Goal: Task Accomplishment & Management: Complete application form

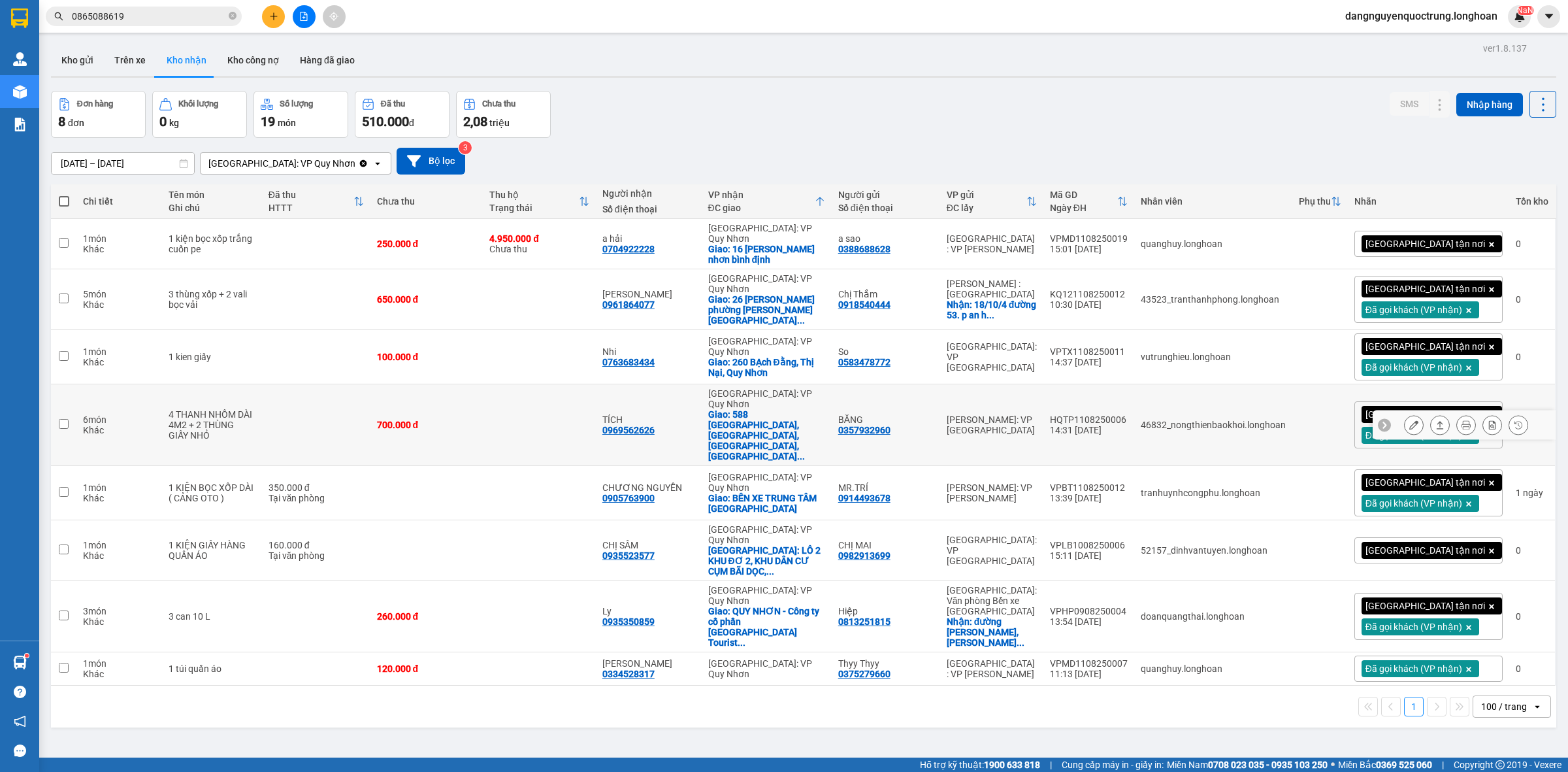
scroll to position [60, 0]
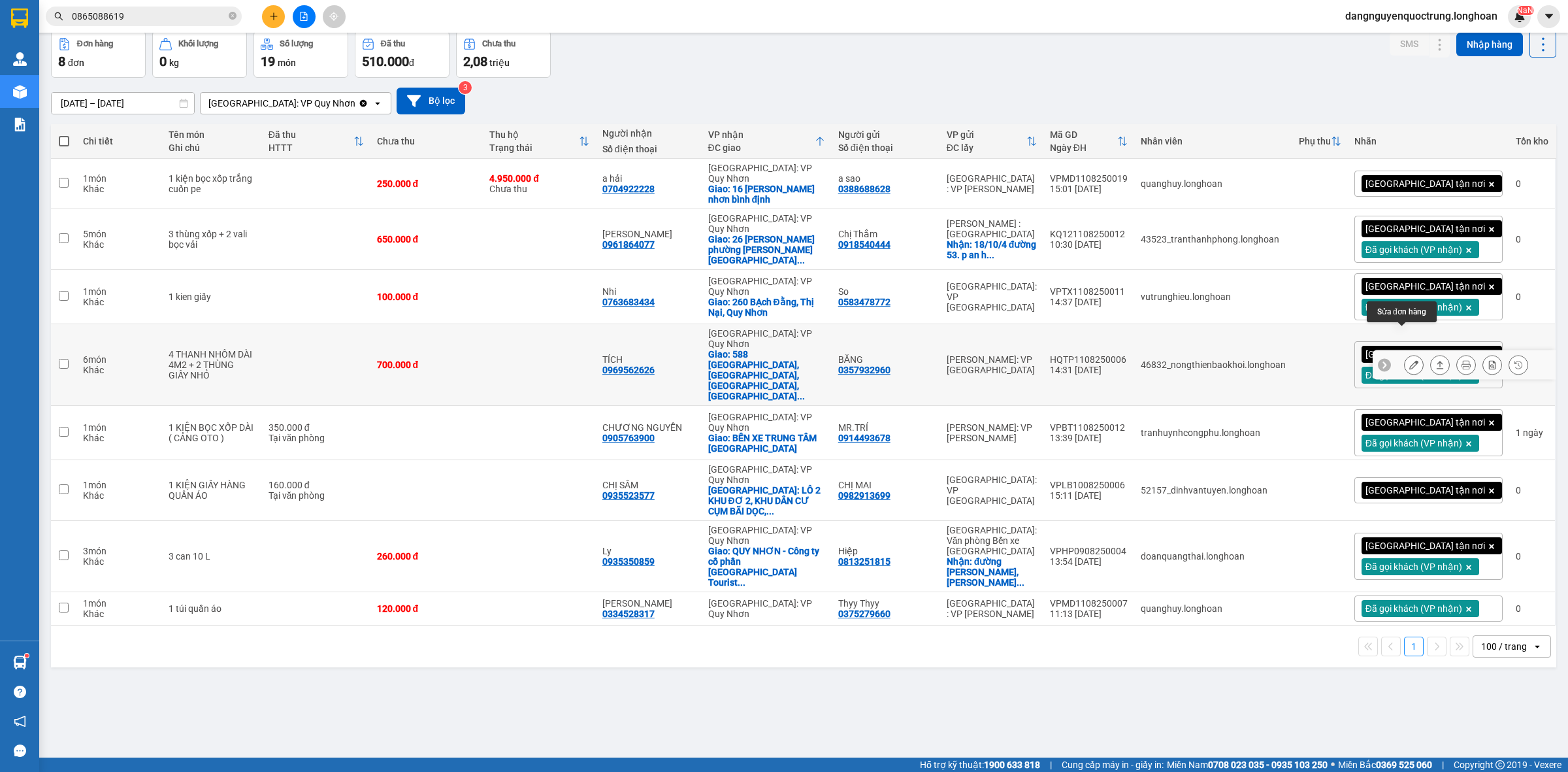
click at [1409, 360] on icon at bounding box center [1413, 364] width 9 height 9
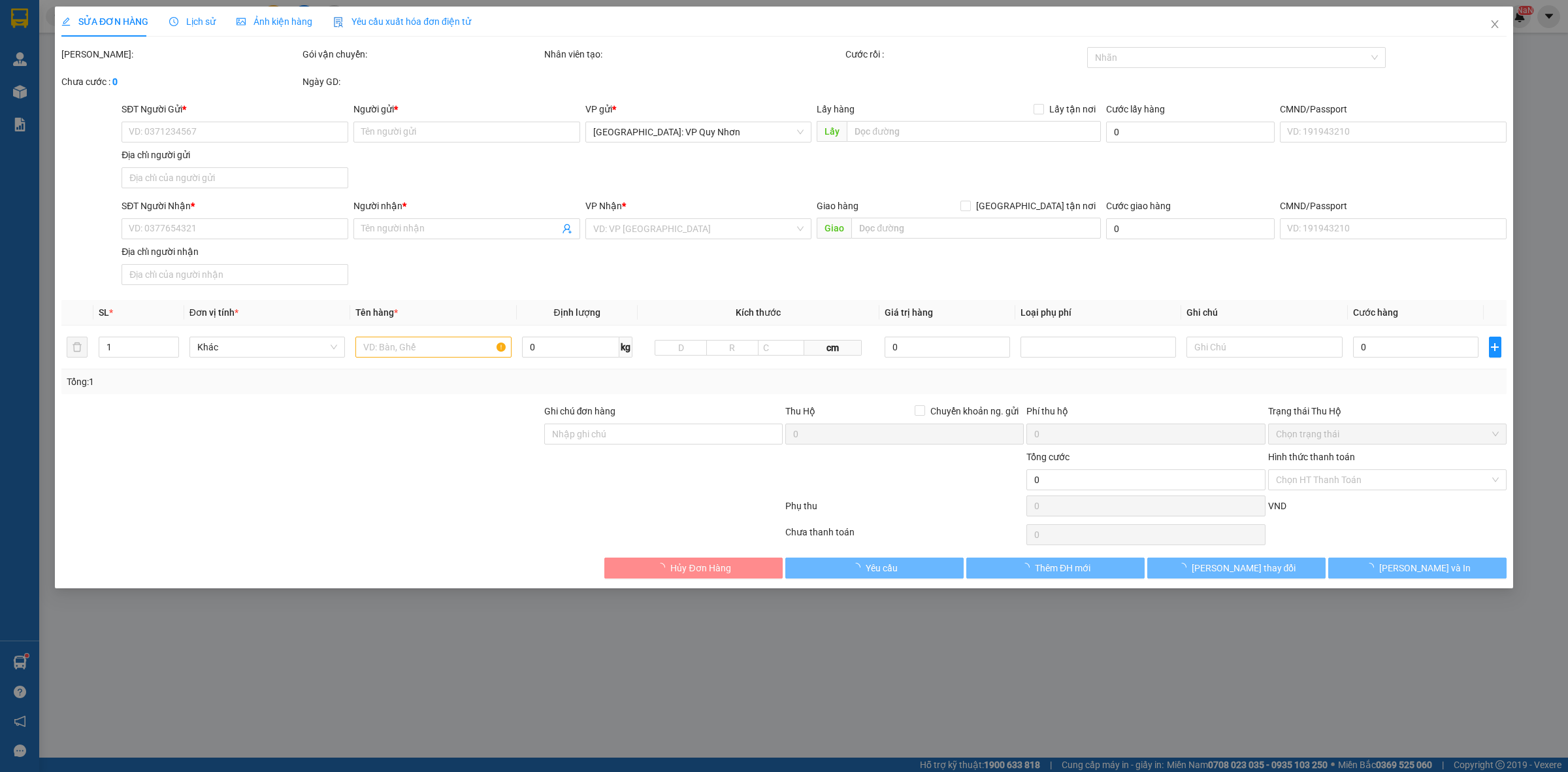
type input "0357932960"
type input "BĂNG"
type input "0969562626"
type input "TÍCH"
checkbox input "true"
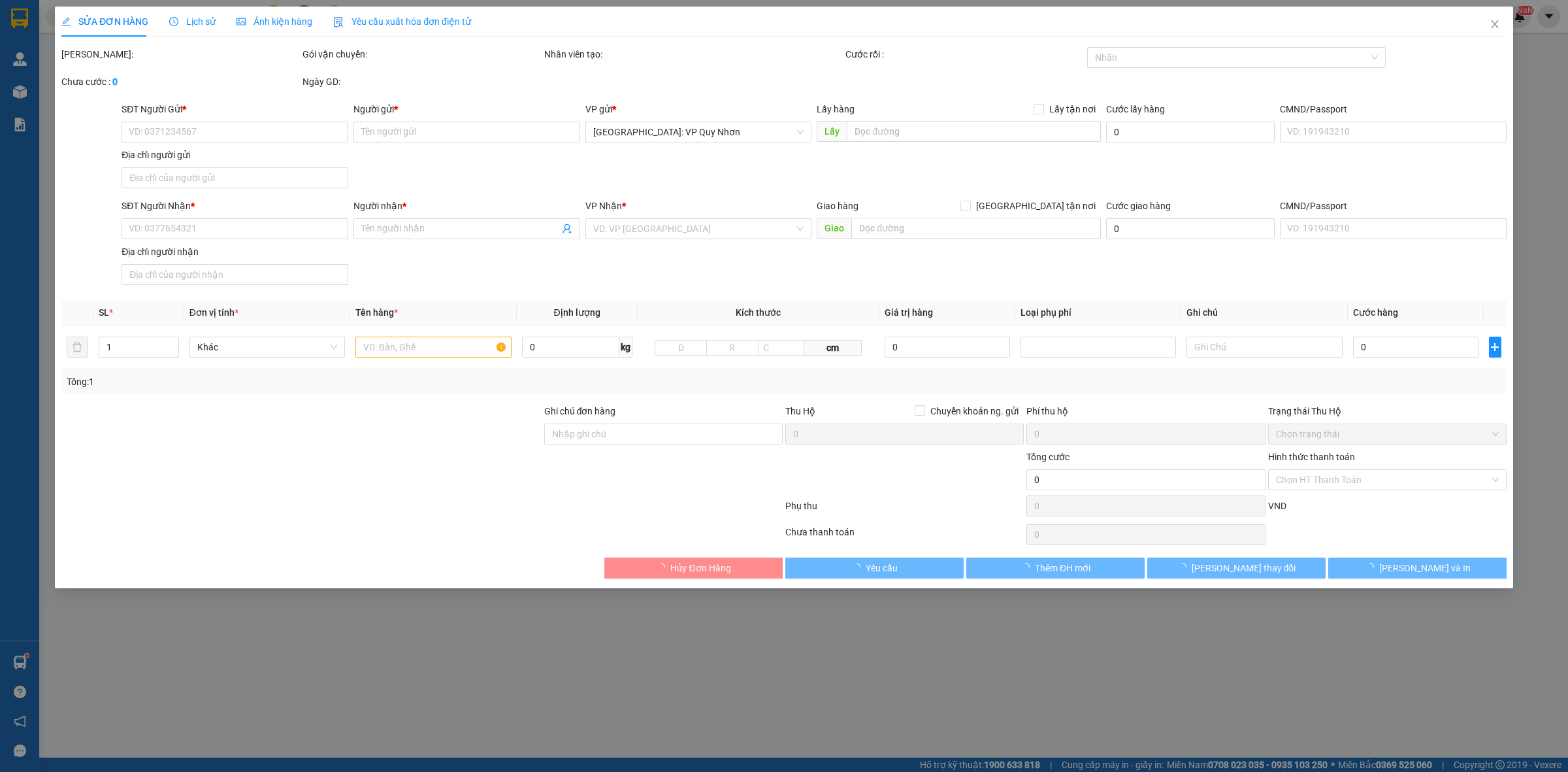
type input "588 [GEOGRAPHIC_DATA], [GEOGRAPHIC_DATA], [GEOGRAPHIC_DATA], [GEOGRAPHIC_DATA],"
type input "700.000"
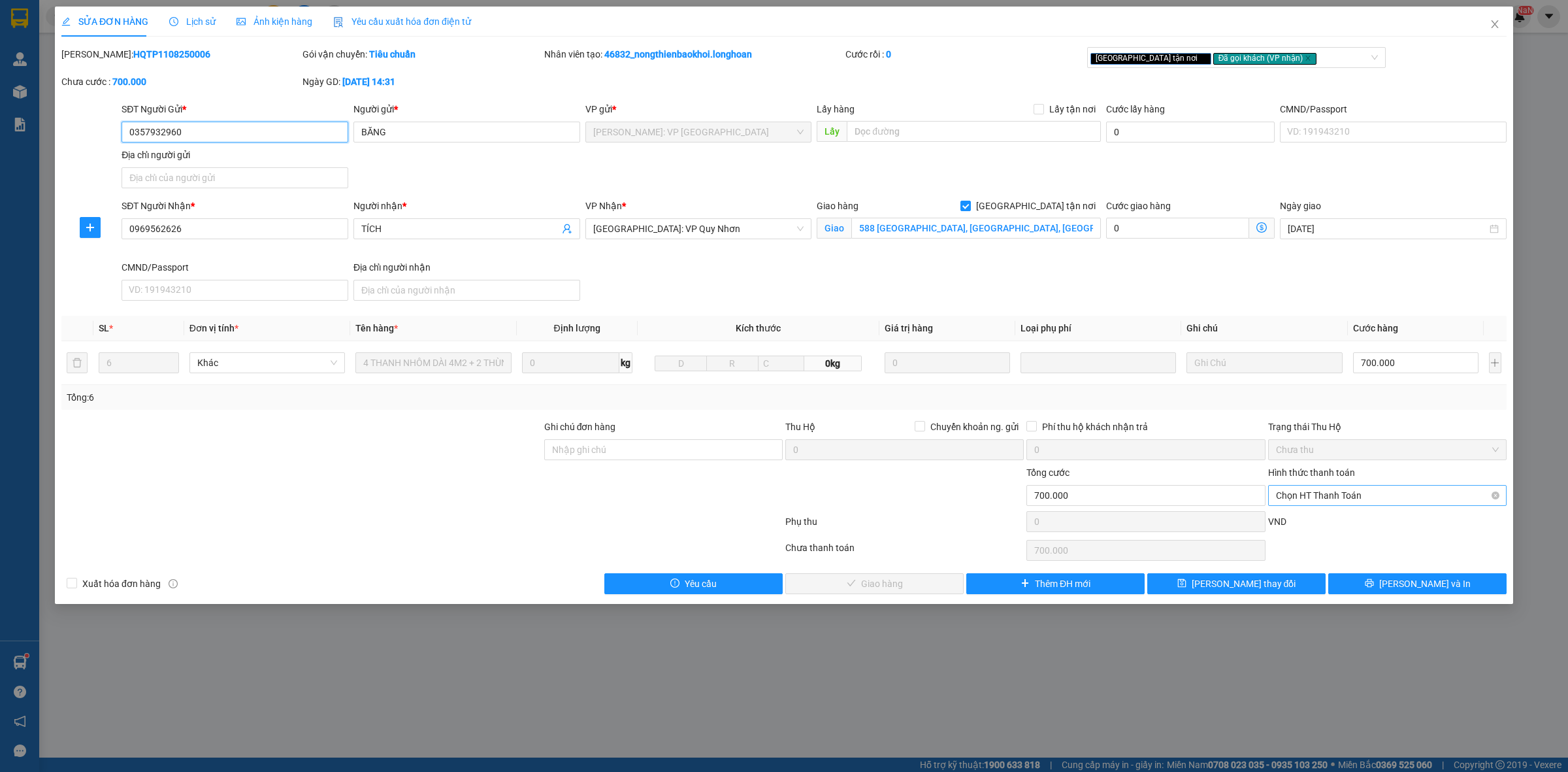
click at [1386, 504] on span "Chọn HT Thanh Toán" at bounding box center [1387, 495] width 223 height 20
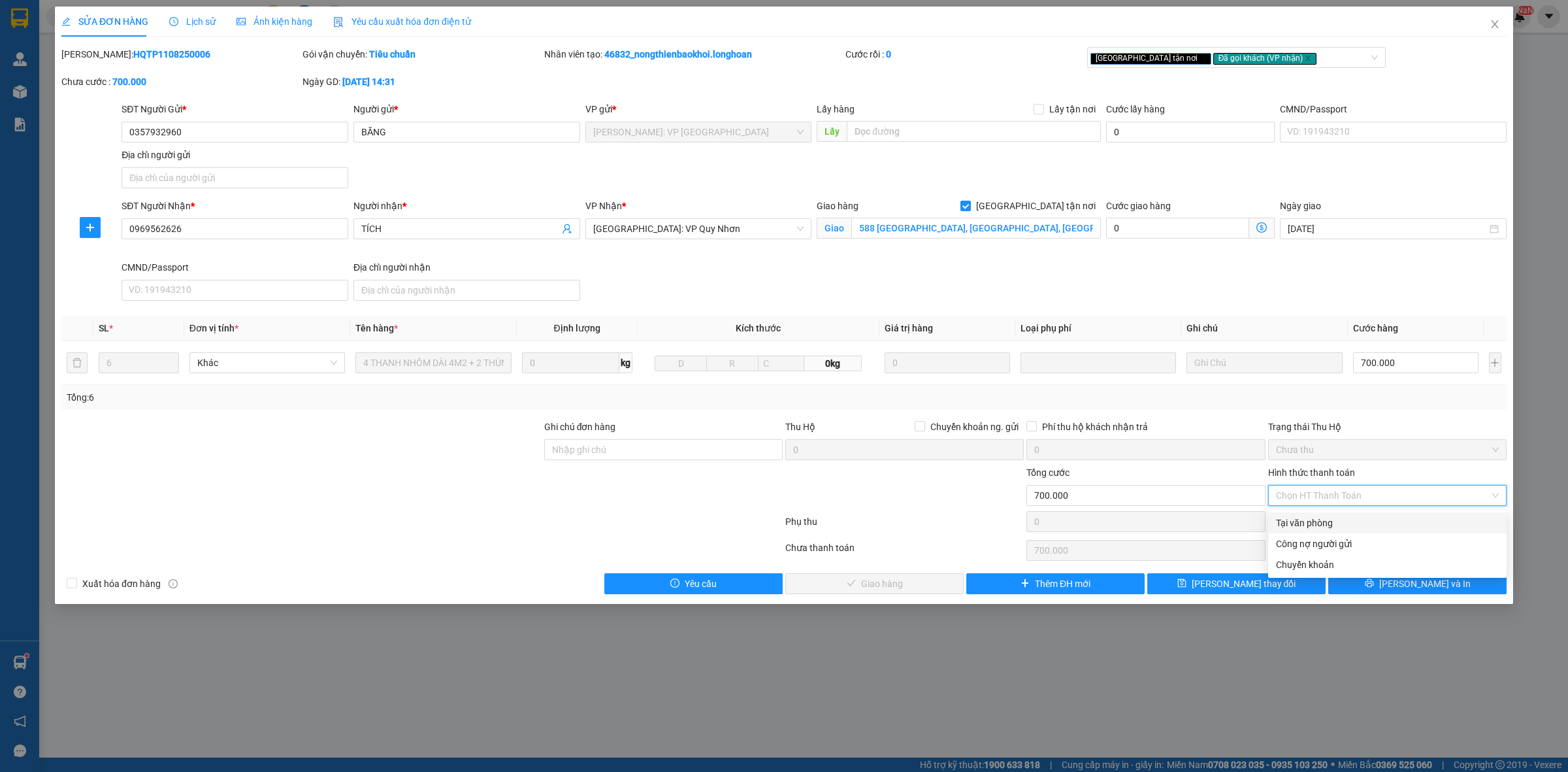
click at [1336, 520] on div "Tại văn phòng" at bounding box center [1387, 523] width 223 height 15
type input "0"
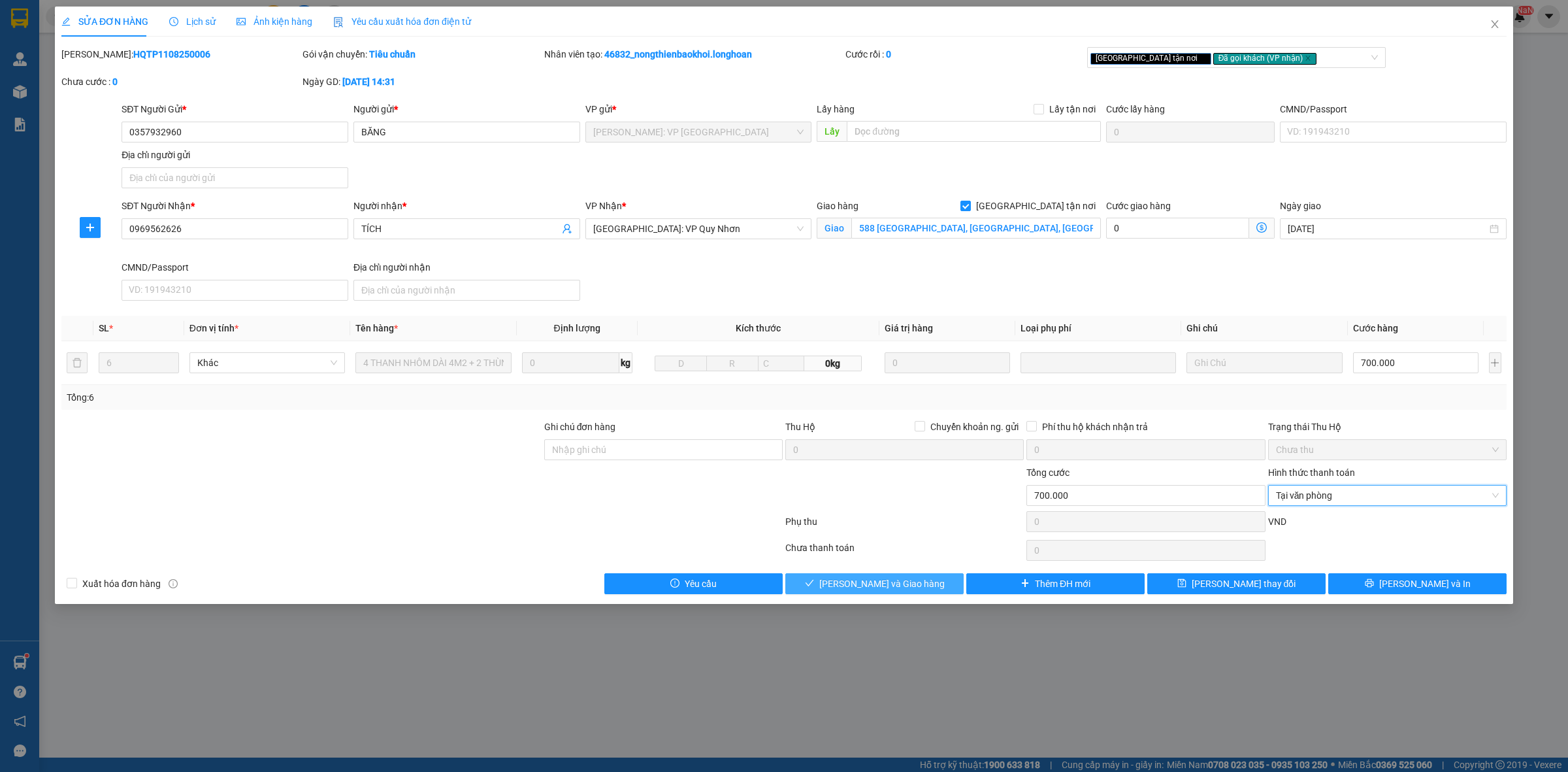
click at [910, 583] on span "[PERSON_NAME] và Giao hàng" at bounding box center [882, 583] width 126 height 15
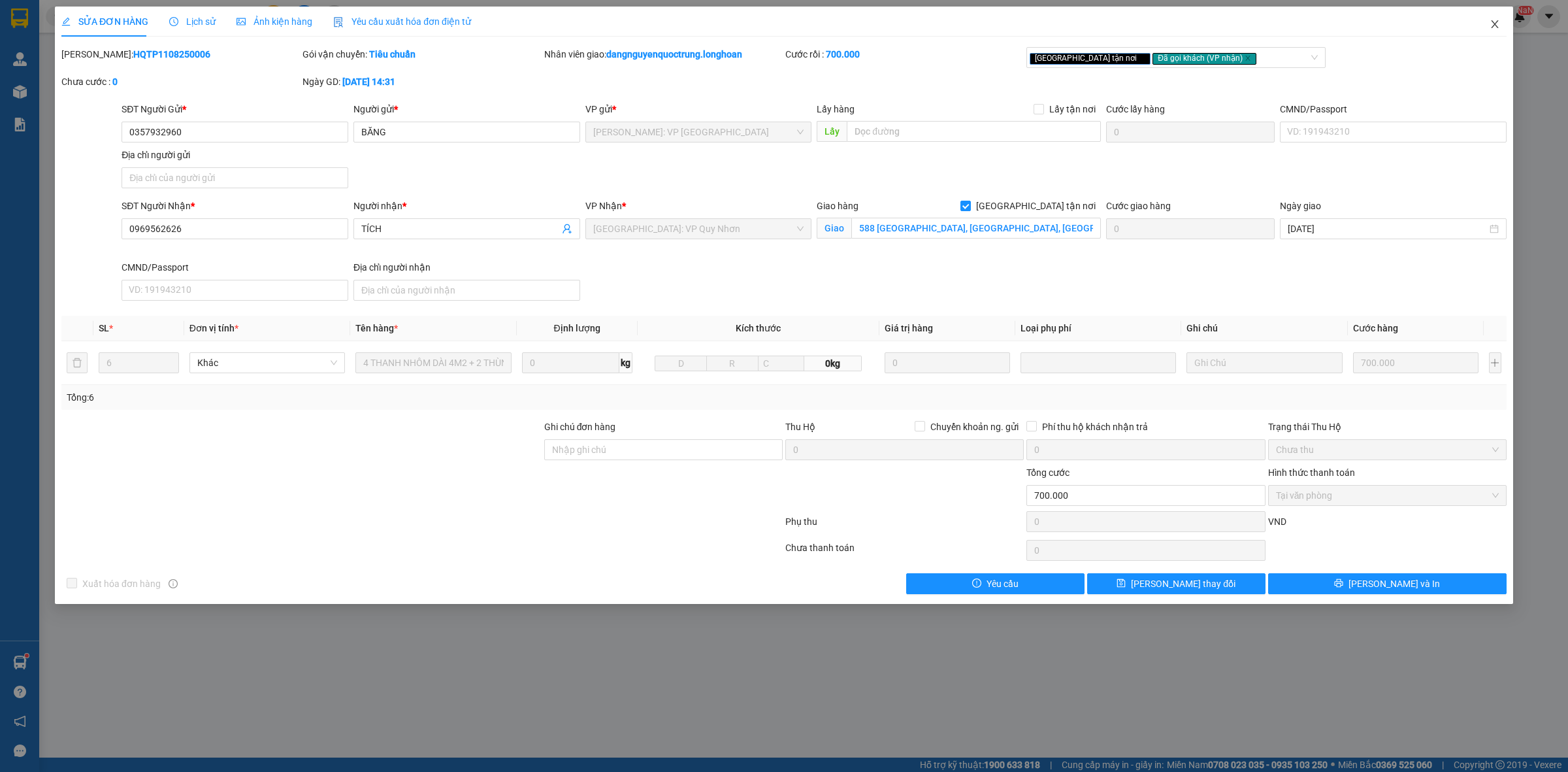
click at [1500, 24] on span "Close" at bounding box center [1495, 24] width 37 height 37
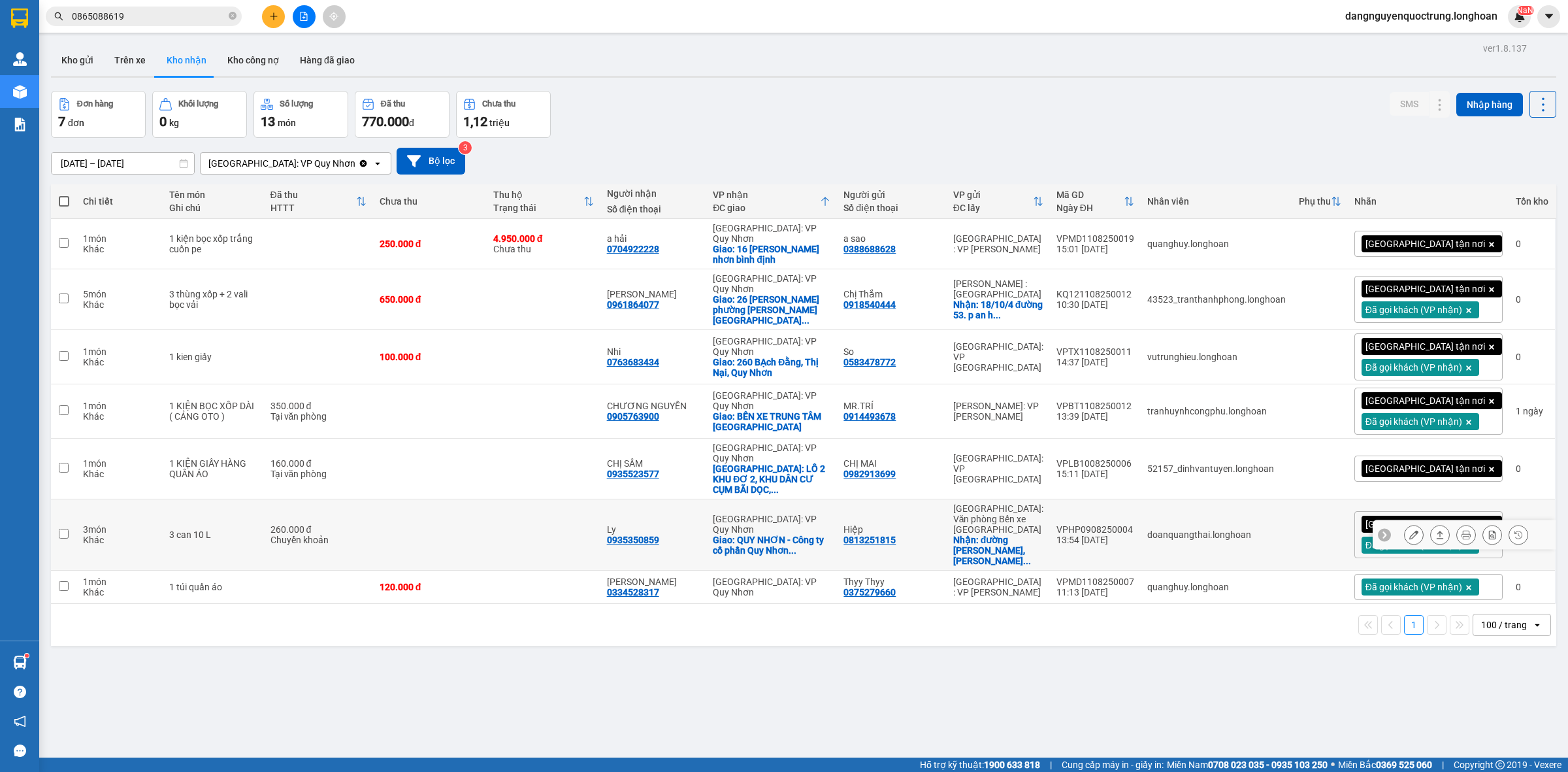
click at [1409, 530] on icon at bounding box center [1413, 534] width 9 height 9
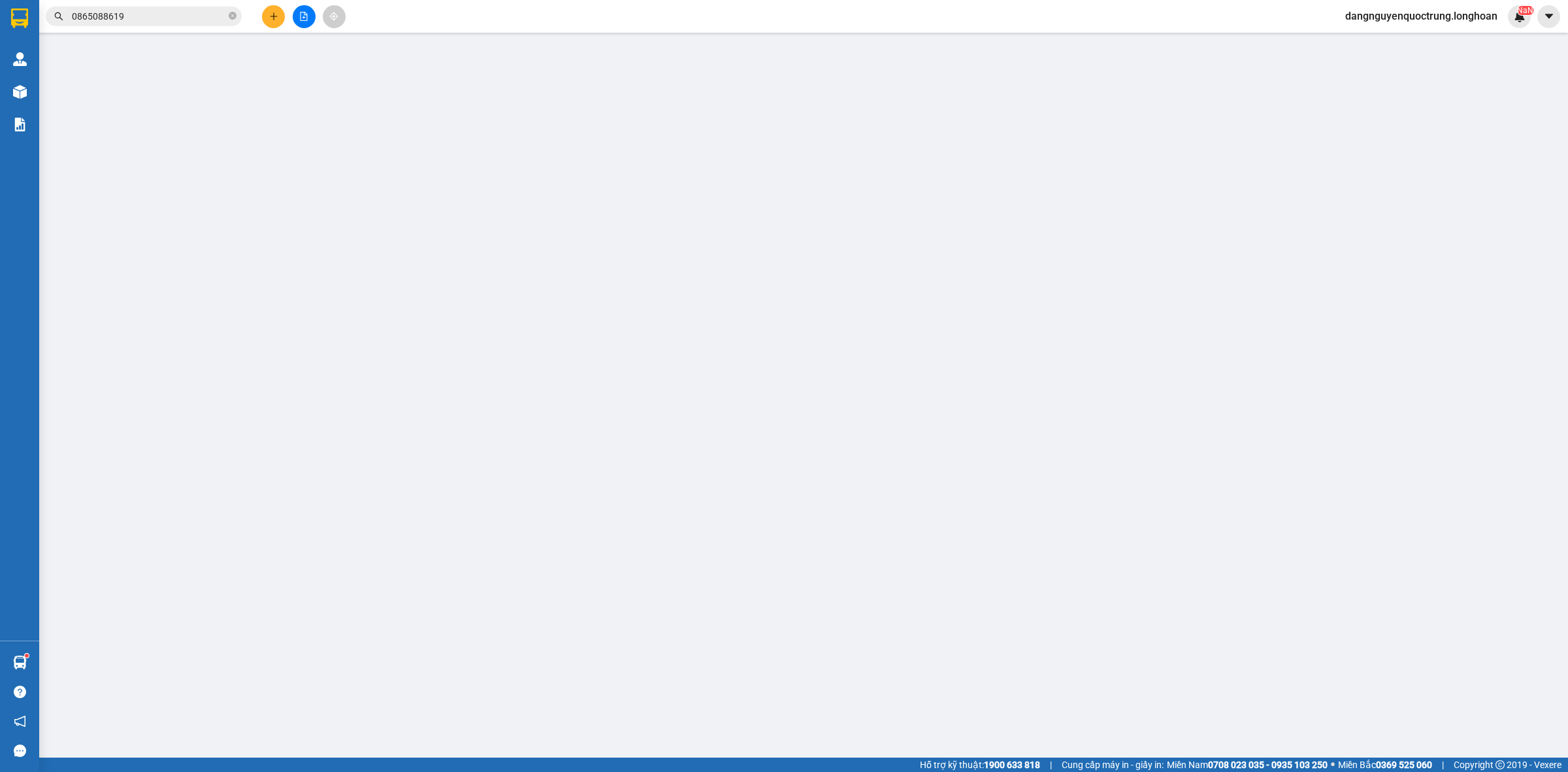
type input "0813251815"
type input "Hiệp"
checkbox input "true"
type input "đường [PERSON_NAME], [PERSON_NAME], [GEOGRAPHIC_DATA], [GEOGRAPHIC_DATA]"
type input "0935350859"
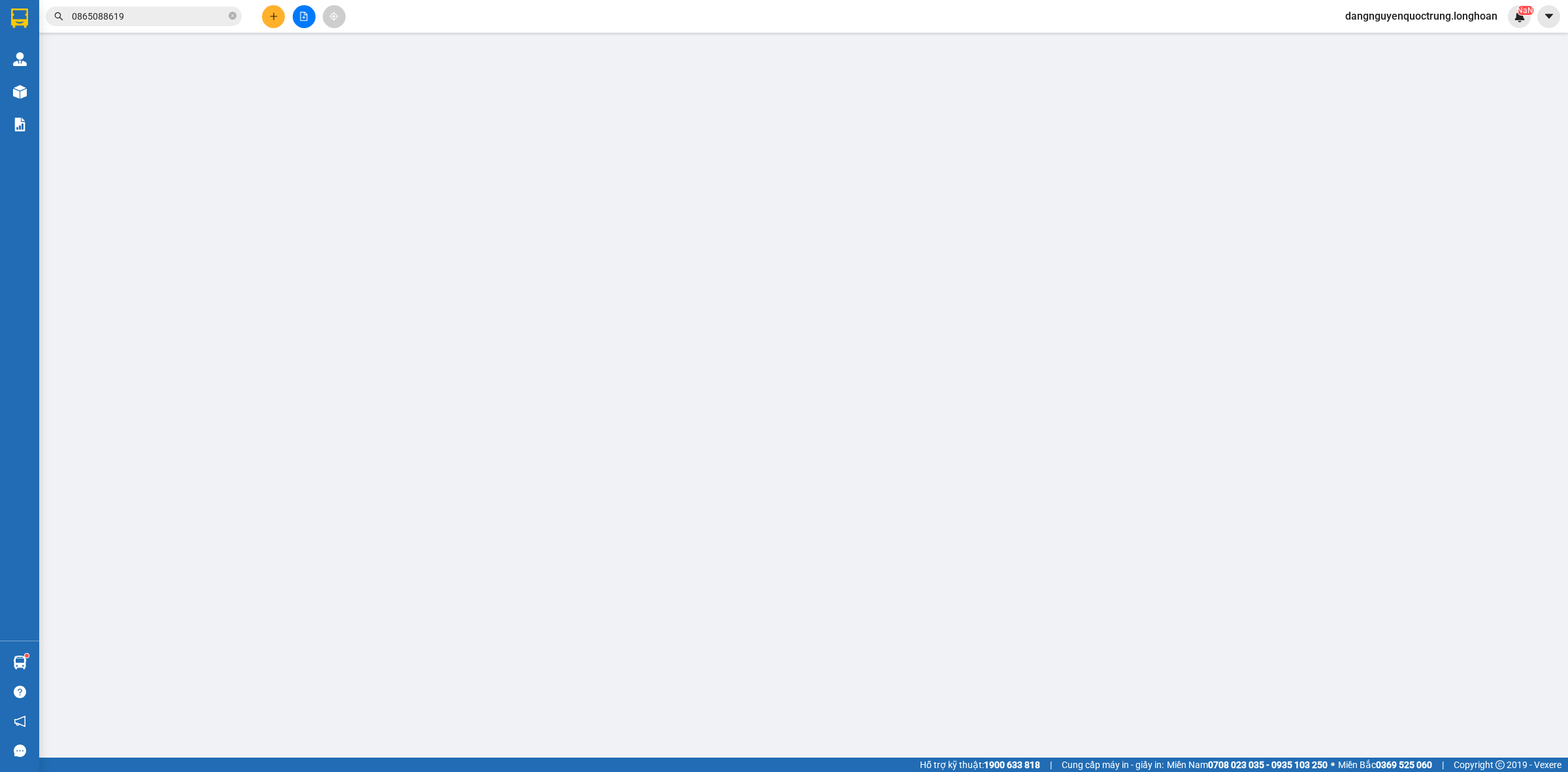
type input "Ly"
checkbox input "true"
type input "QUY NHƠN - Công ty cổ phần [GEOGRAPHIC_DATA] Tourist 94 [GEOGRAPHIC_DATA], [GEO…"
type input "1 can vơi"
type input "260.000"
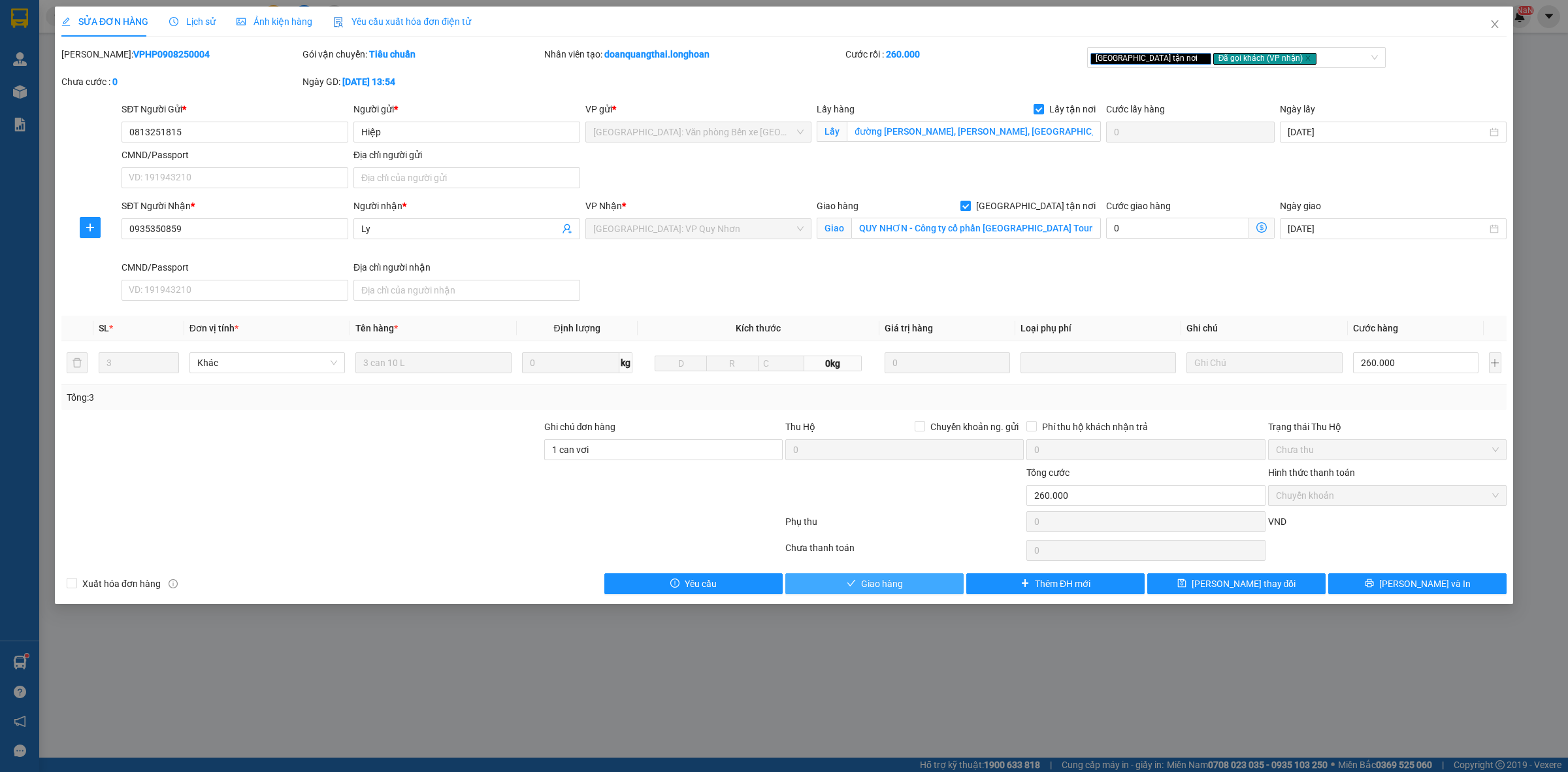
click at [877, 579] on span "Giao hàng" at bounding box center [881, 583] width 42 height 15
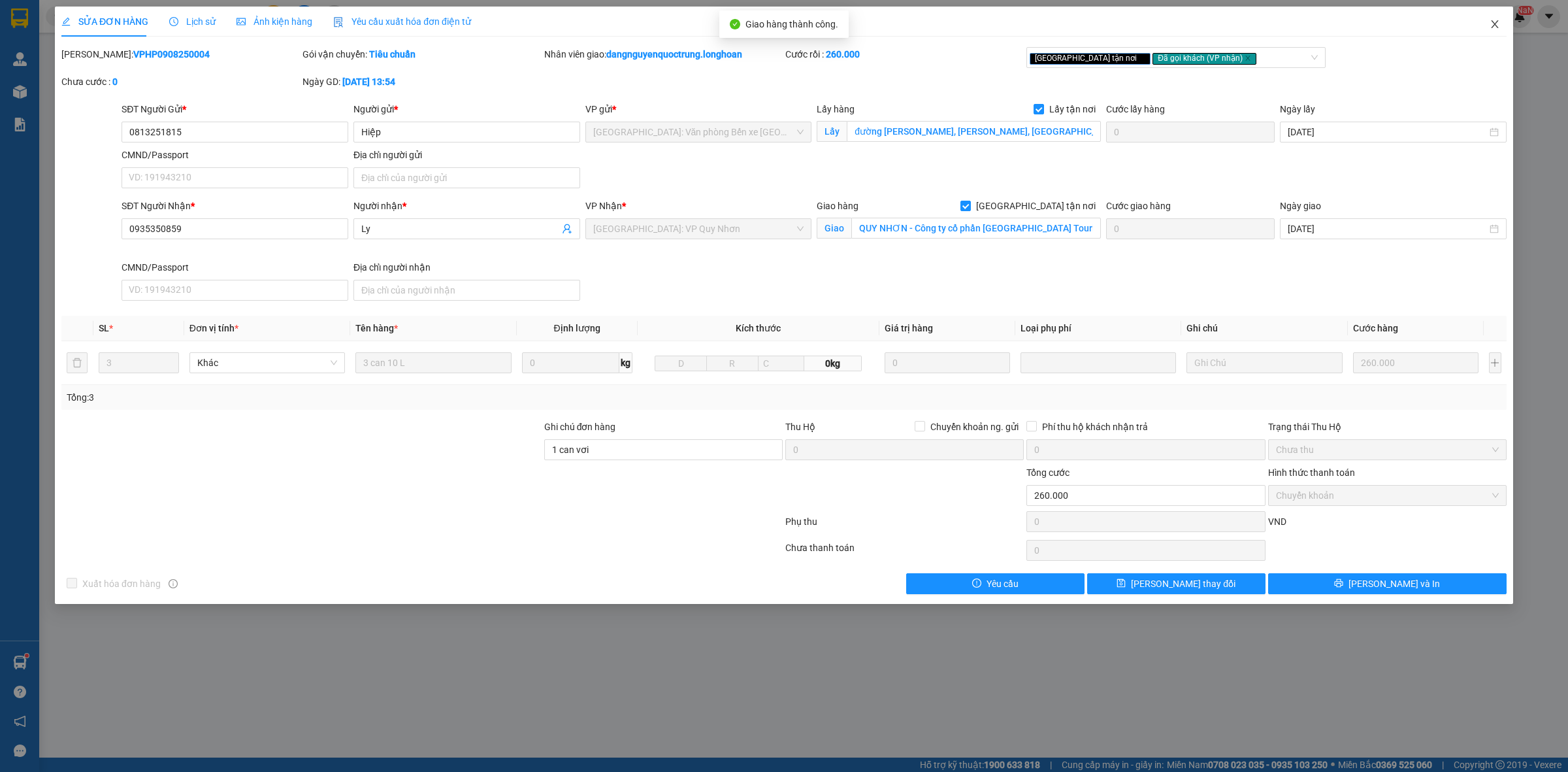
click at [1497, 23] on icon "close" at bounding box center [1495, 24] width 11 height 11
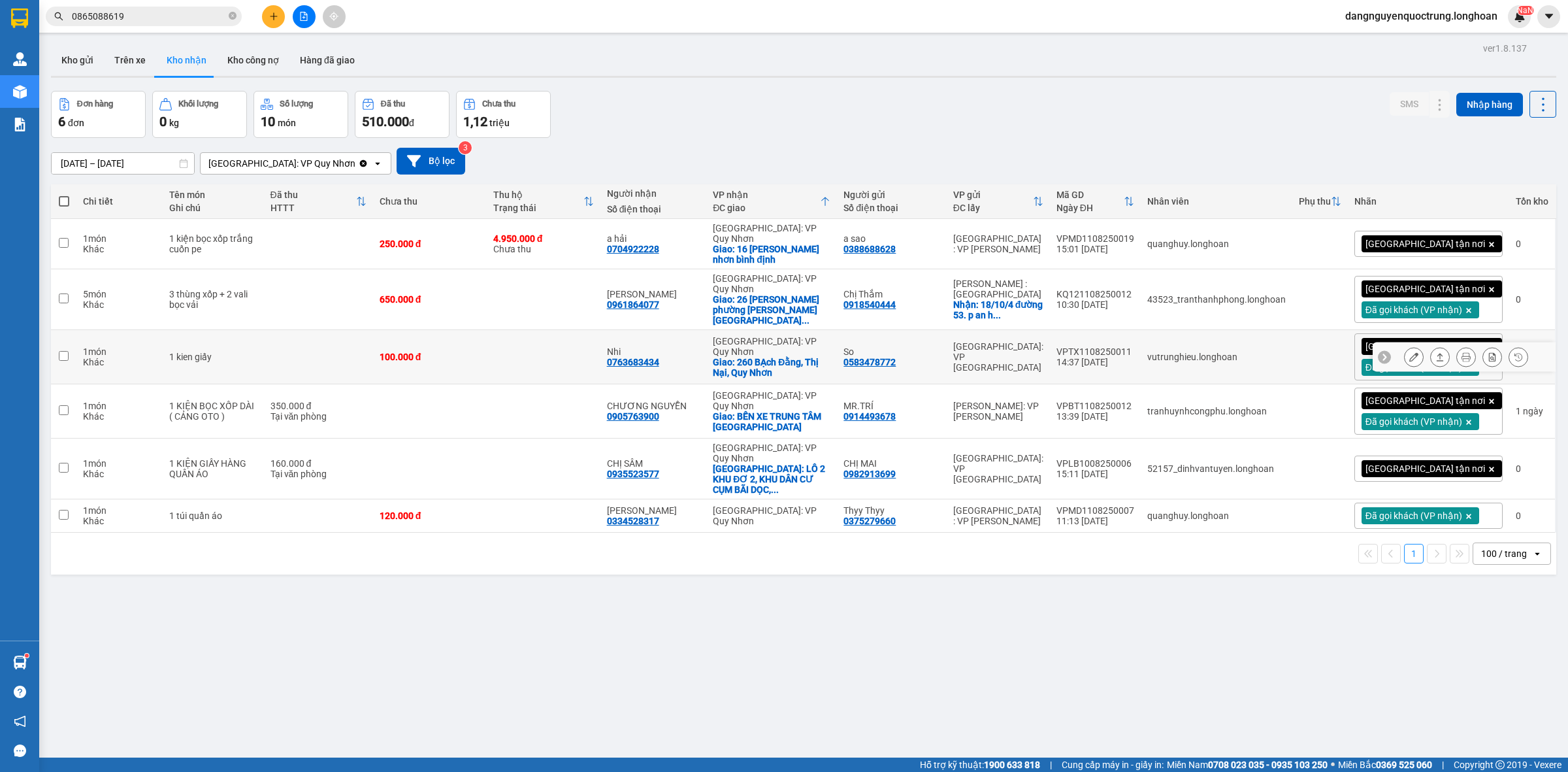
click at [659, 357] on div "0763683434" at bounding box center [633, 362] width 52 height 11
copy div "0763683434"
click at [651, 612] on div "ver 1.8.137 Kho gửi Trên xe Kho nhận Kho công nợ Hàng đã giao Đơn hàng 6 đơn Kh…" at bounding box center [804, 425] width 1516 height 772
click at [637, 299] on div "0961864077" at bounding box center [633, 304] width 52 height 11
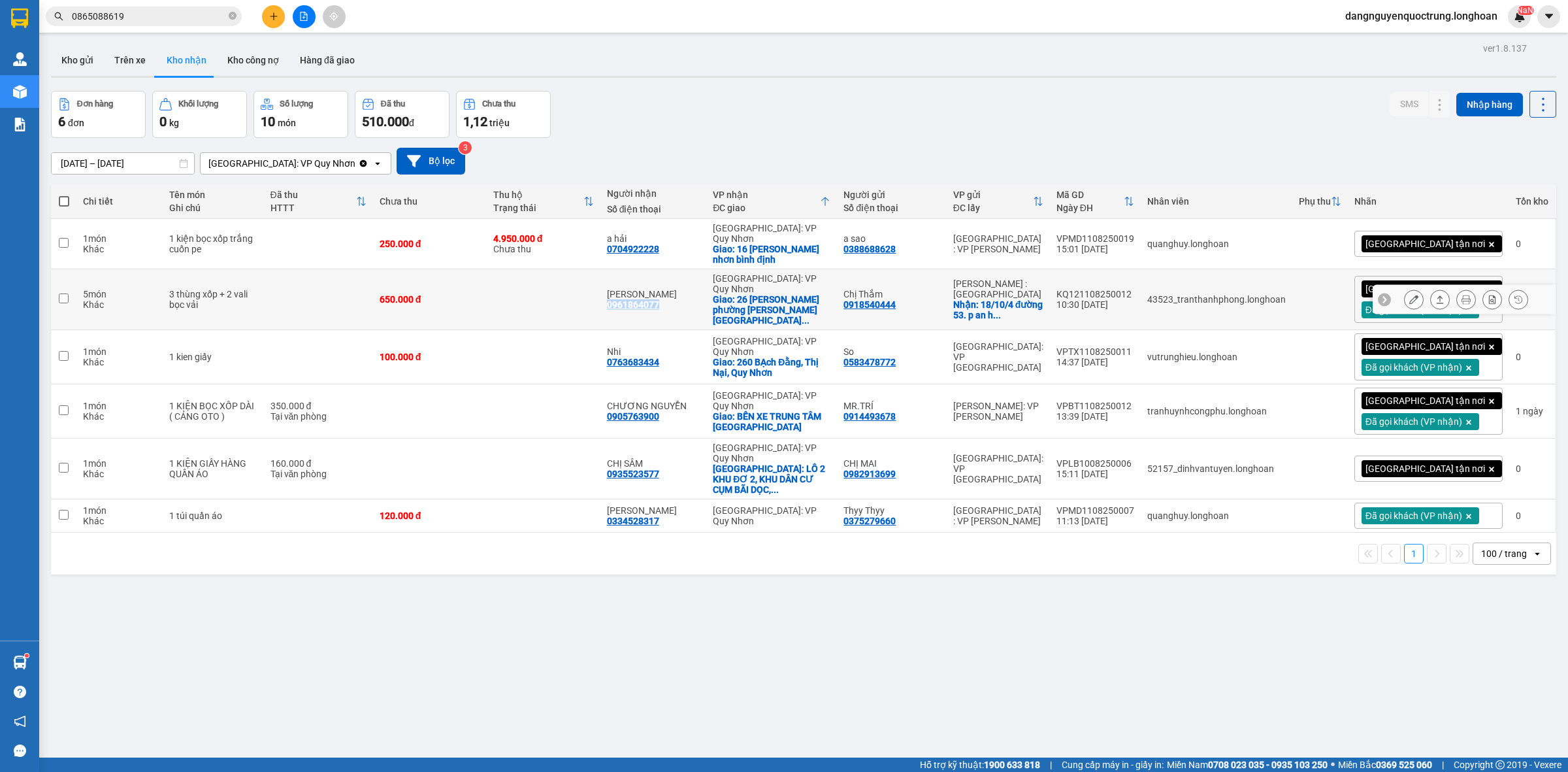
click at [637, 299] on div "0961864077" at bounding box center [633, 304] width 52 height 11
copy div "0961864077"
click at [1461, 295] on icon at bounding box center [1465, 299] width 9 height 9
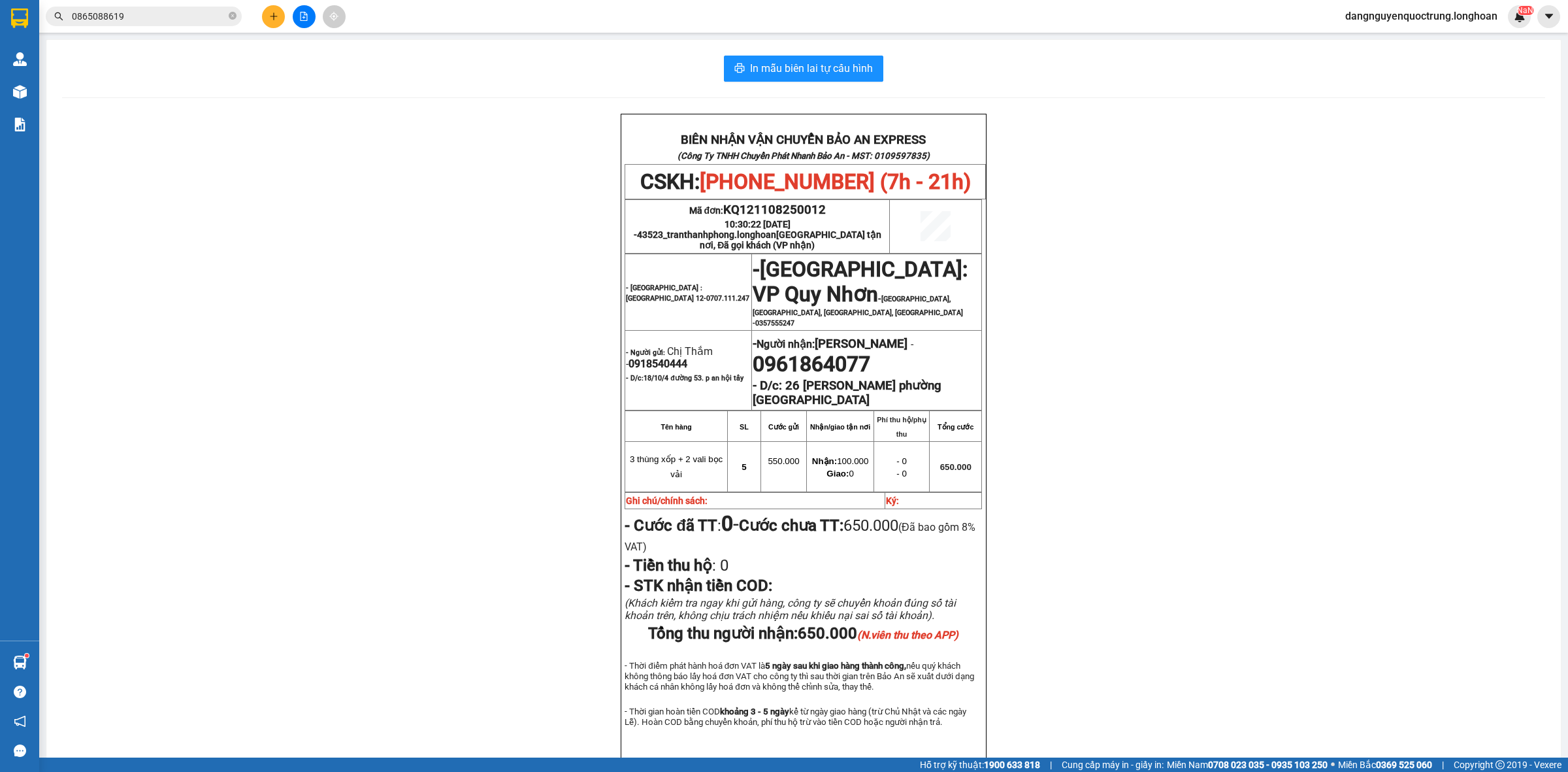
scroll to position [82, 0]
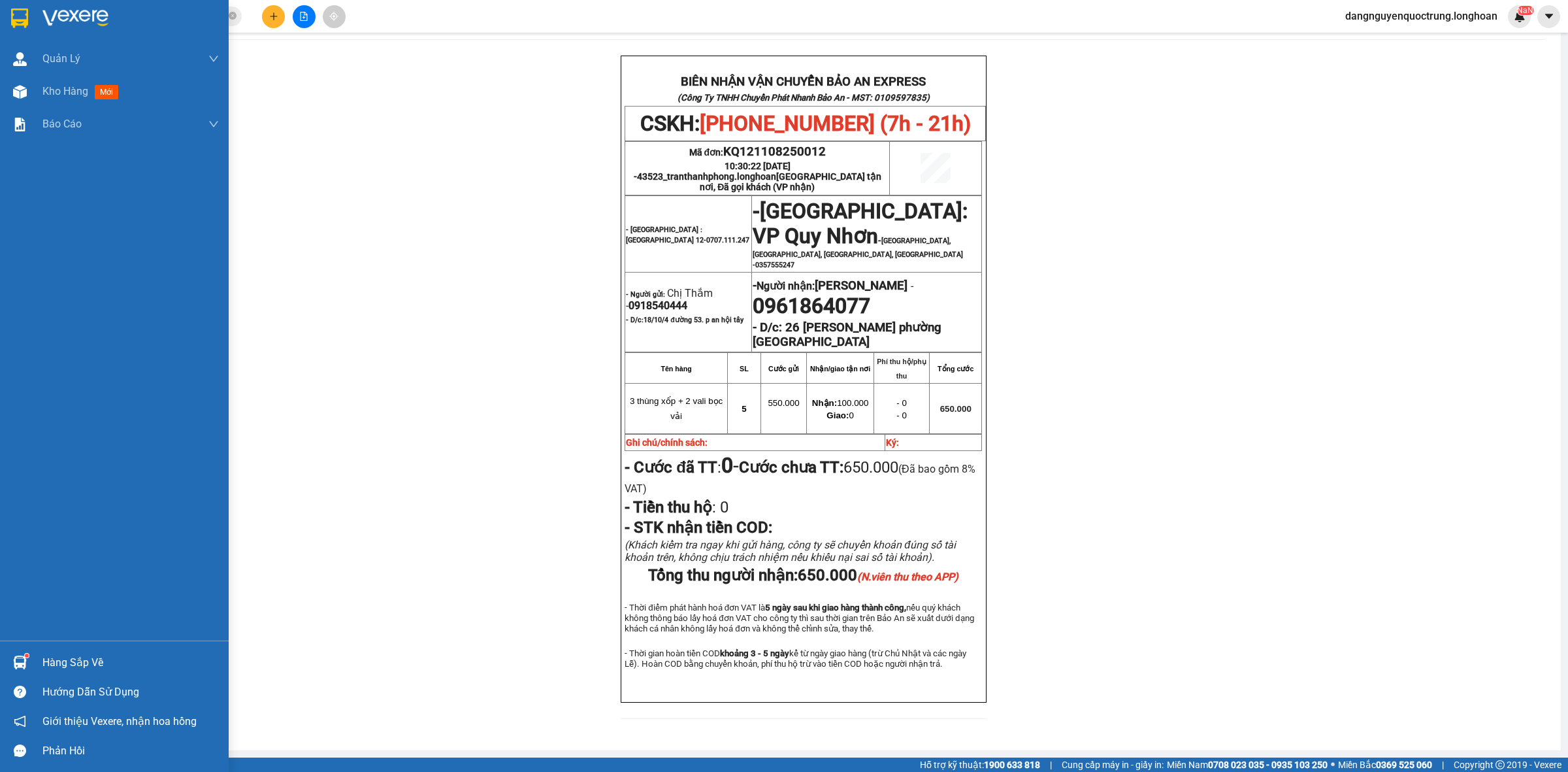
click at [11, 24] on img at bounding box center [20, 18] width 17 height 20
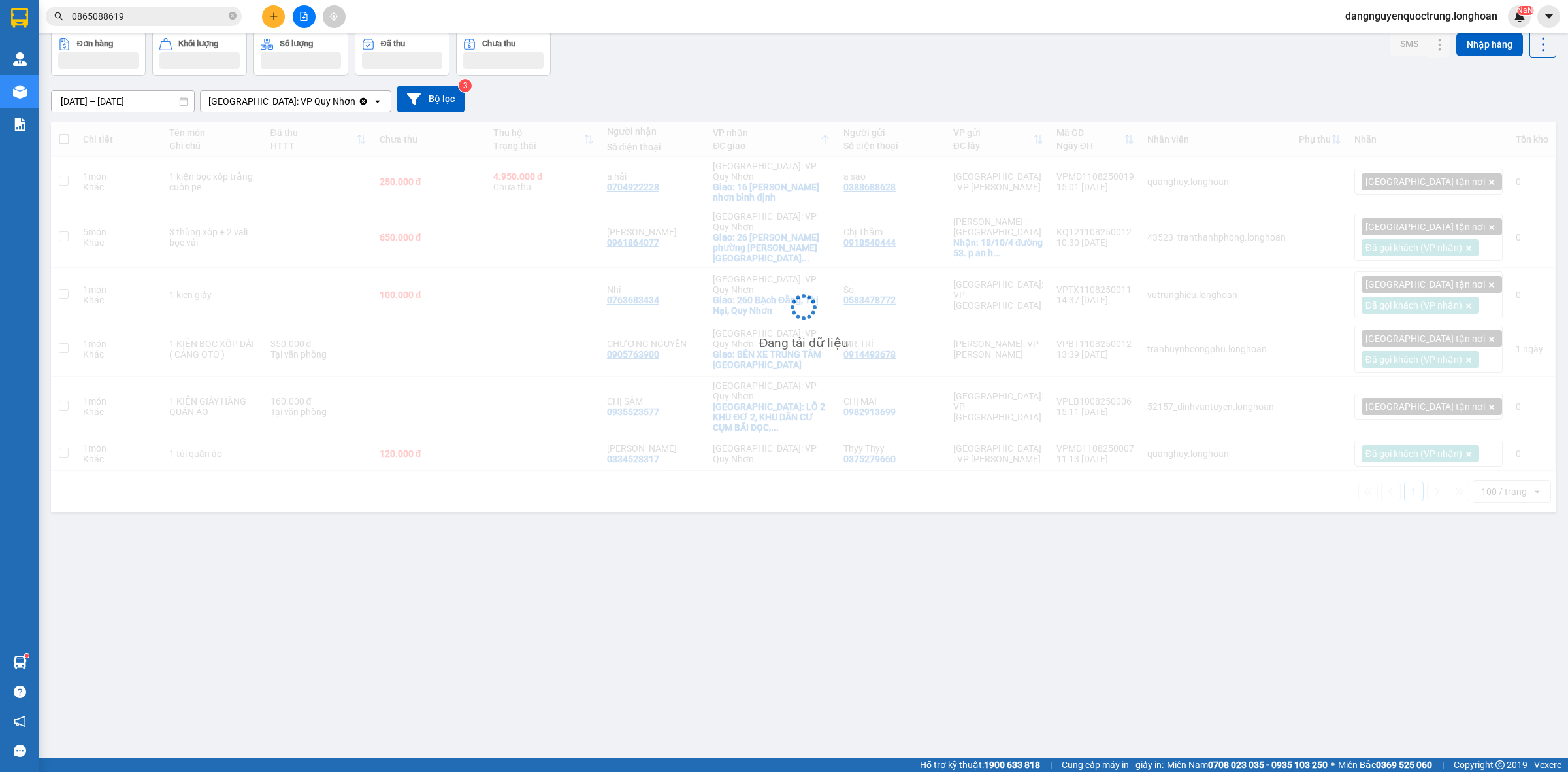
scroll to position [60, 0]
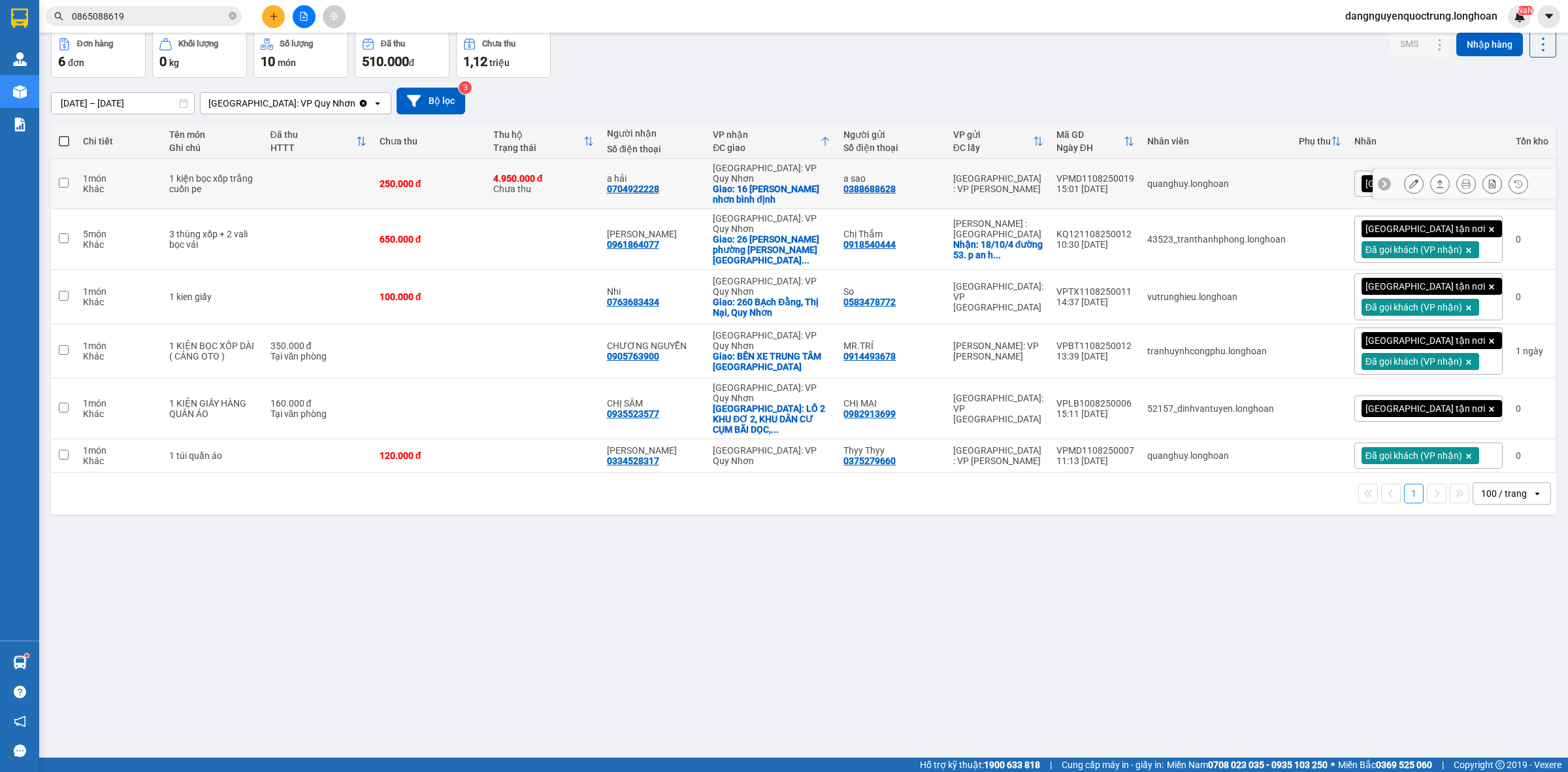
click at [658, 184] on div "0704922228" at bounding box center [633, 189] width 52 height 11
copy div "0704922228"
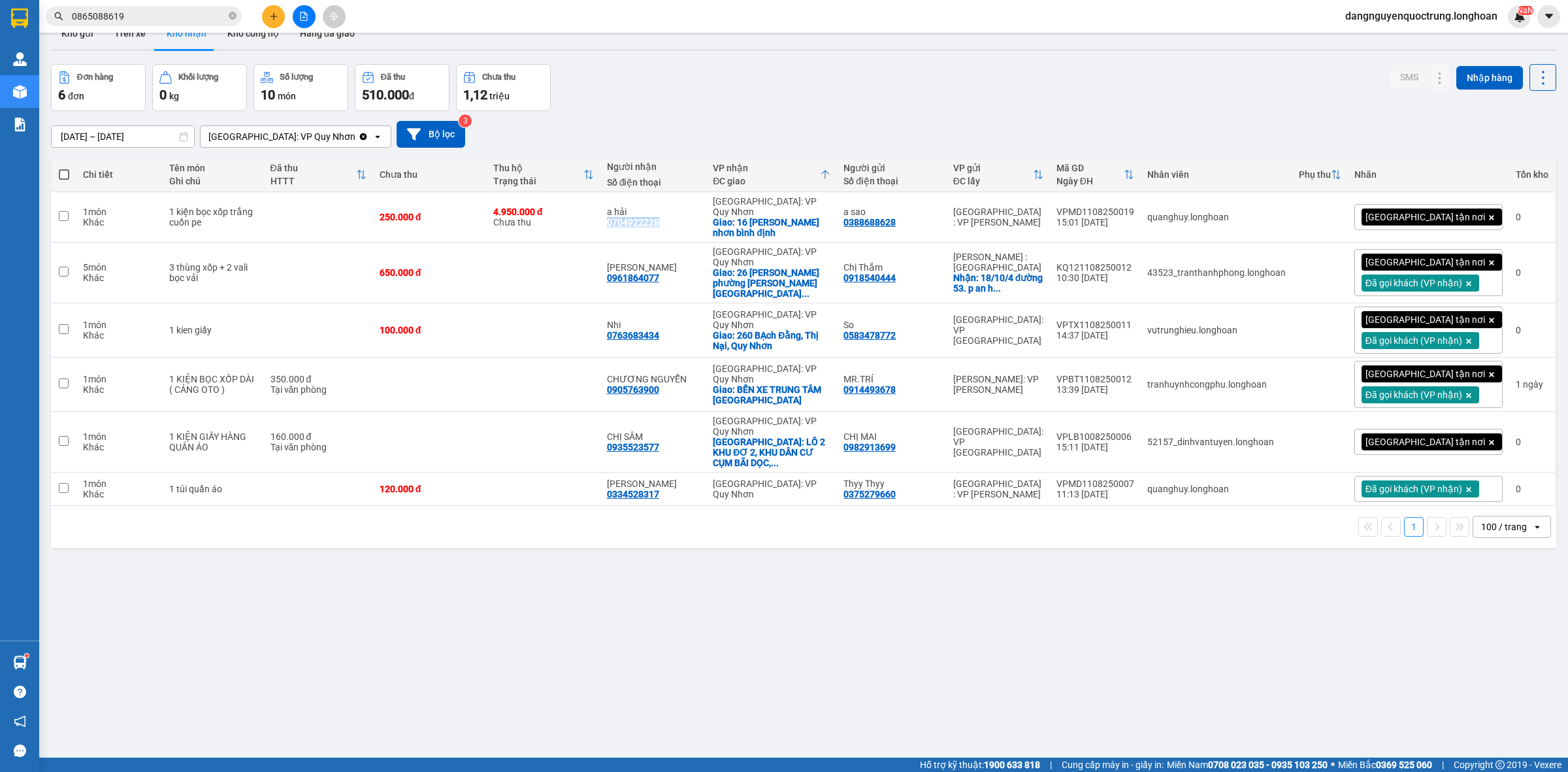
scroll to position [0, 0]
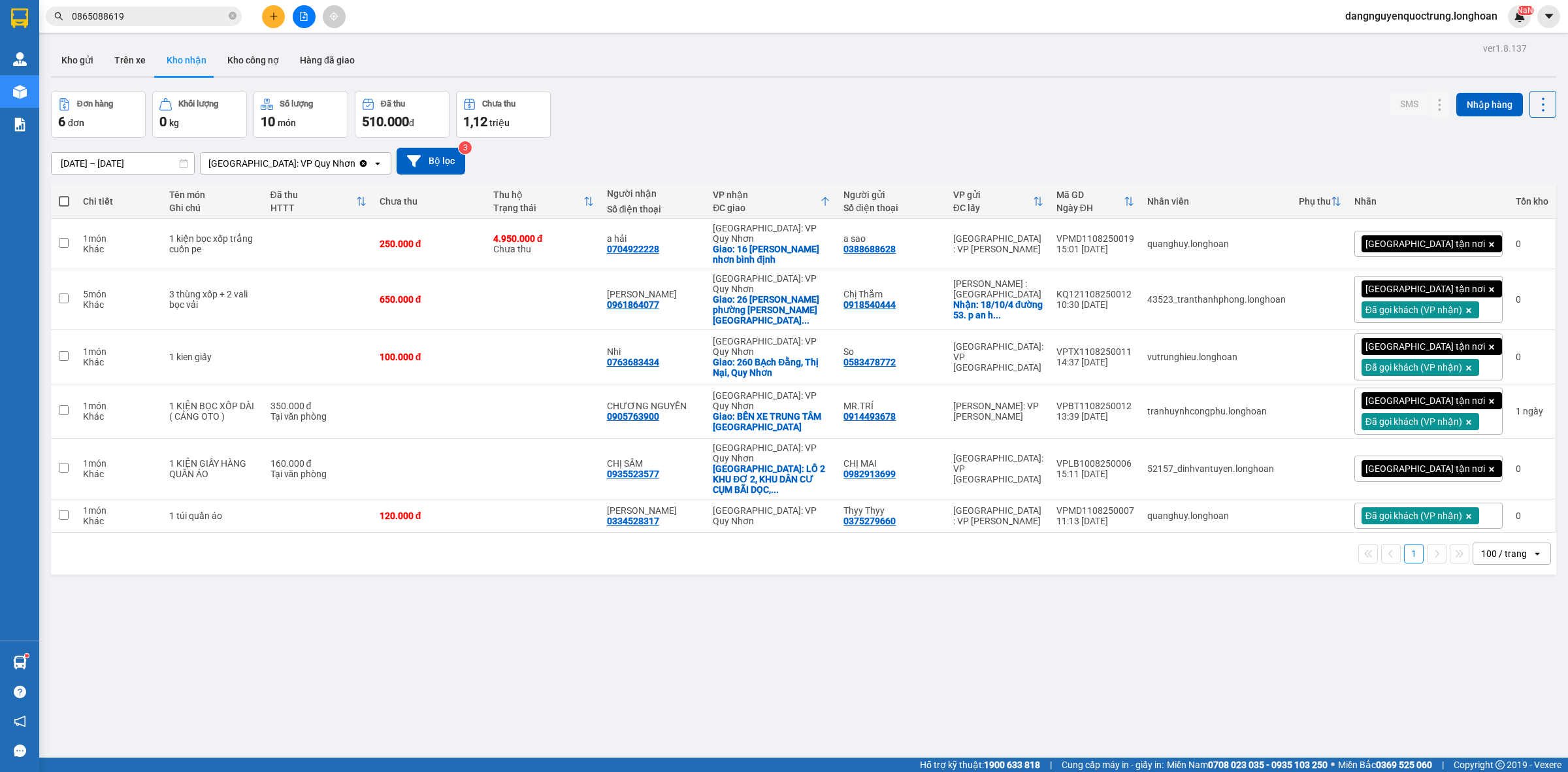
click at [818, 613] on div "ver 1.8.137 Kho gửi Trên xe Kho nhận Kho công nợ Hàng đã giao Đơn hàng 6 đơn Kh…" at bounding box center [804, 425] width 1516 height 772
click at [896, 244] on div "0388688628" at bounding box center [870, 249] width 52 height 11
copy div "0388688628"
click at [1461, 240] on icon at bounding box center [1465, 243] width 9 height 9
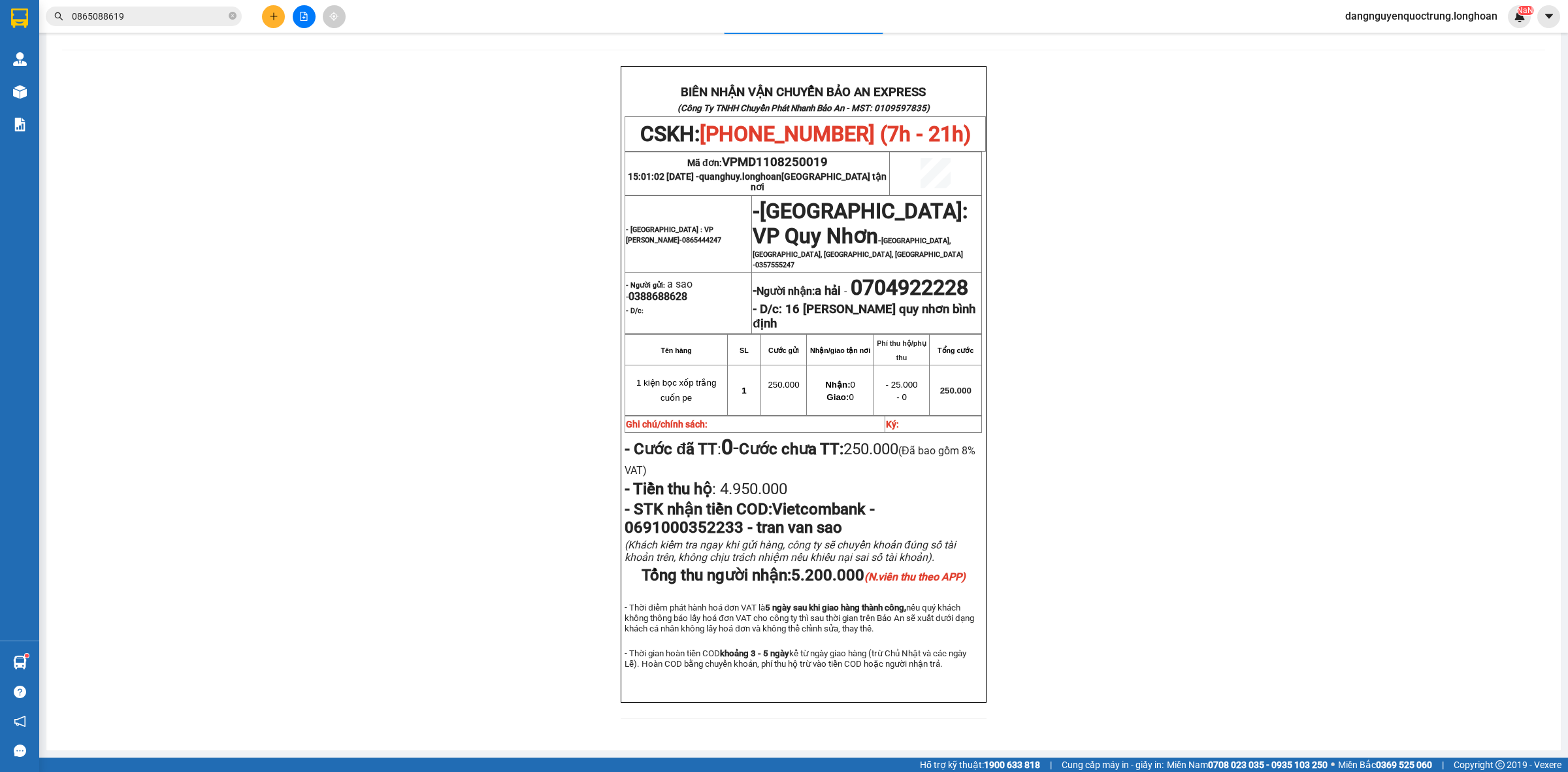
scroll to position [82, 0]
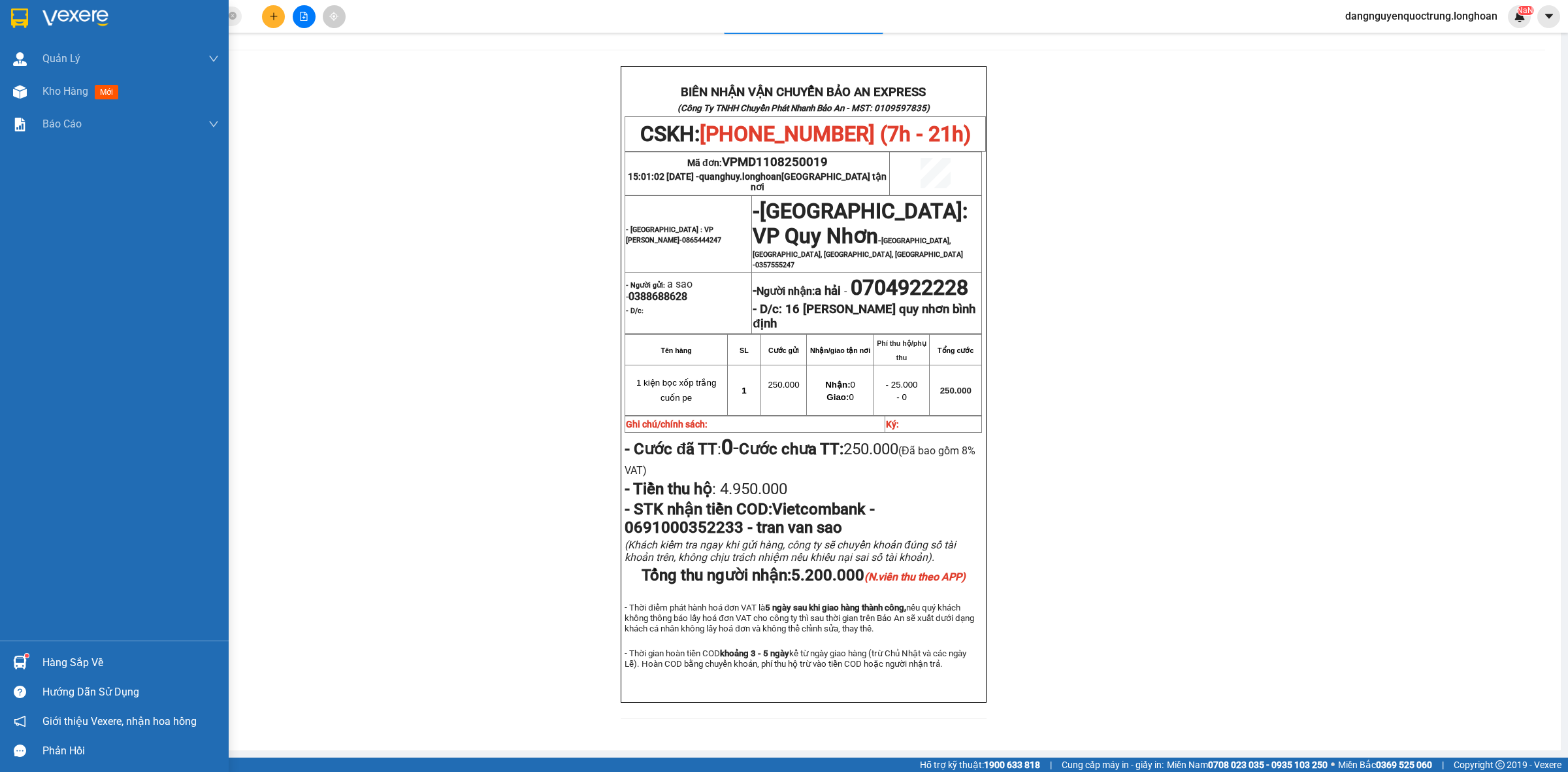
click at [16, 20] on img at bounding box center [20, 18] width 17 height 20
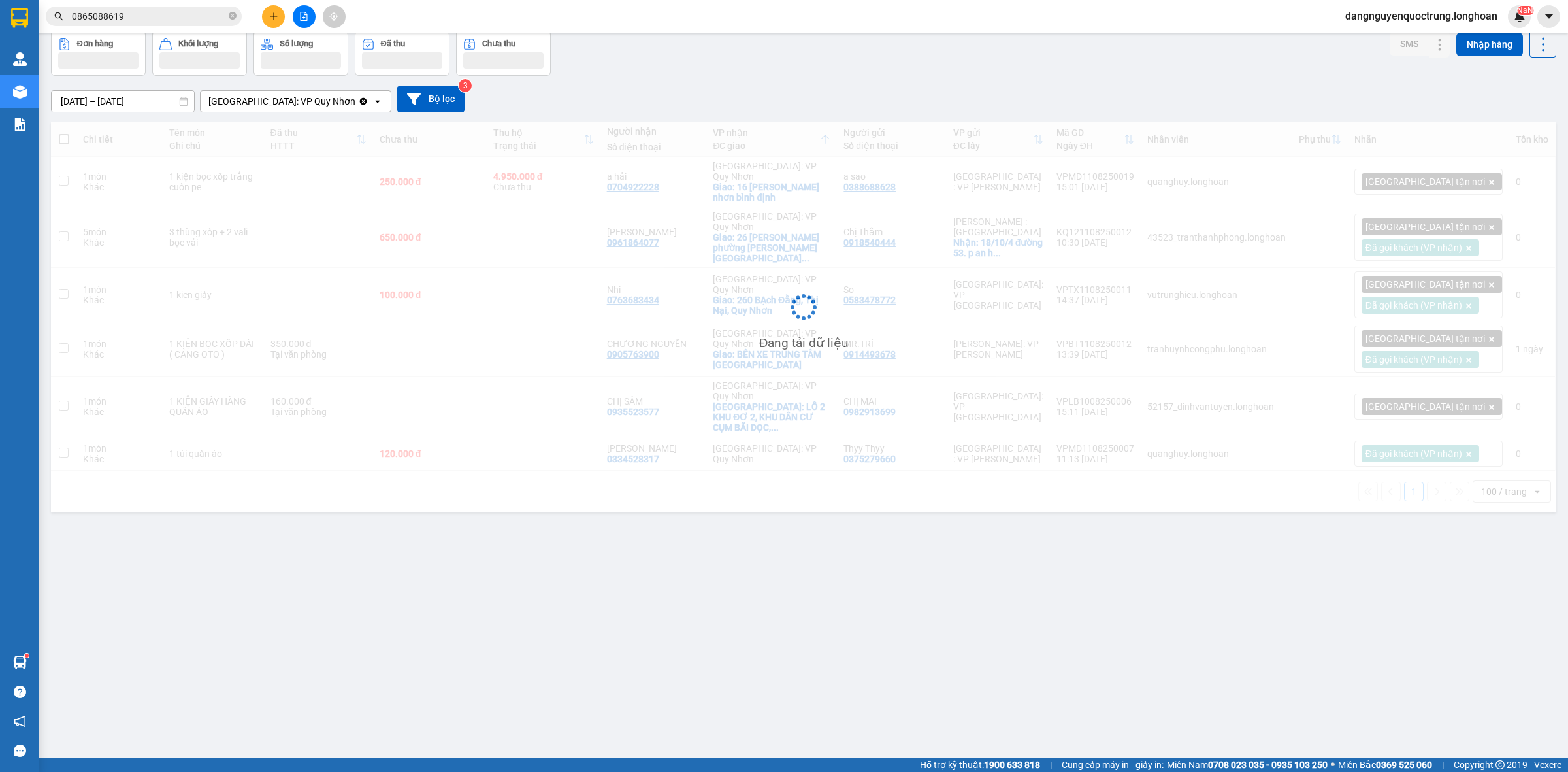
scroll to position [60, 0]
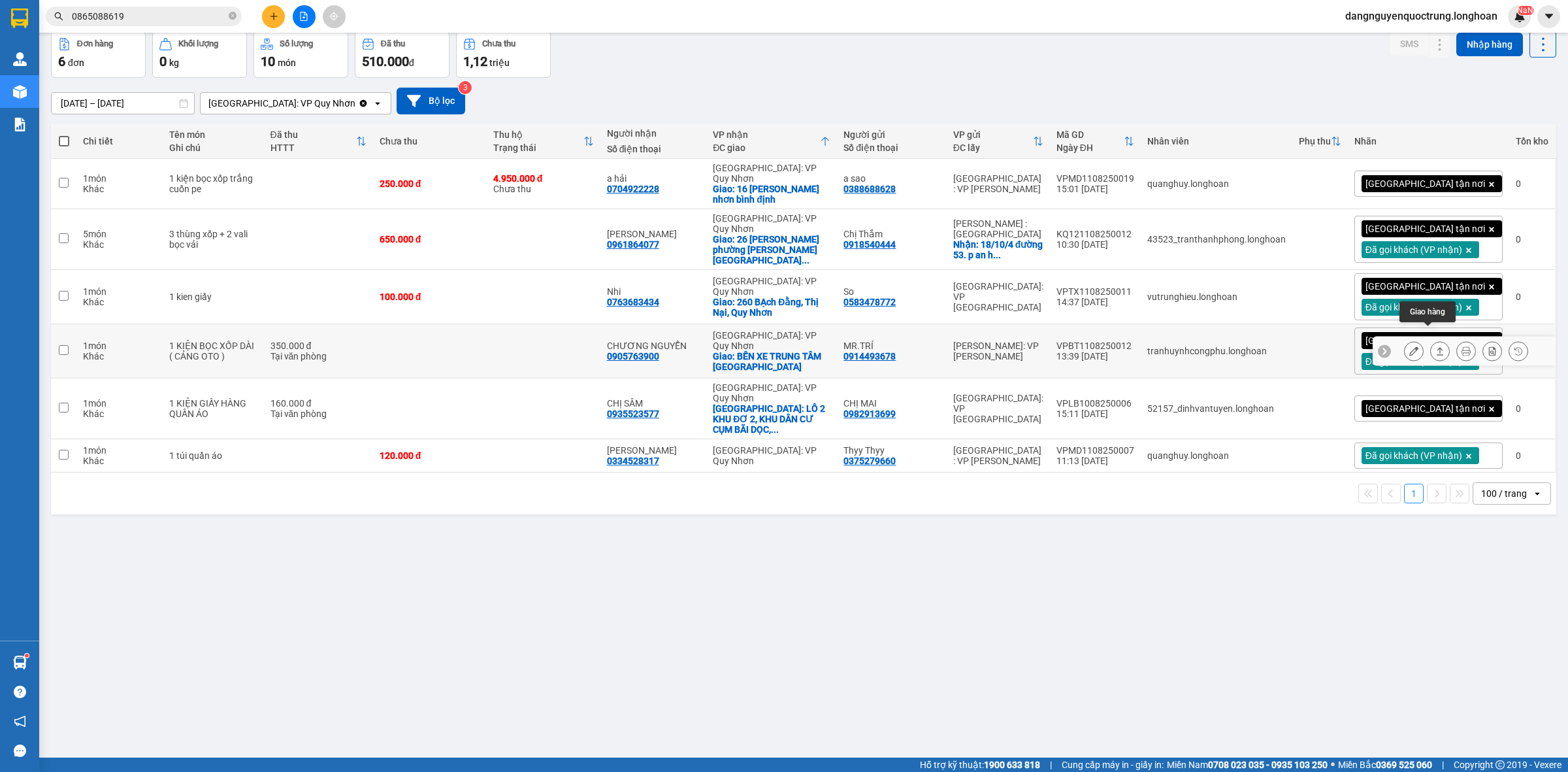
click at [1435, 346] on icon at bounding box center [1439, 350] width 9 height 9
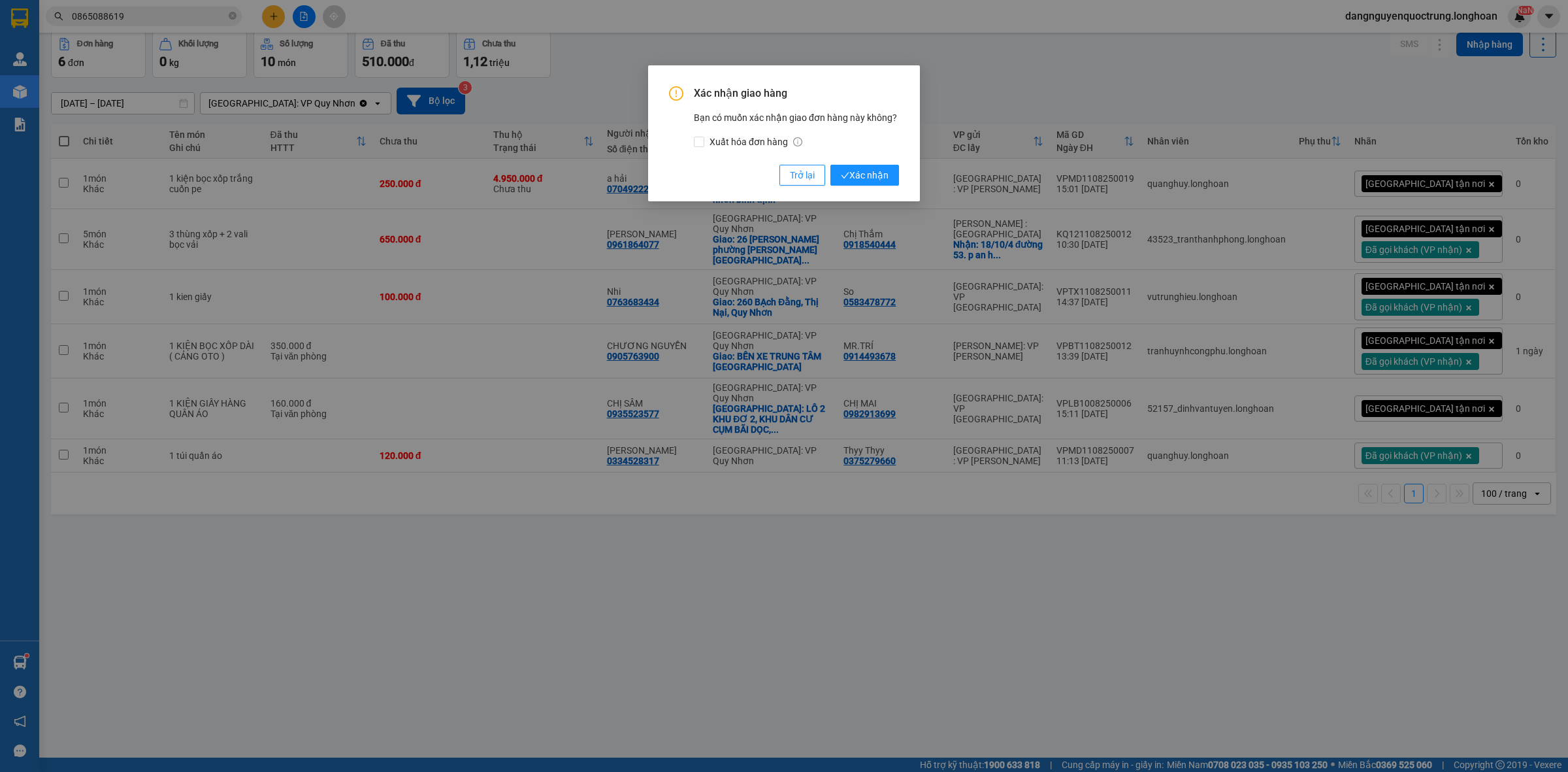
click at [854, 603] on div "Xác nhận giao hàng Bạn có muốn xác nhận giao đơn hàng này không? Xuất hóa đơn h…" at bounding box center [784, 386] width 1568 height 772
click at [794, 166] on button "Trở lại" at bounding box center [802, 175] width 46 height 21
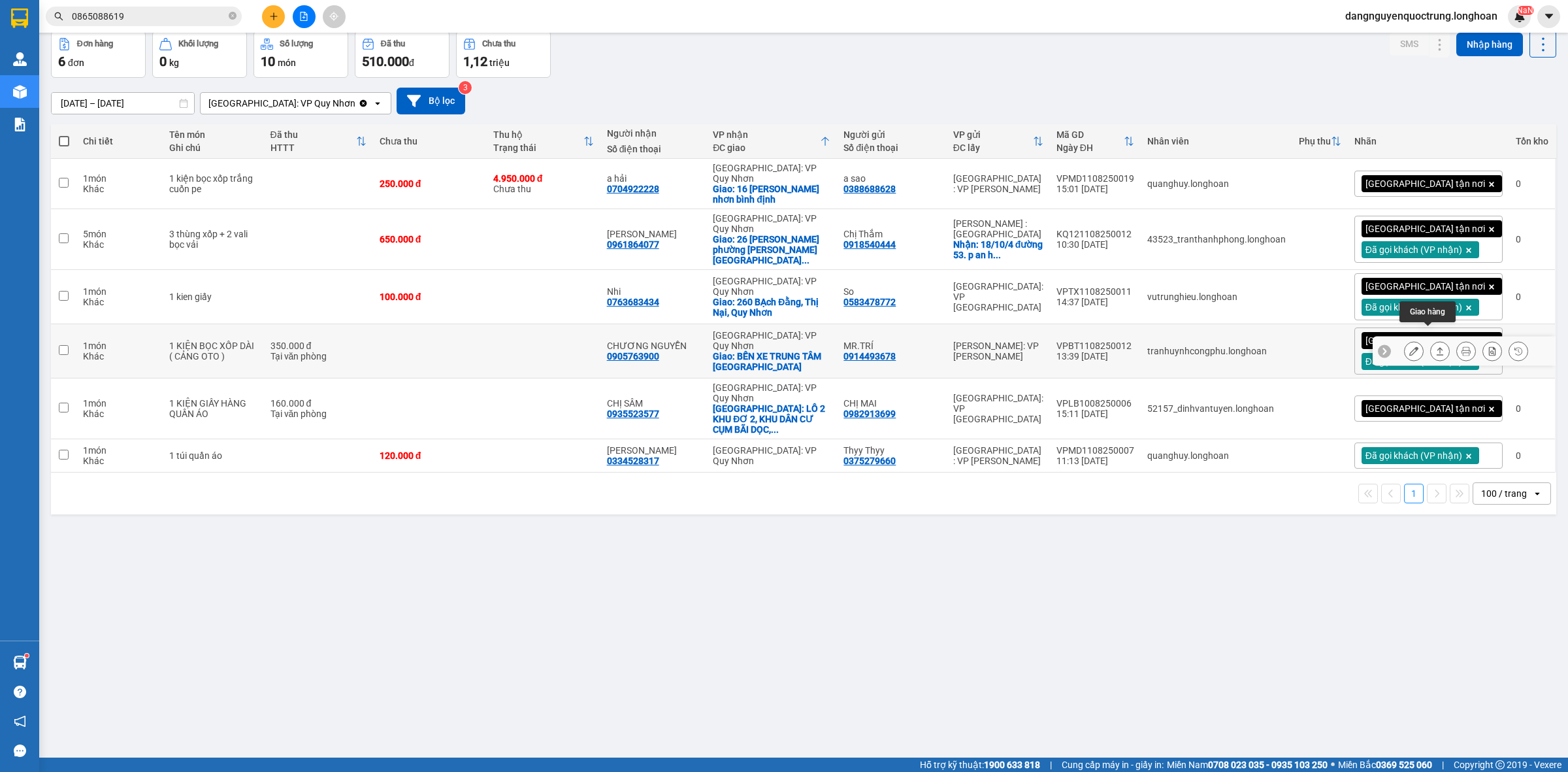
click at [1435, 346] on icon at bounding box center [1439, 350] width 9 height 9
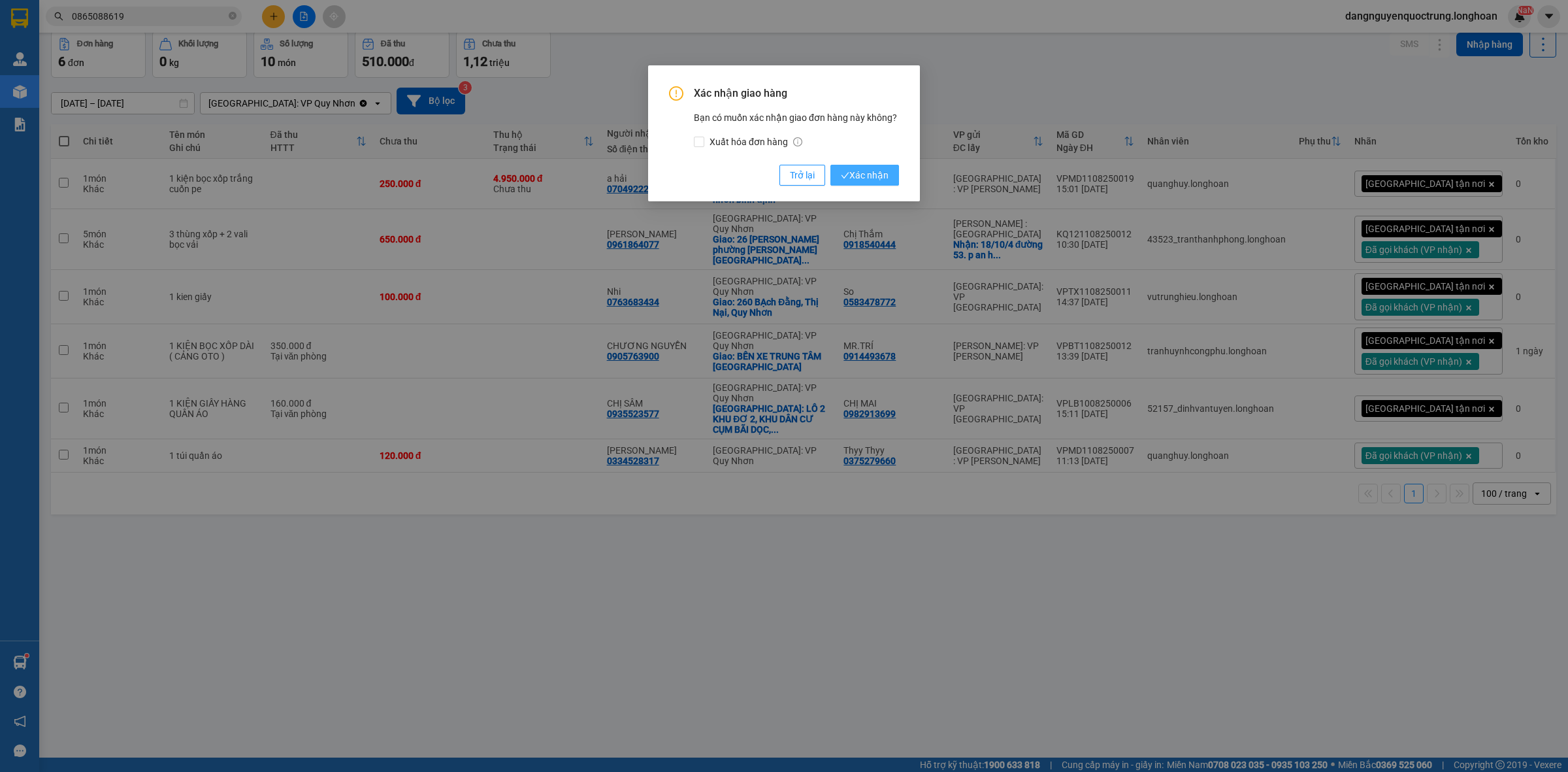
click at [857, 175] on span "Xác nhận" at bounding box center [865, 175] width 47 height 15
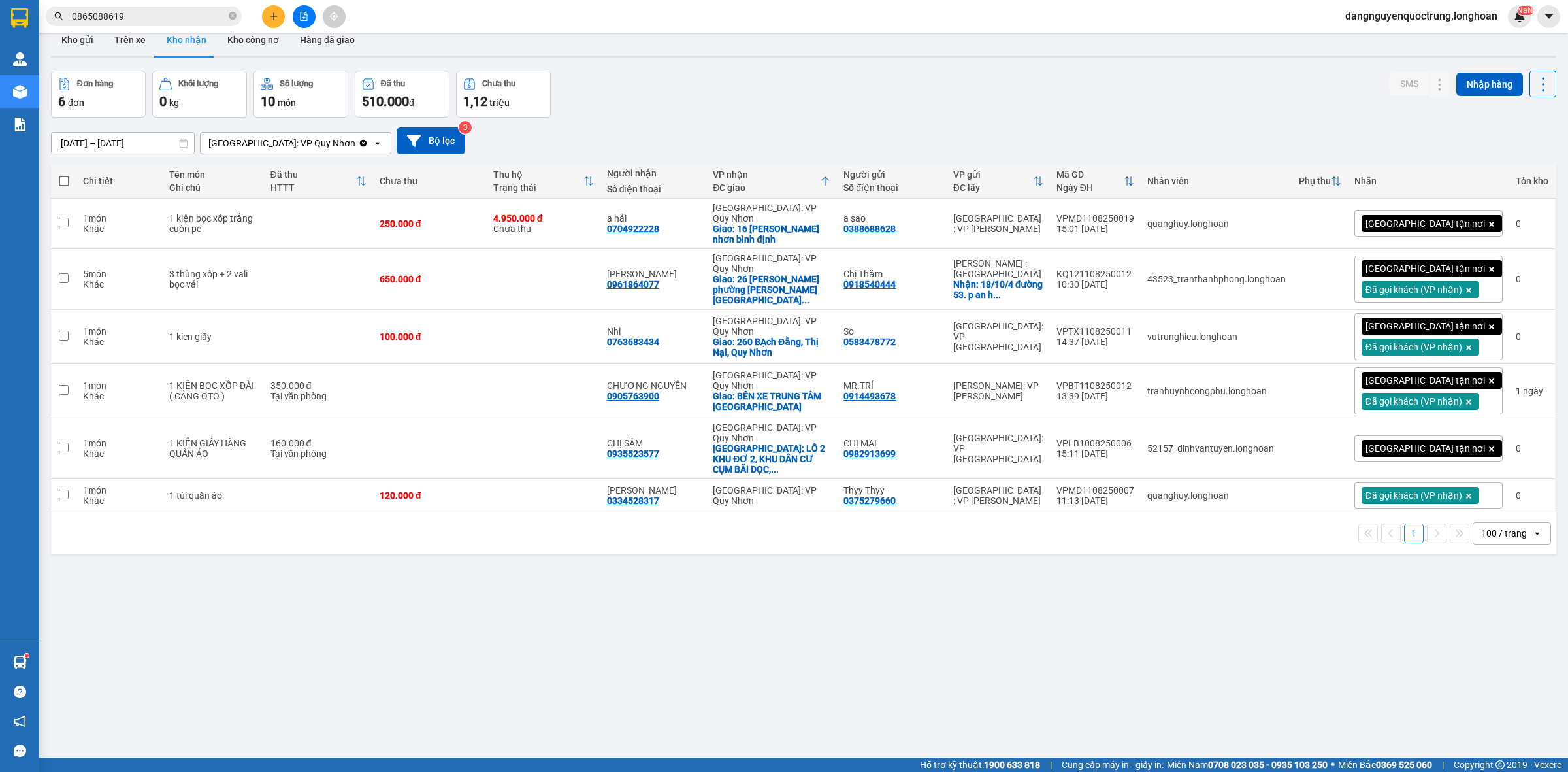
scroll to position [0, 0]
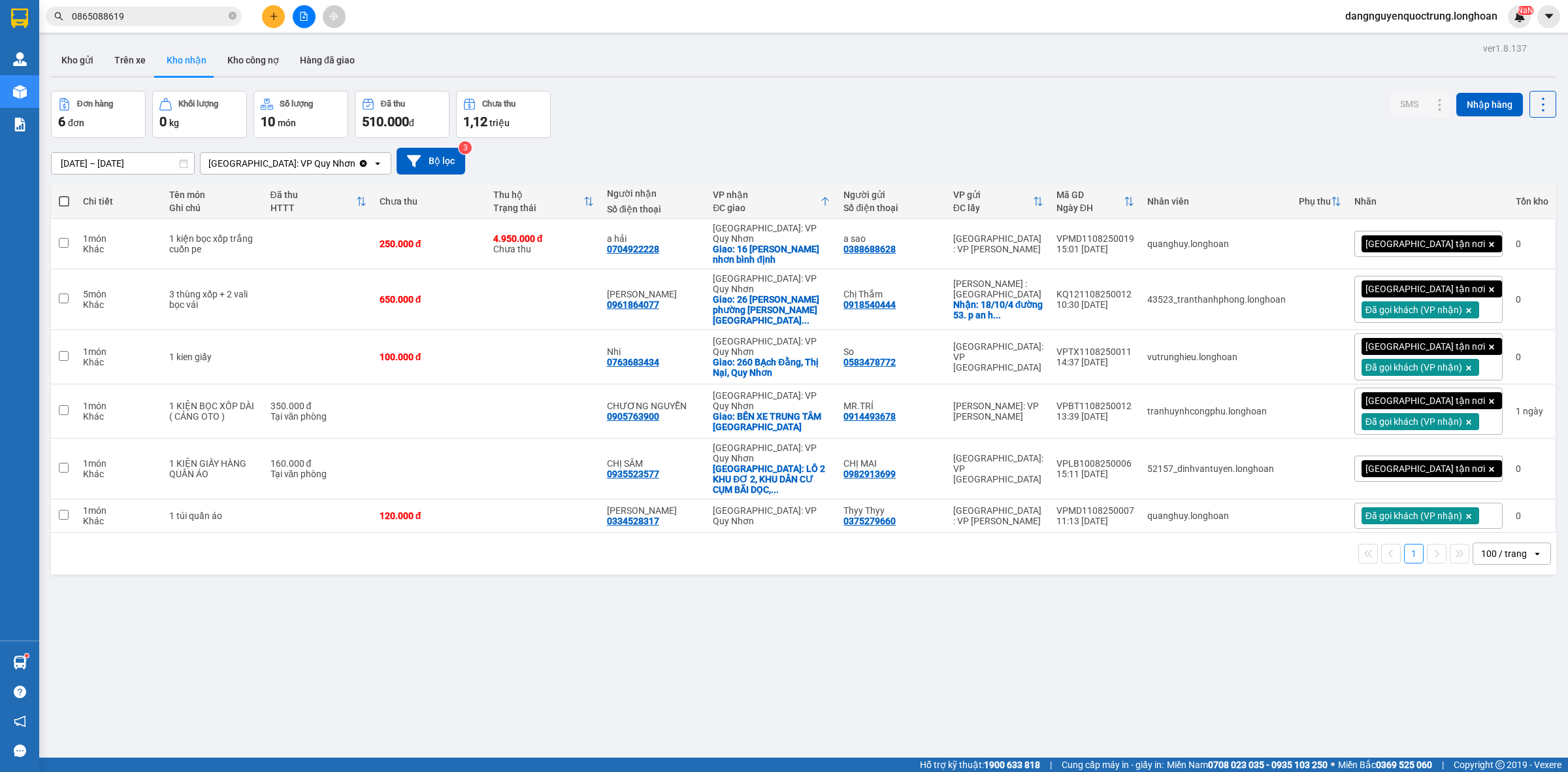
click at [975, 625] on div "ver 1.8.137 Kho gửi Trên xe Kho nhận Kho công nợ Hàng đã giao Đơn hàng 6 đơn Kh…" at bounding box center [804, 425] width 1516 height 772
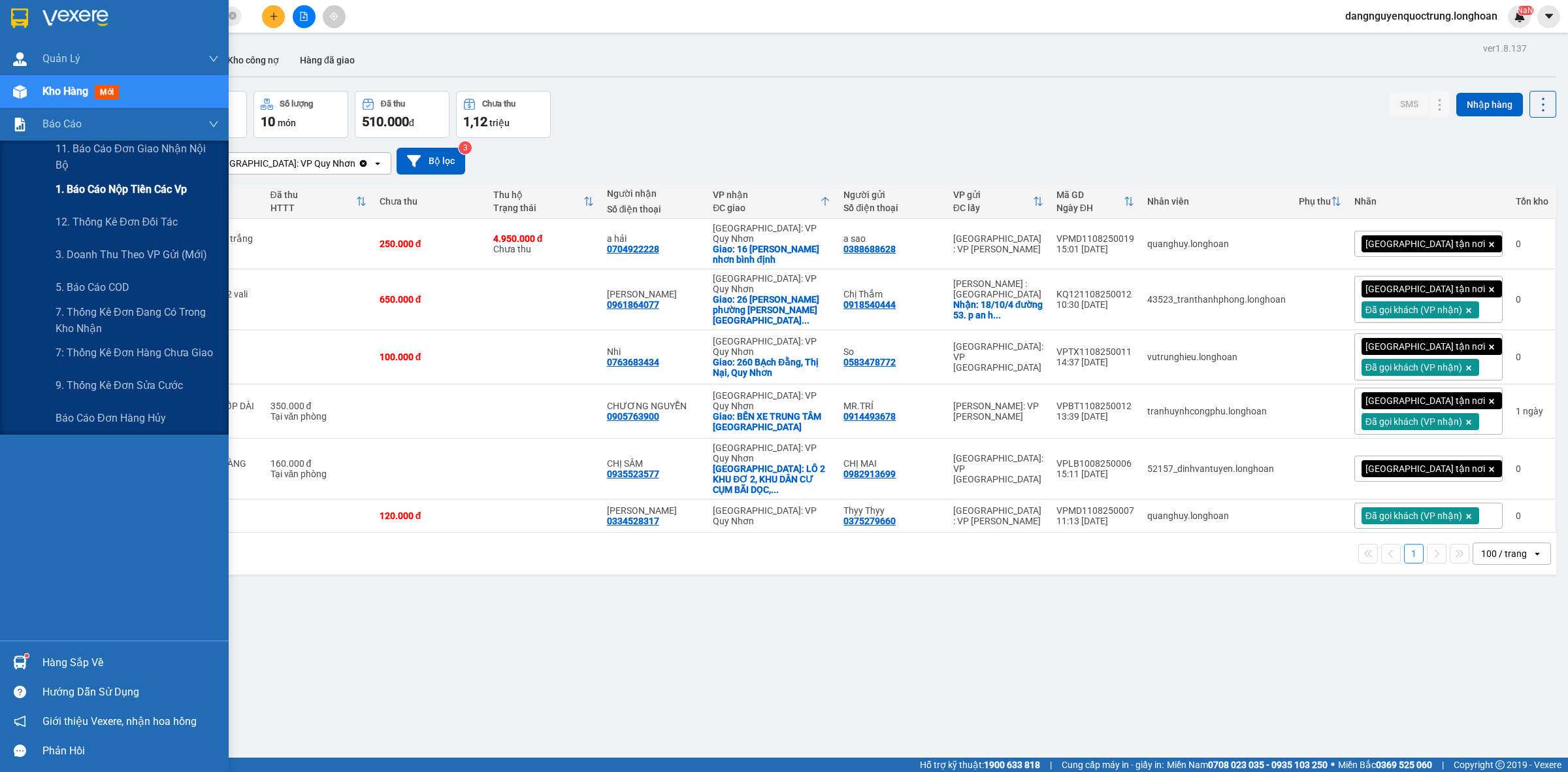
click at [82, 189] on span "1. Báo cáo nộp tiền các vp" at bounding box center [121, 189] width 131 height 16
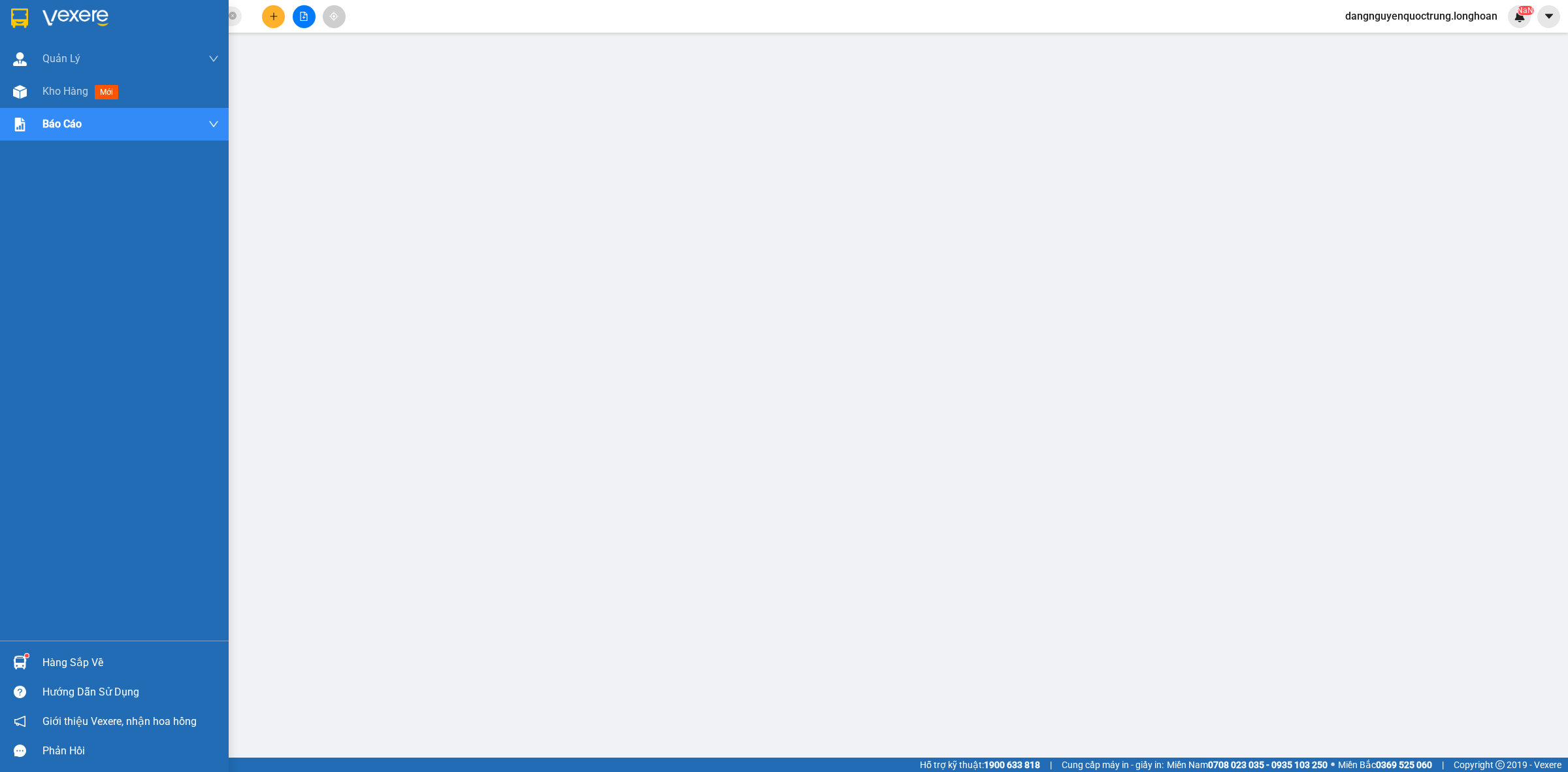
click at [15, 11] on img at bounding box center [20, 18] width 17 height 20
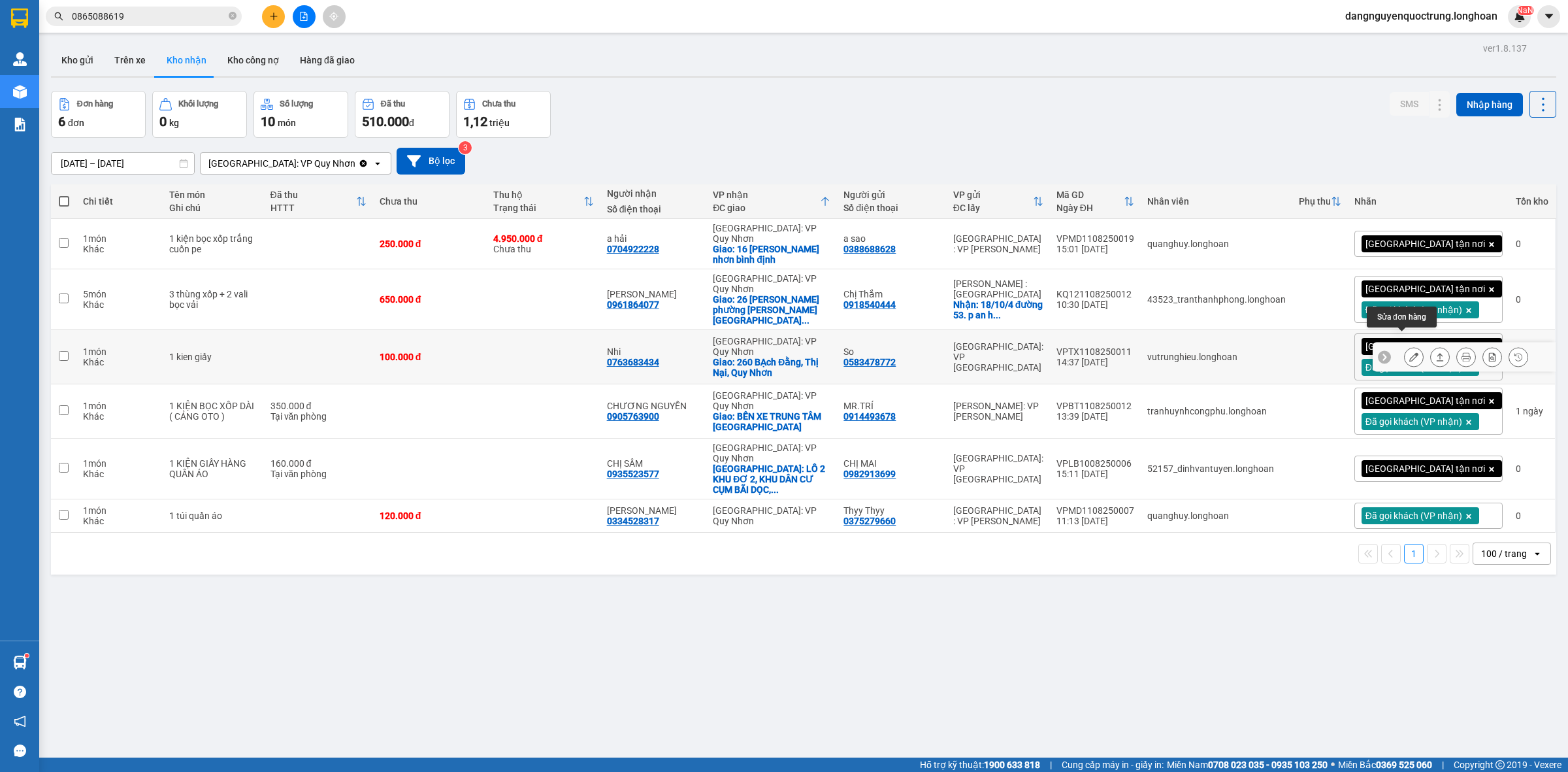
click at [1405, 346] on button at bounding box center [1414, 357] width 18 height 23
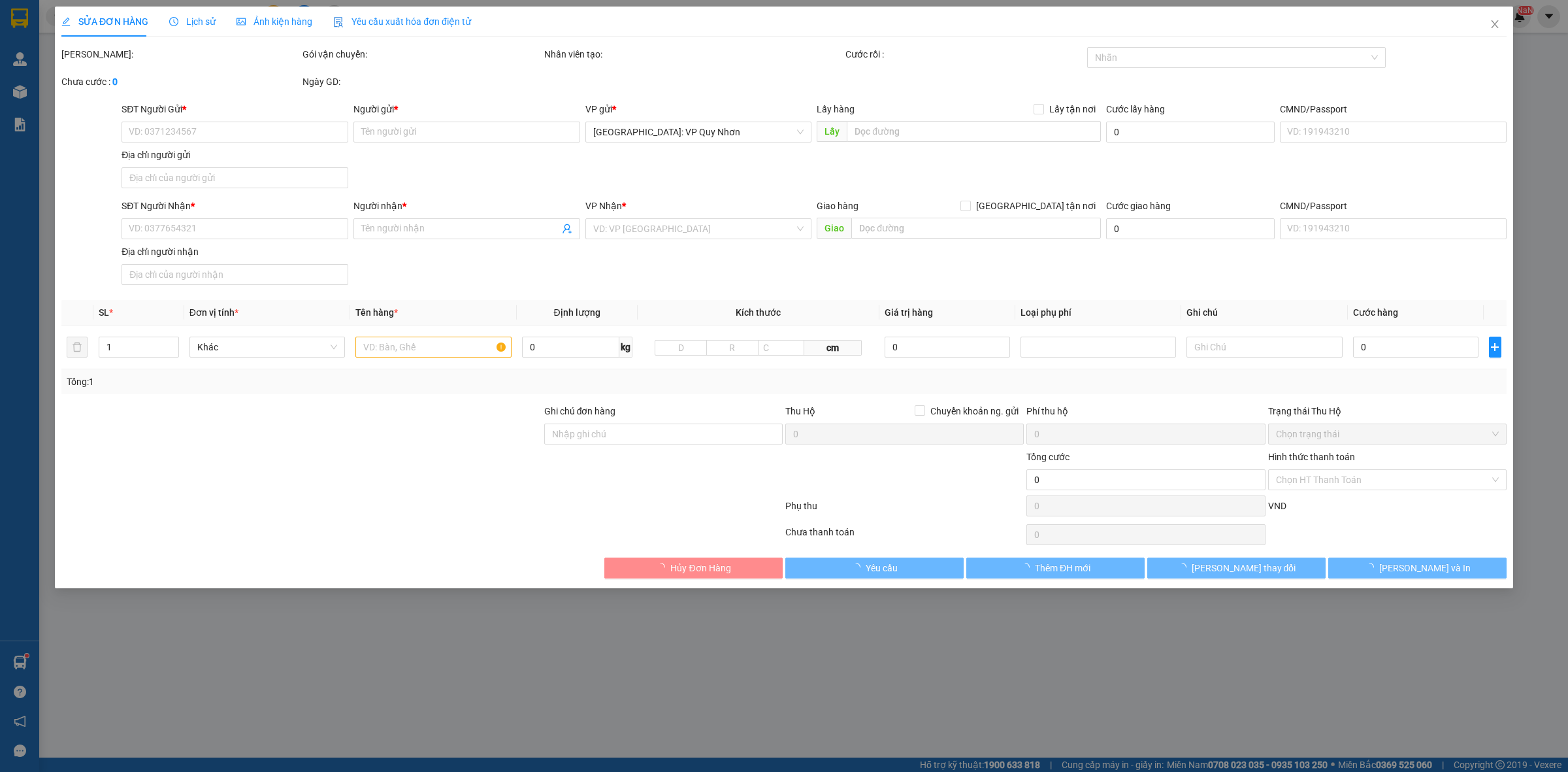
type input "0583478772"
type input "So"
type input "0763683434"
type input "Nhi"
checkbox input "true"
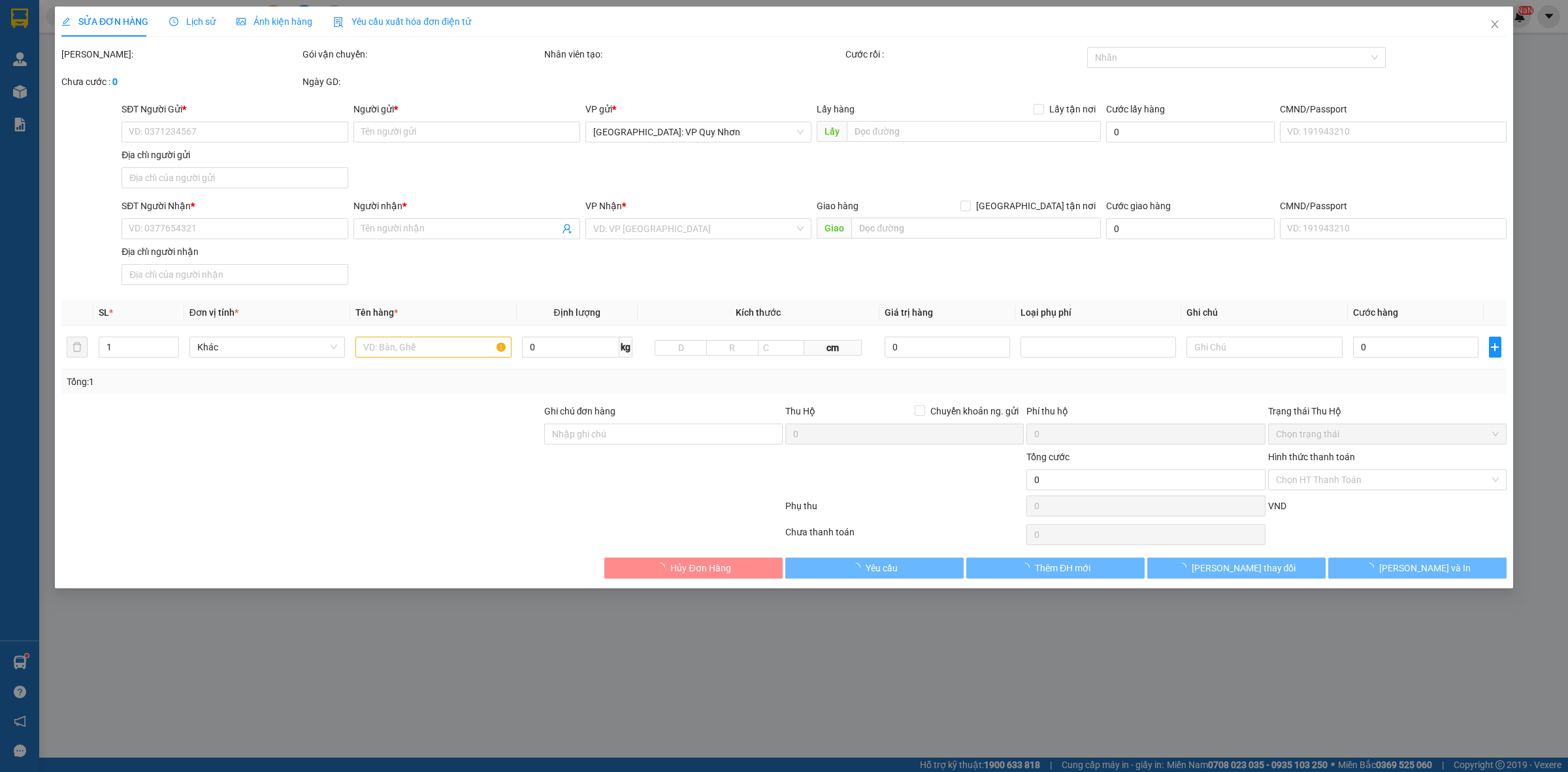
type input "260 BẠch Đằng, Thị Nại, Quy Nhơn"
type input "100.000"
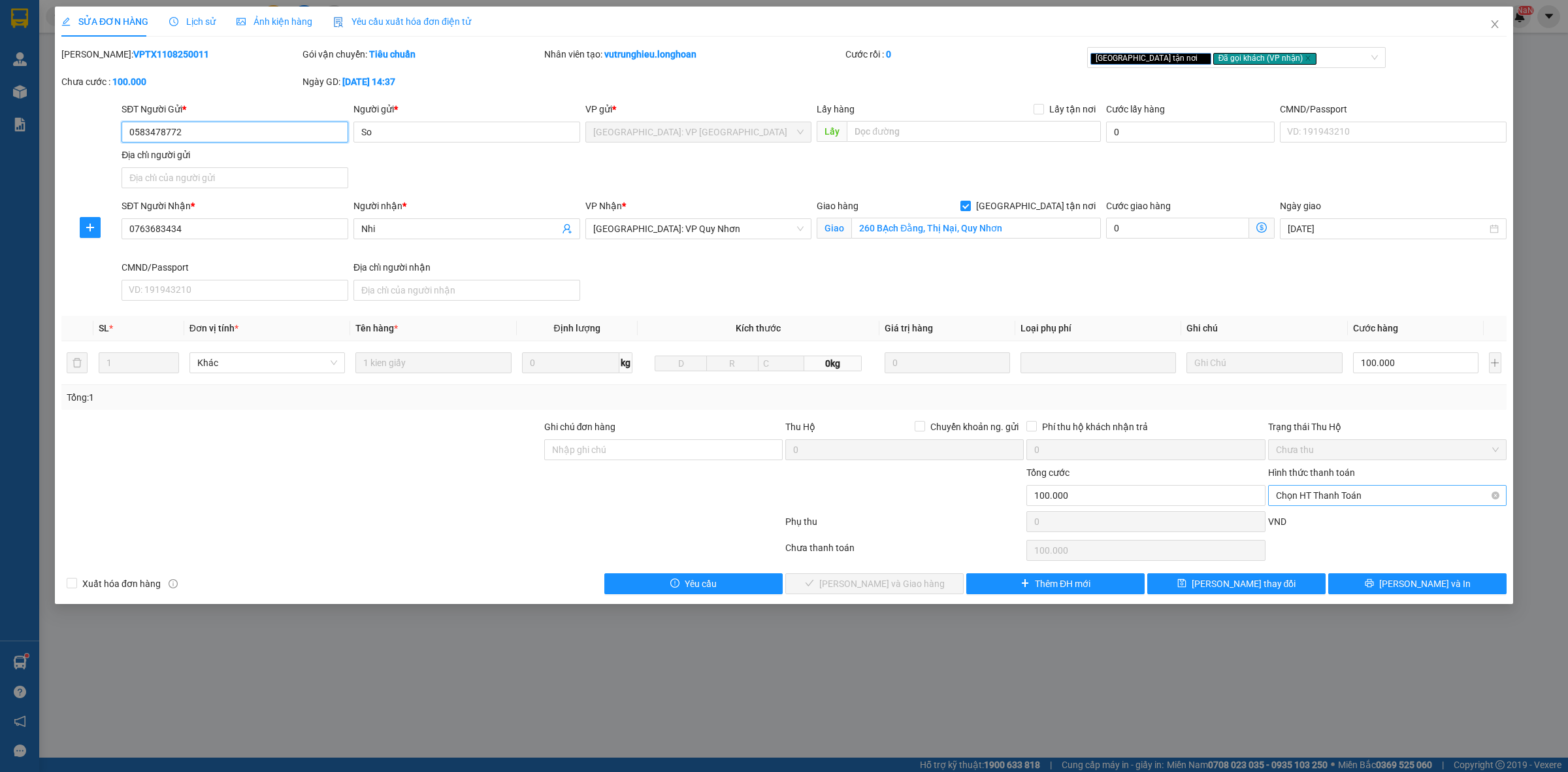
click at [1327, 495] on span "Chọn HT Thanh Toán" at bounding box center [1387, 495] width 223 height 20
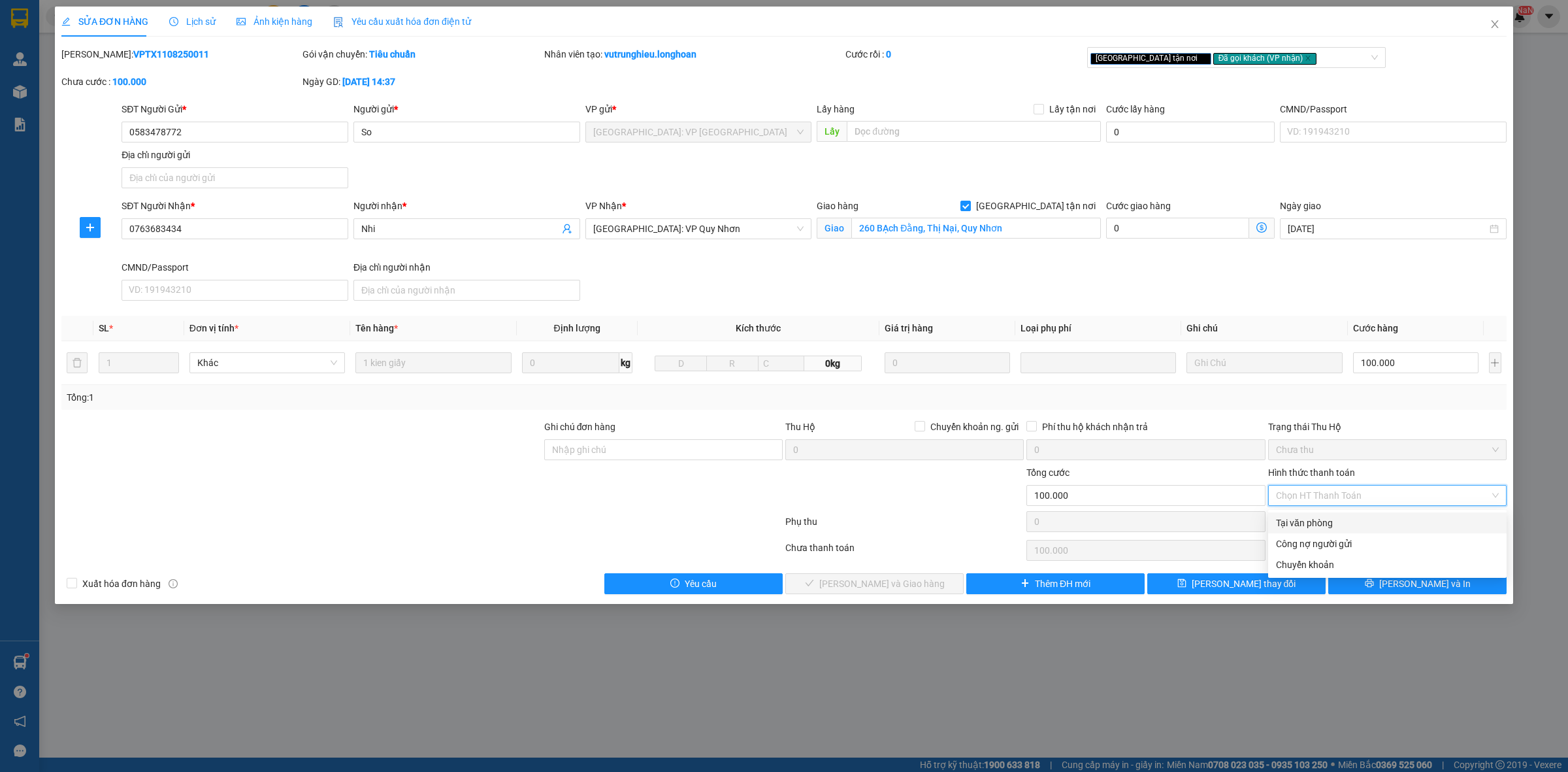
click at [1324, 524] on div "Tại văn phòng" at bounding box center [1387, 523] width 223 height 15
type input "0"
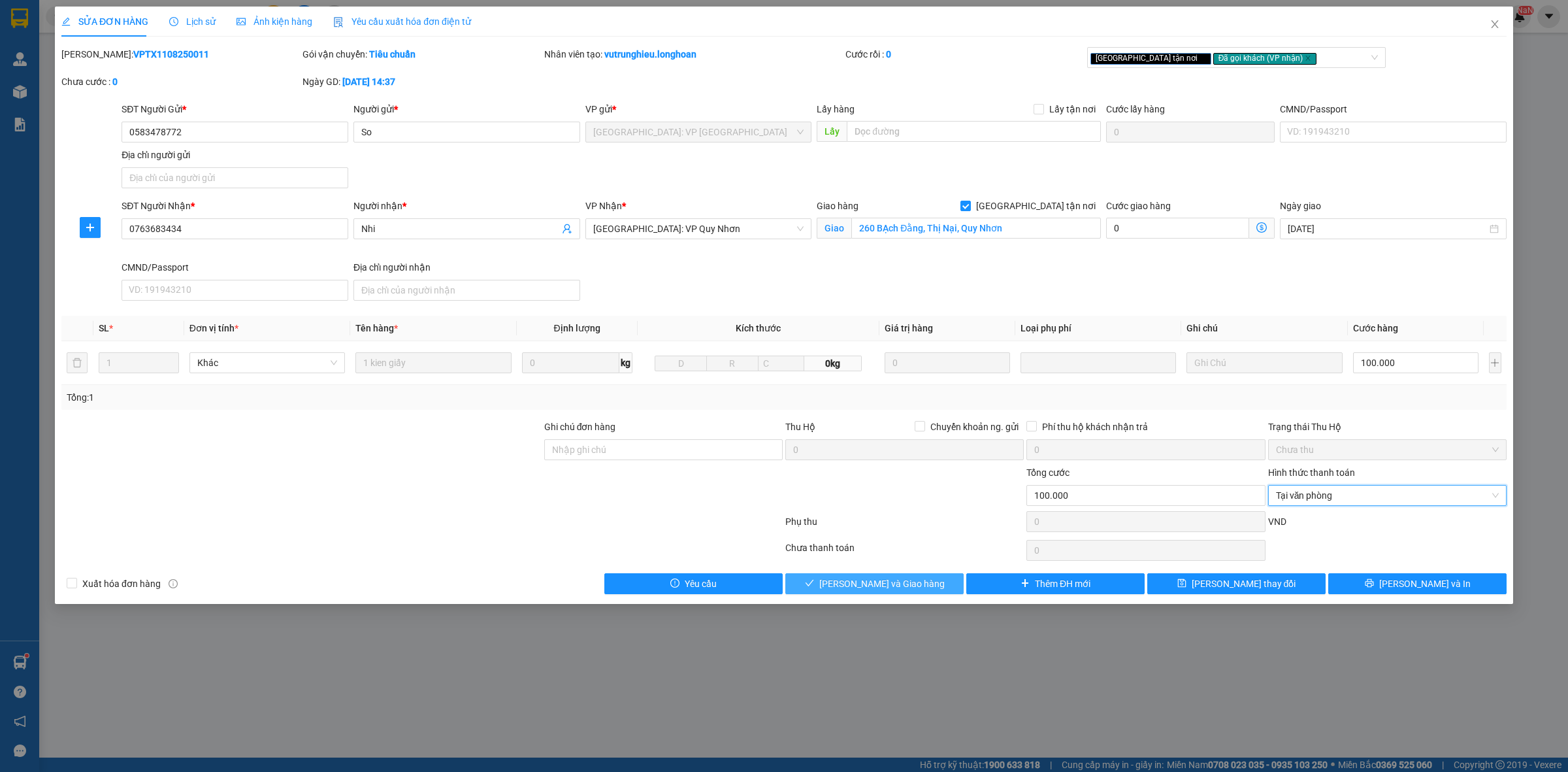
click at [886, 583] on span "[PERSON_NAME] và Giao hàng" at bounding box center [882, 583] width 126 height 15
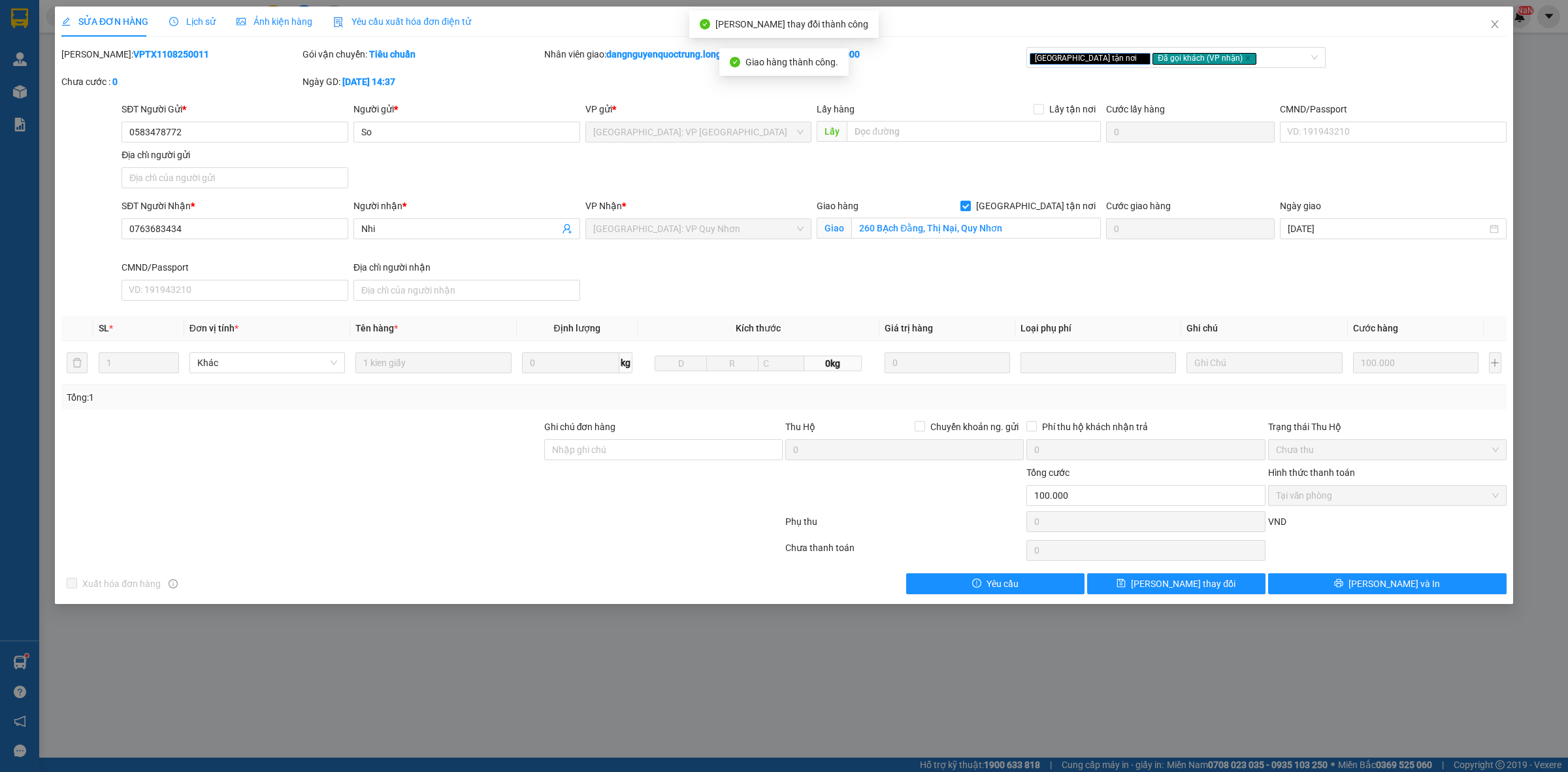
click at [924, 661] on div "SỬA ĐƠN HÀNG Lịch sử Ảnh kiện hàng Yêu cầu xuất hóa đơn điện tử Total Paid Fee …" at bounding box center [784, 386] width 1568 height 772
click at [1490, 24] on icon "close" at bounding box center [1495, 24] width 11 height 11
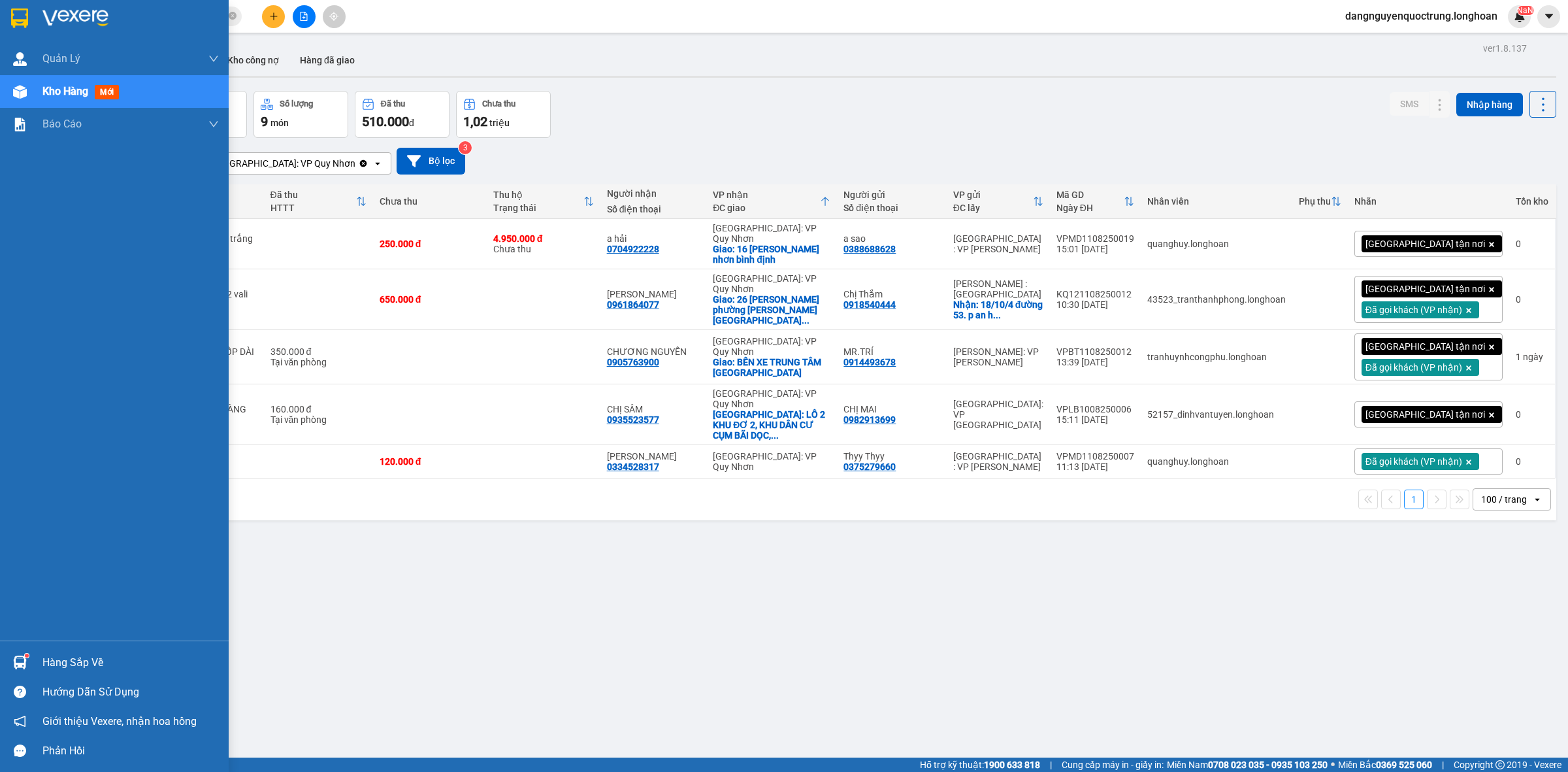
click at [21, 654] on div at bounding box center [20, 663] width 23 height 23
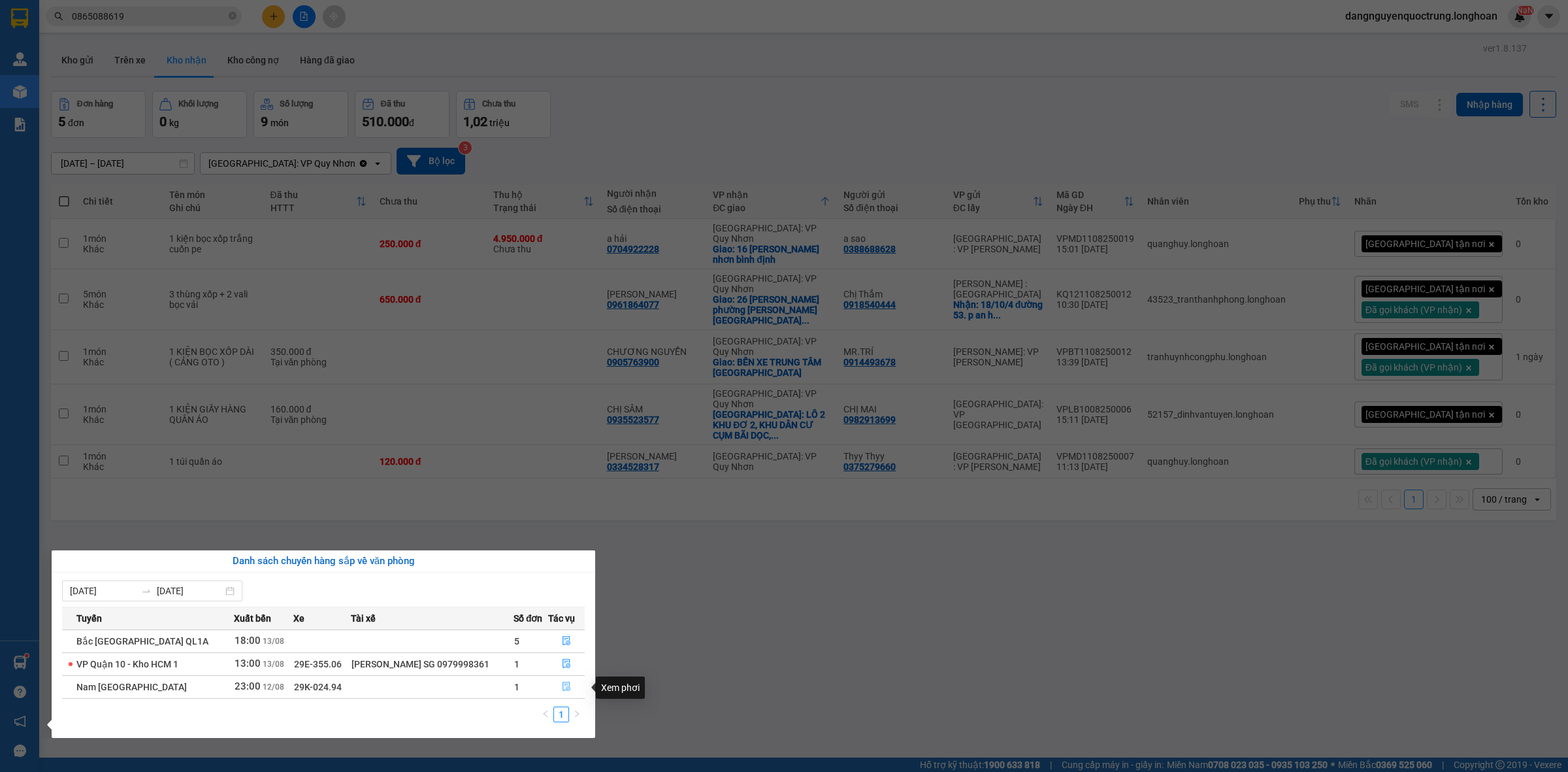
click at [563, 684] on icon "file-done" at bounding box center [566, 685] width 9 height 9
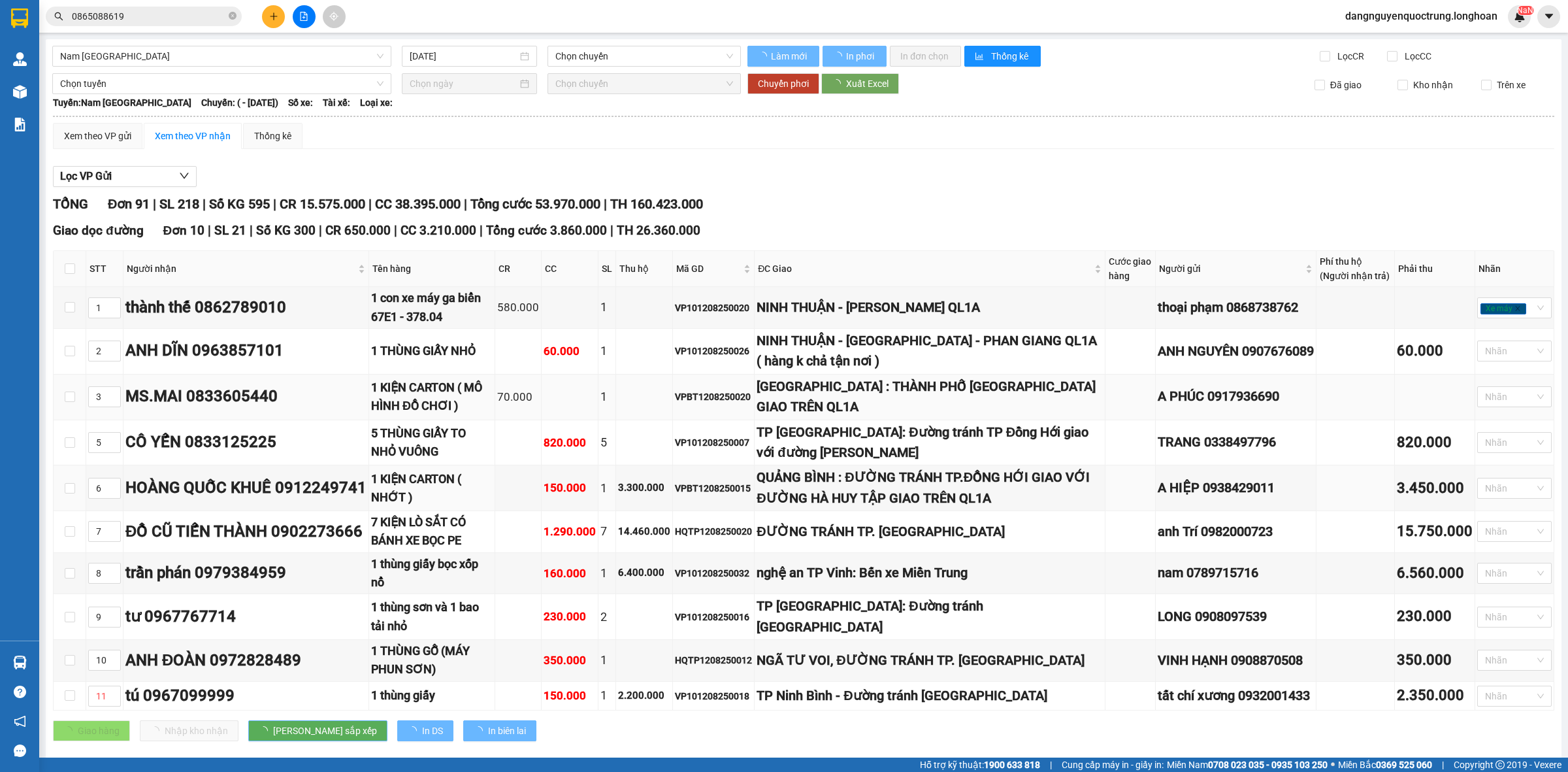
type input "[DATE]"
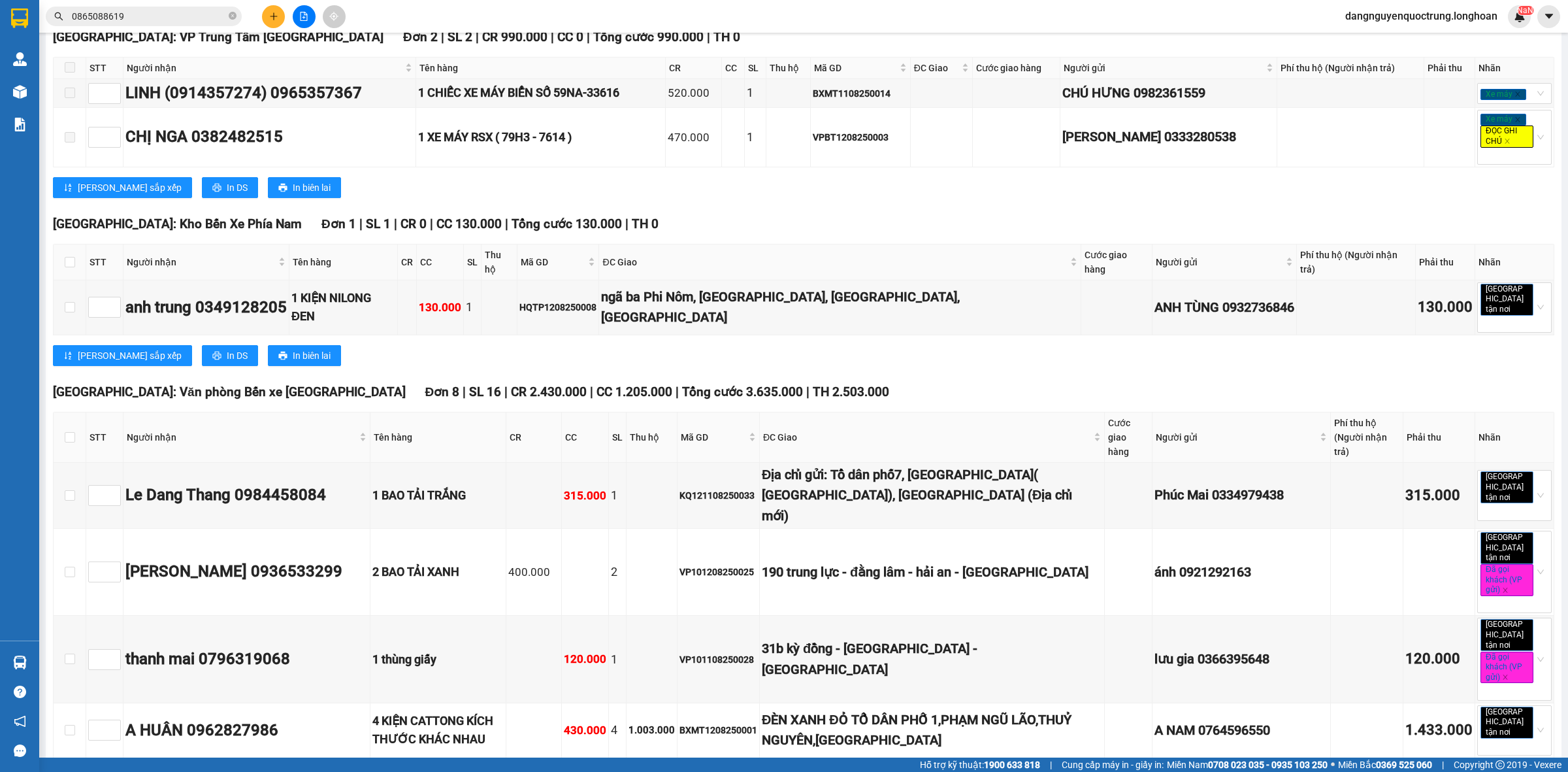
scroll to position [5663, 0]
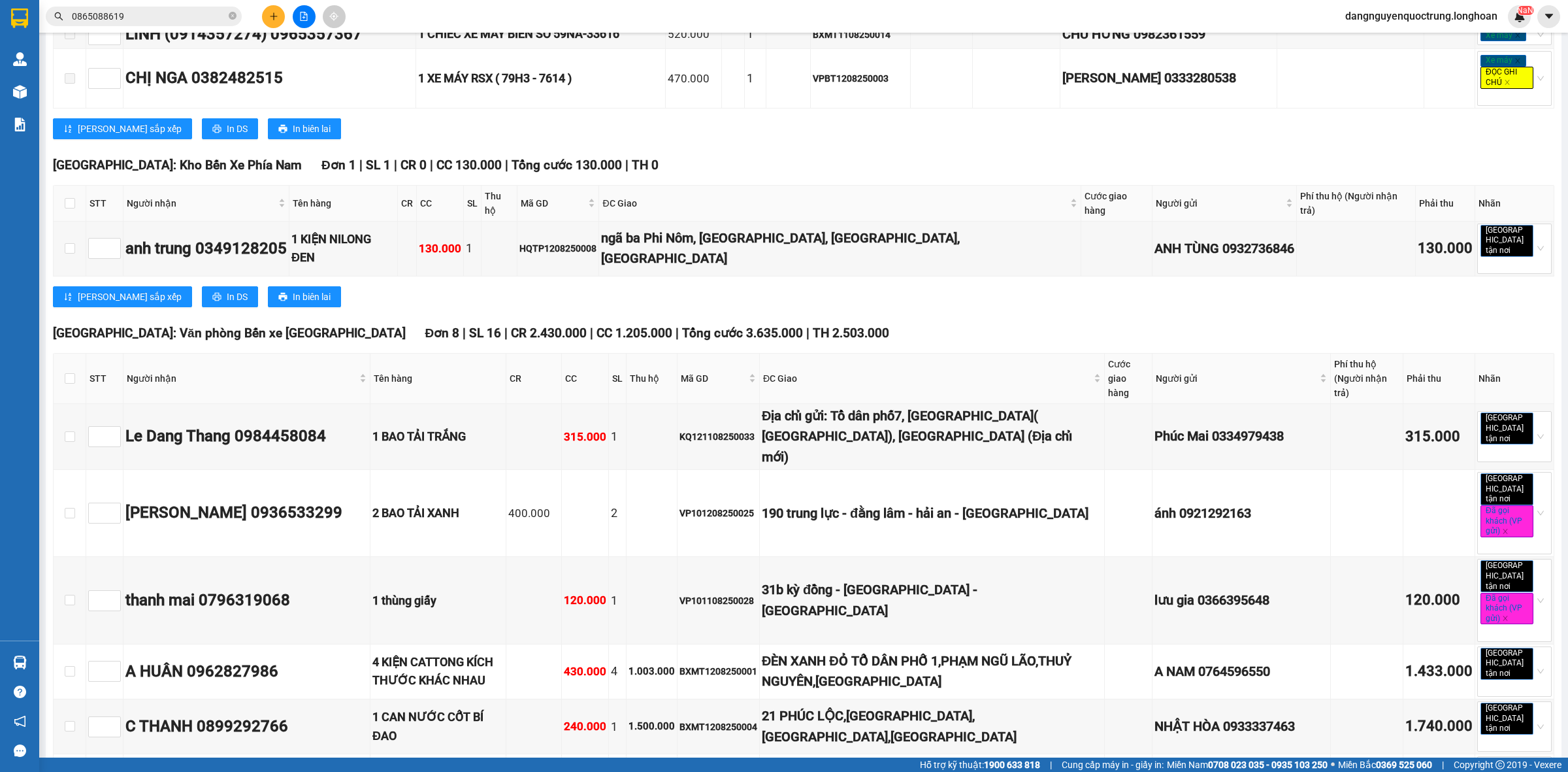
checkbox input "true"
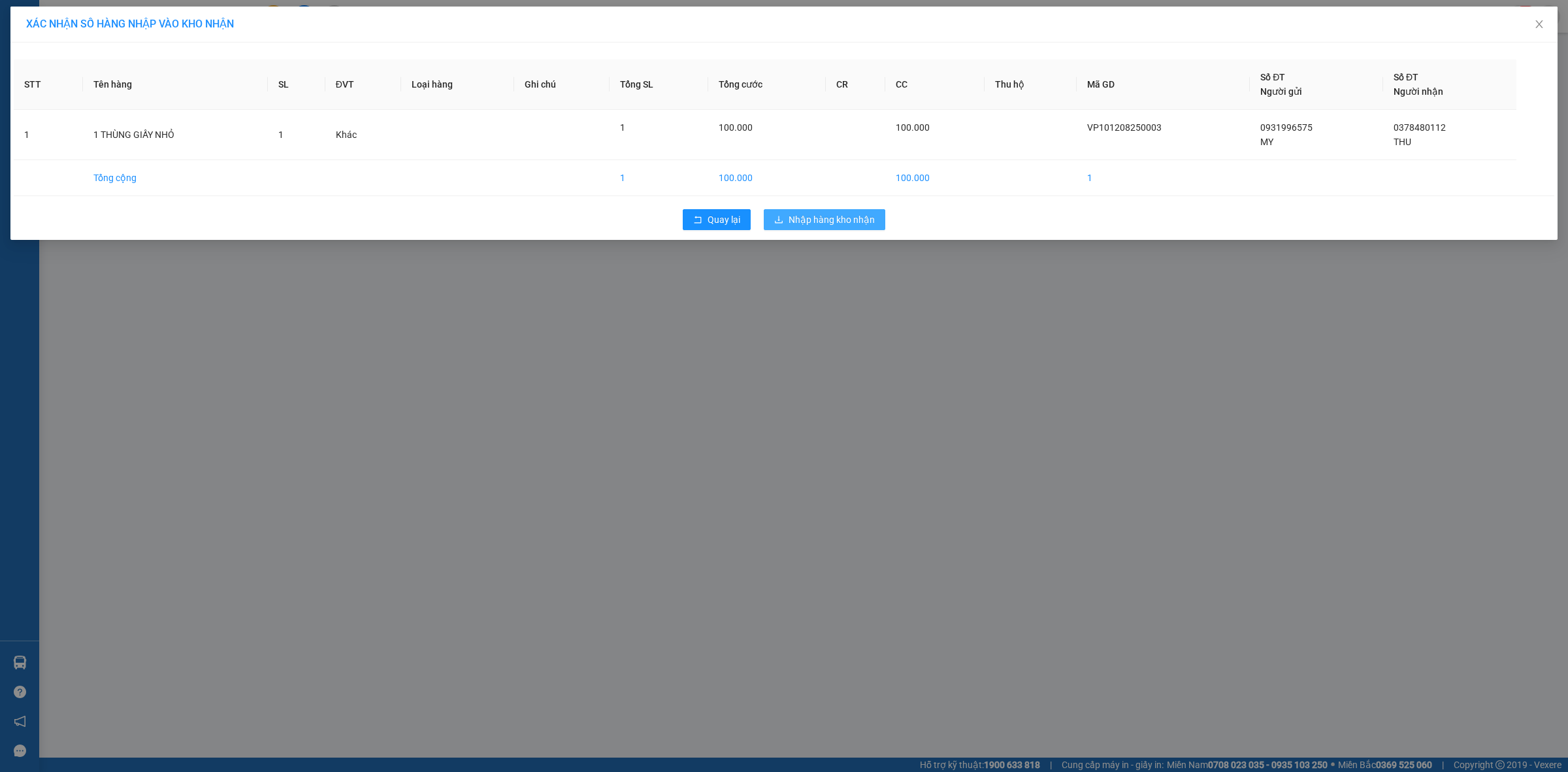
drag, startPoint x: 837, startPoint y: 224, endPoint x: 844, endPoint y: 283, distance: 59.4
click at [837, 224] on span "Nhập hàng kho nhận" at bounding box center [832, 220] width 86 height 15
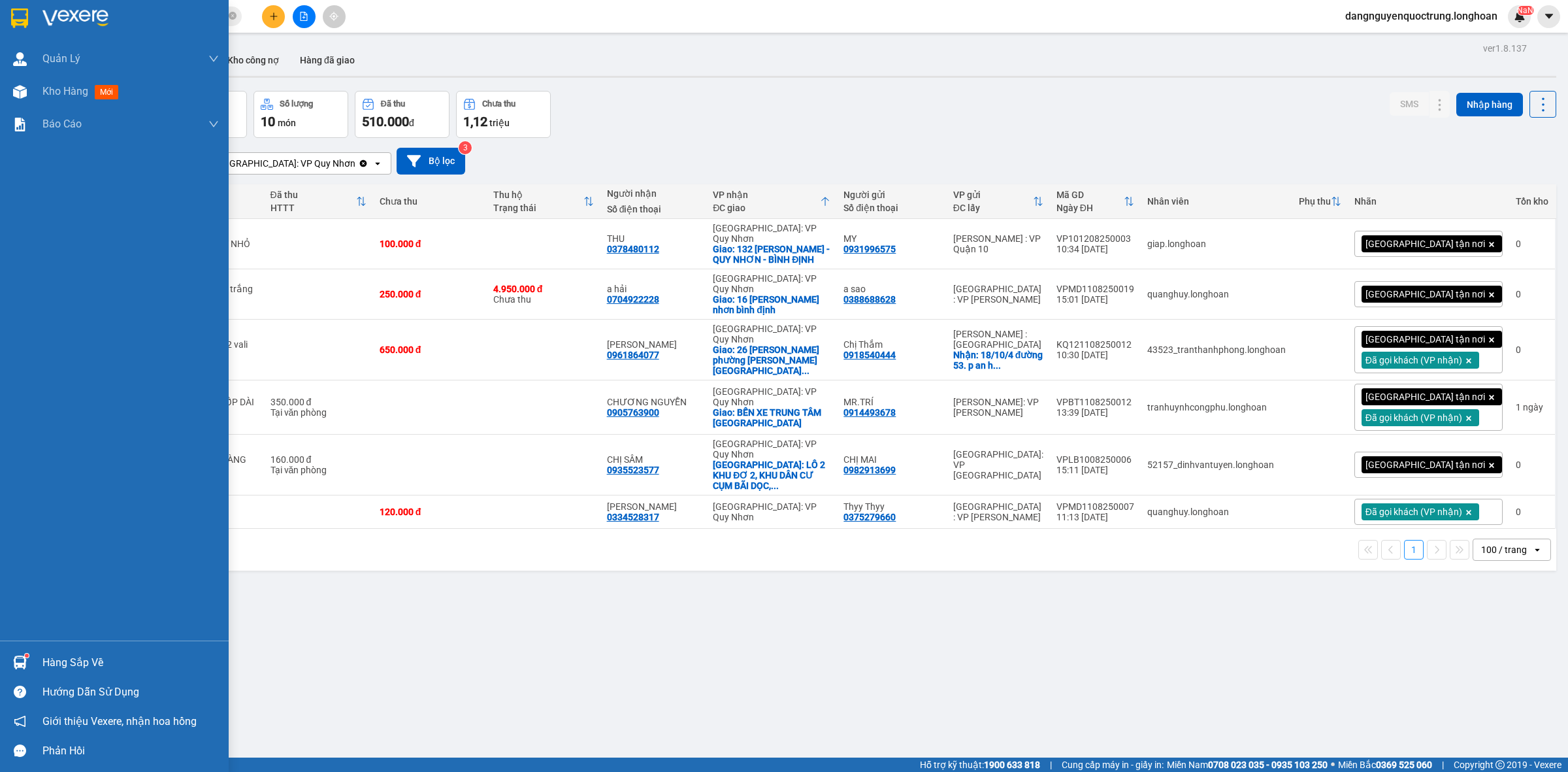
click at [15, 658] on img at bounding box center [20, 662] width 14 height 14
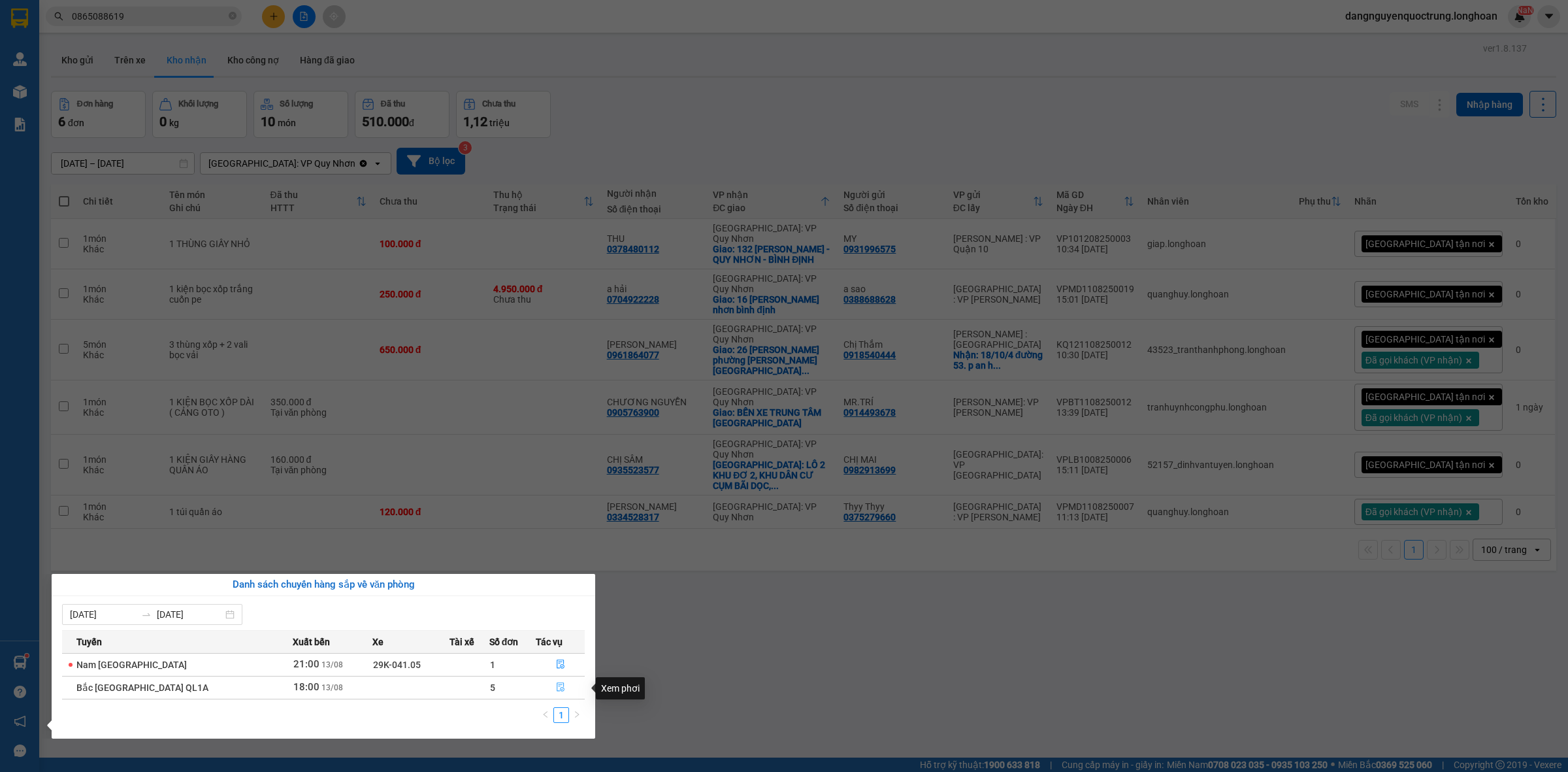
click at [556, 686] on icon "file-done" at bounding box center [560, 686] width 9 height 9
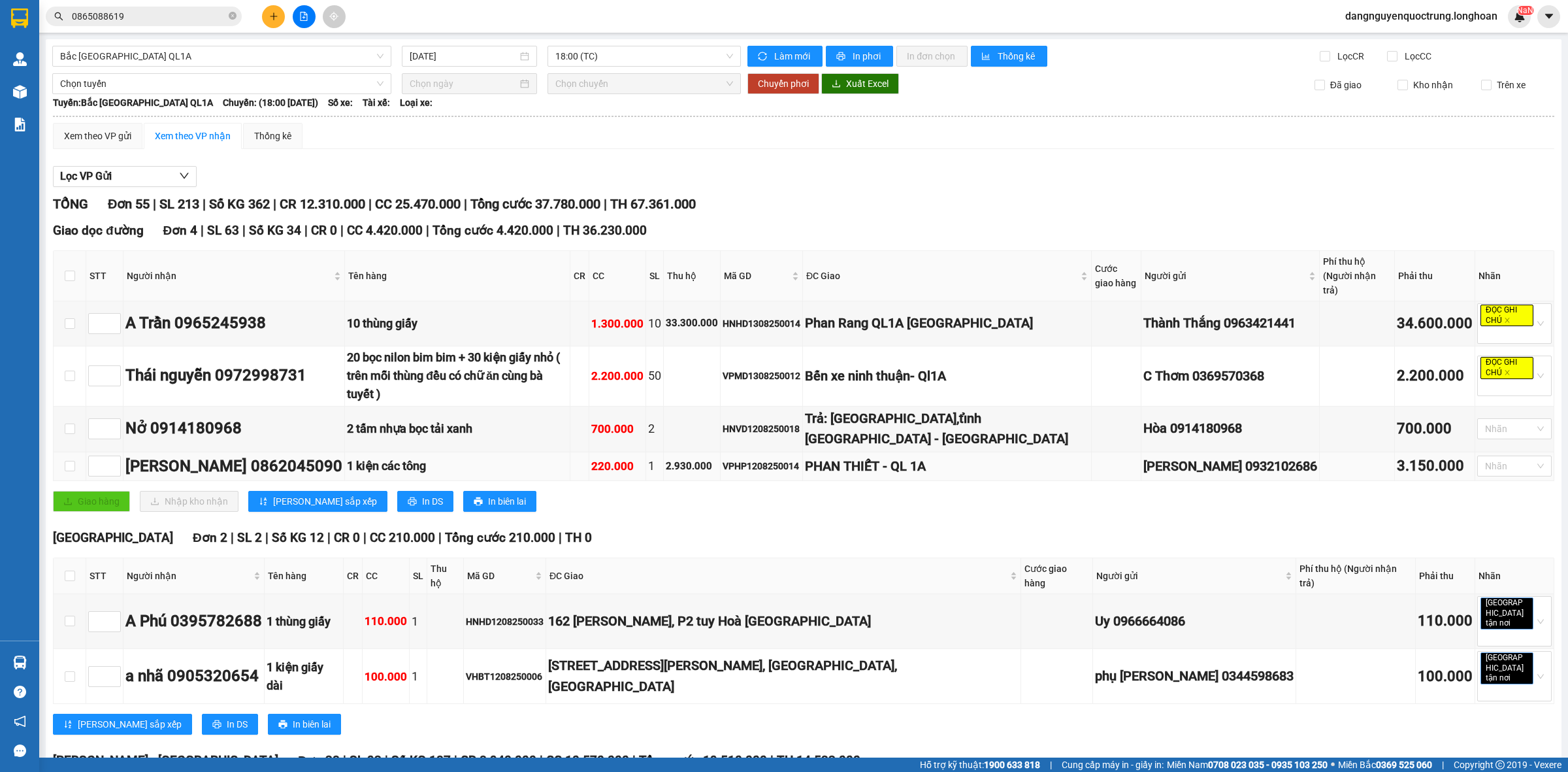
type input "[DATE]"
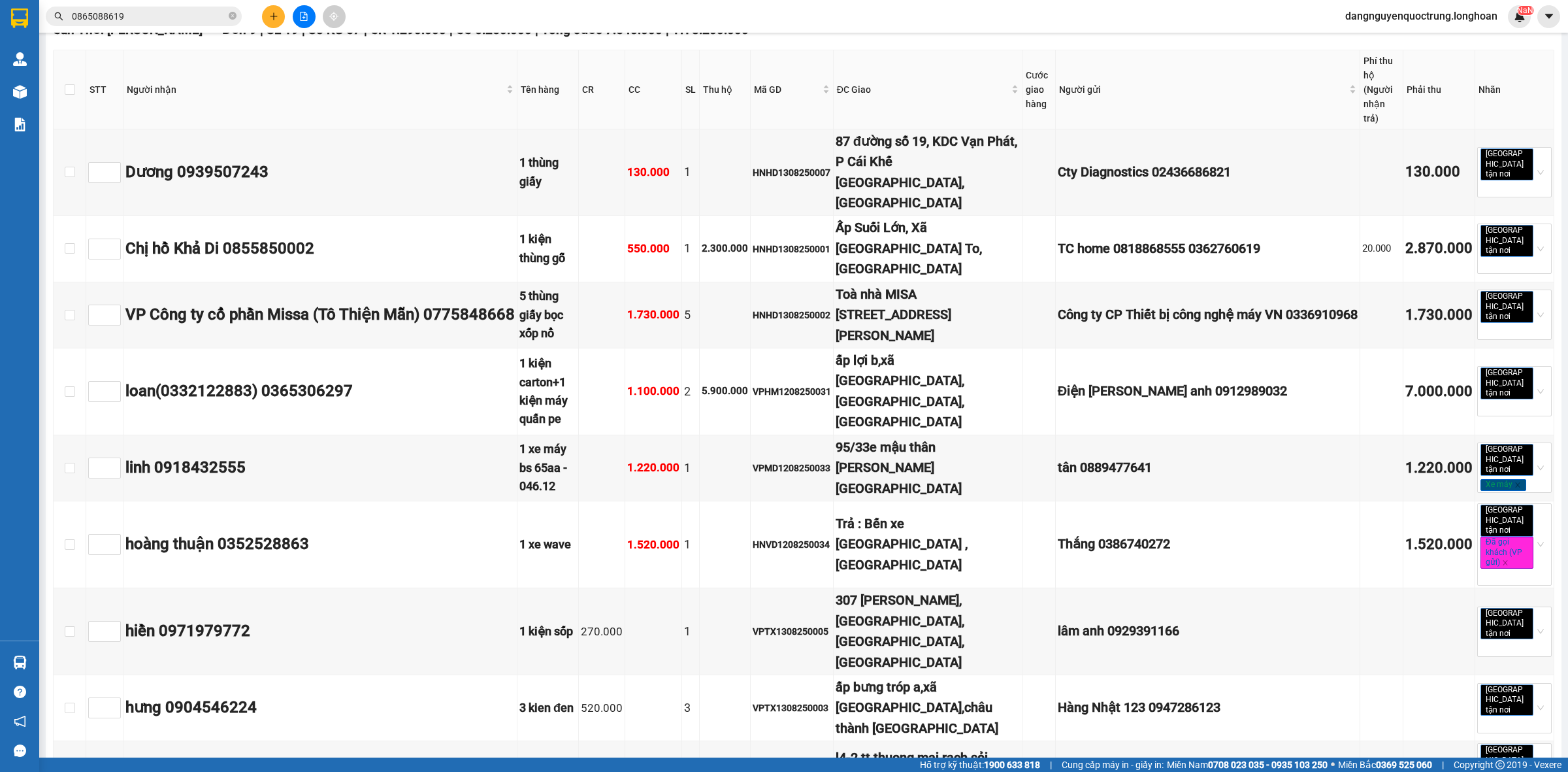
scroll to position [3186, 0]
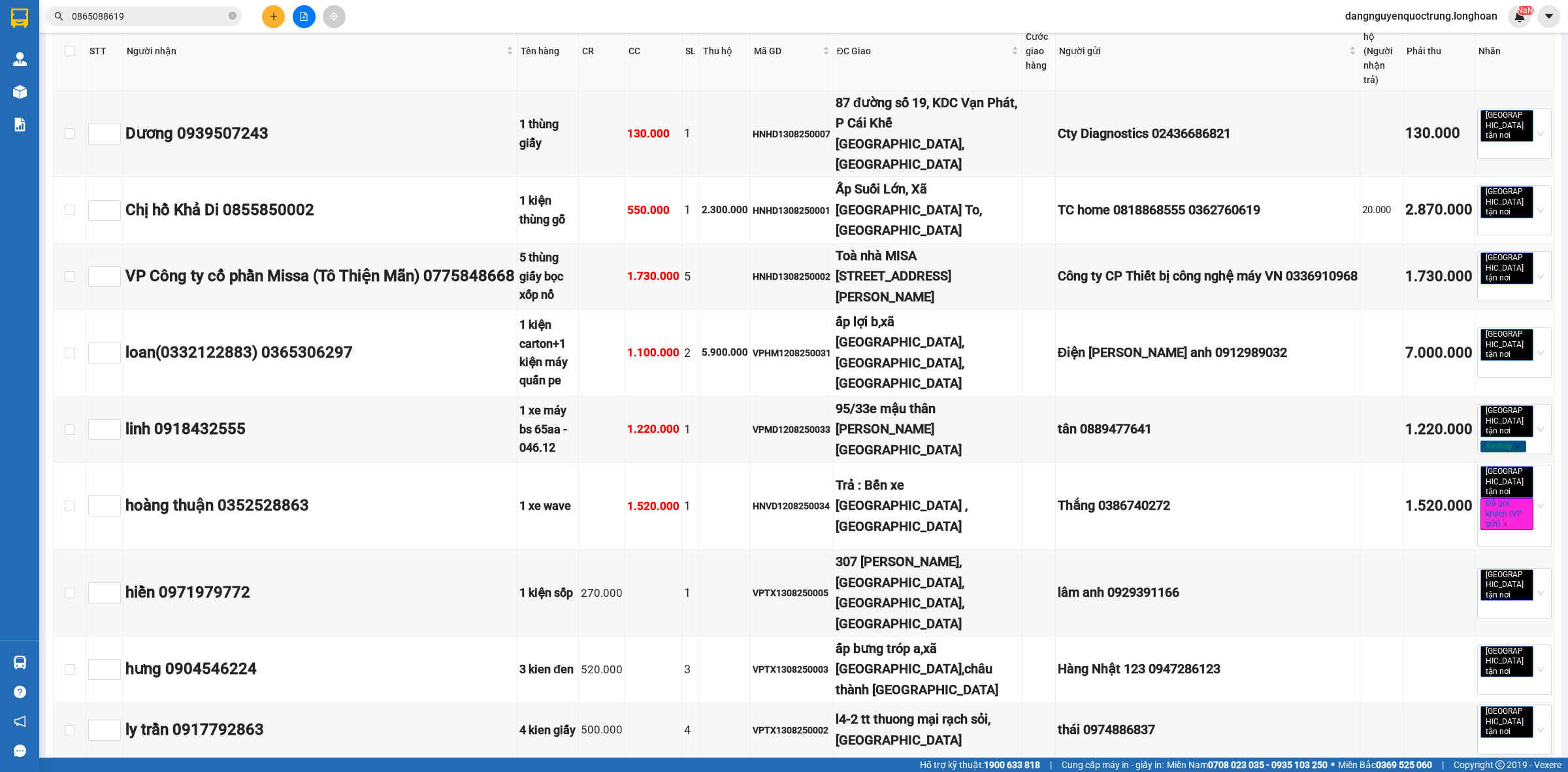
drag, startPoint x: 1021, startPoint y: 538, endPoint x: 343, endPoint y: 322, distance: 711.6
drag, startPoint x: 1459, startPoint y: 539, endPoint x: 328, endPoint y: 442, distance: 1135.2
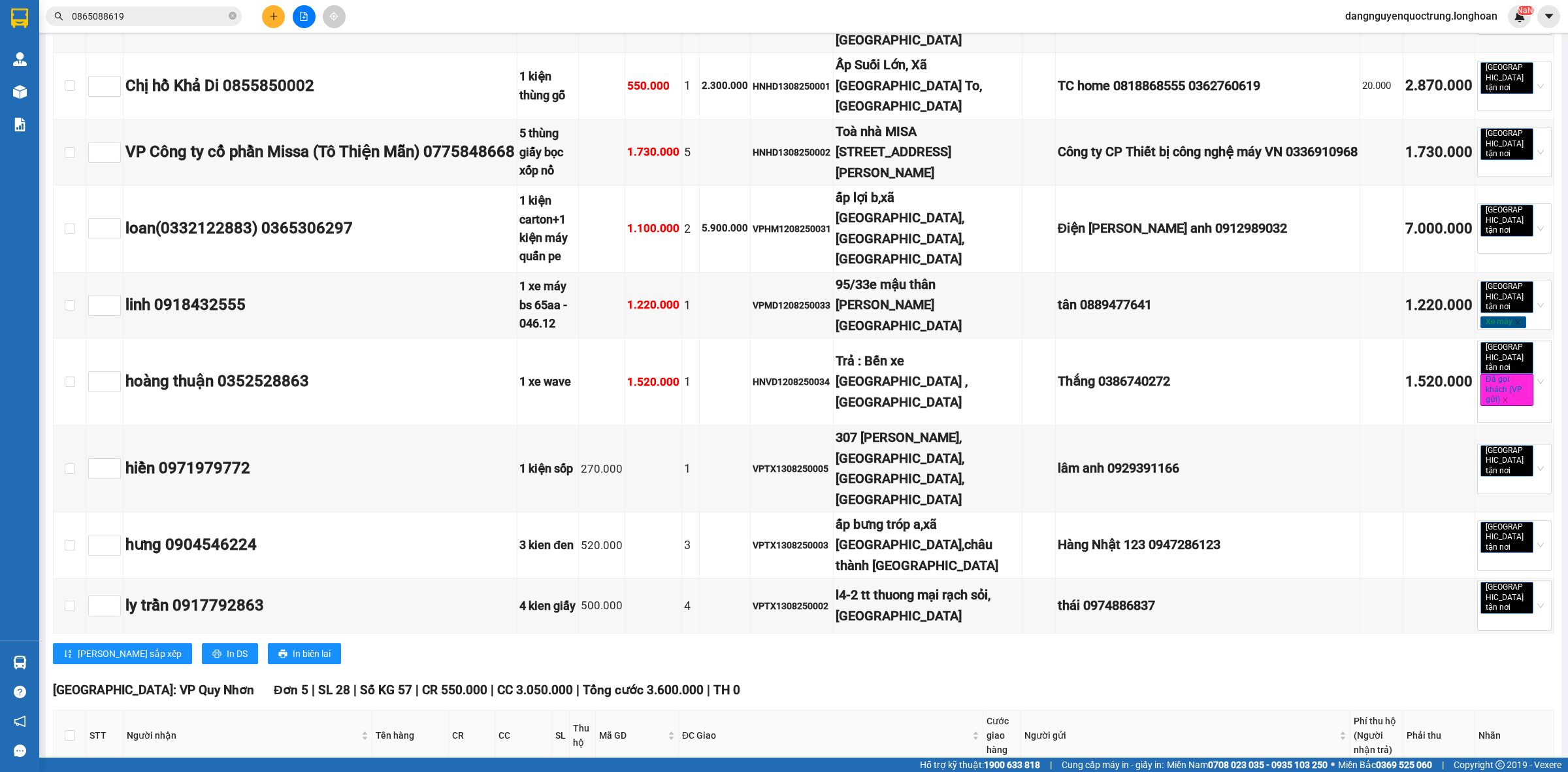
scroll to position [3104, 0]
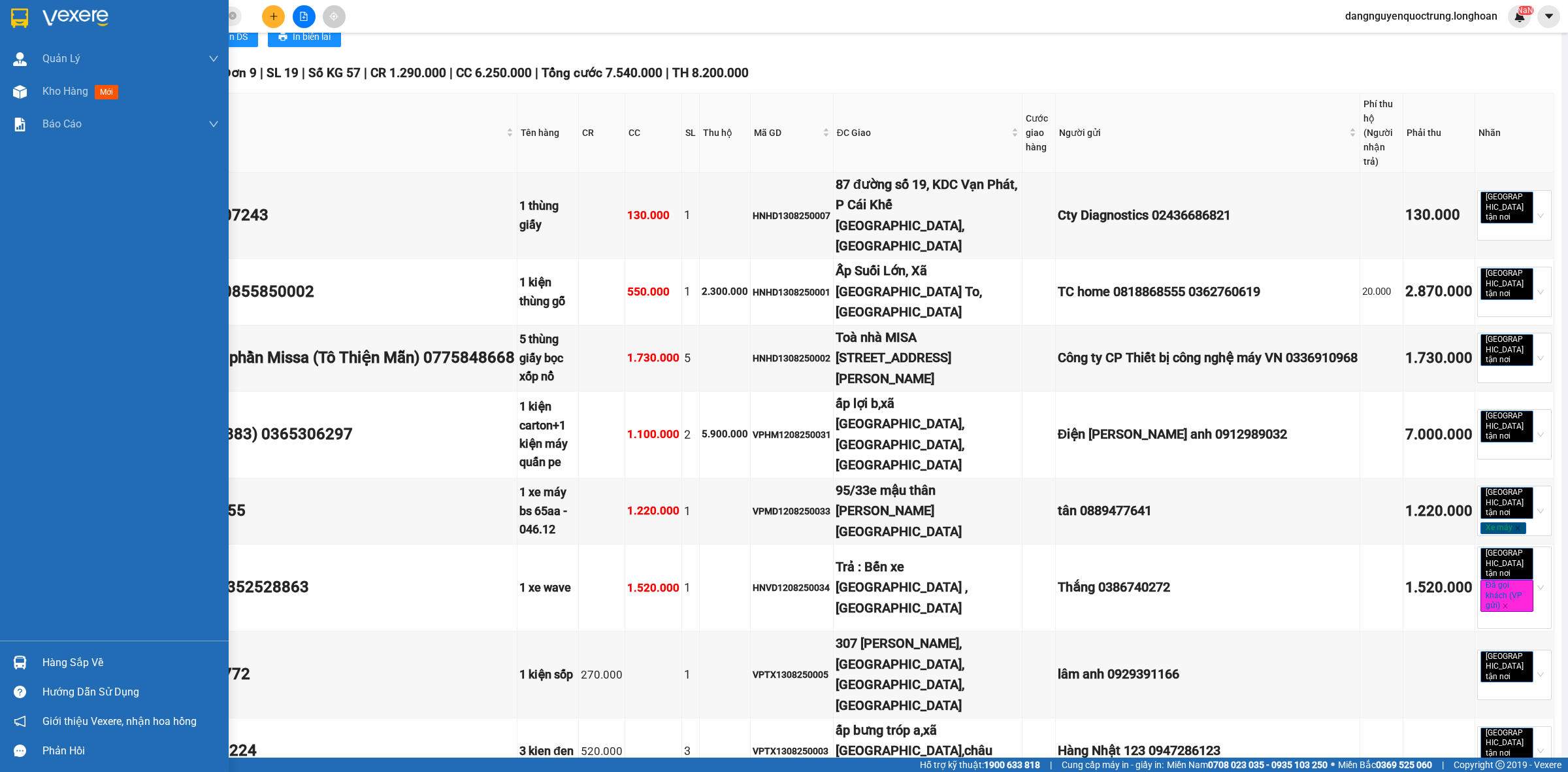
click at [0, 27] on div at bounding box center [114, 21] width 228 height 42
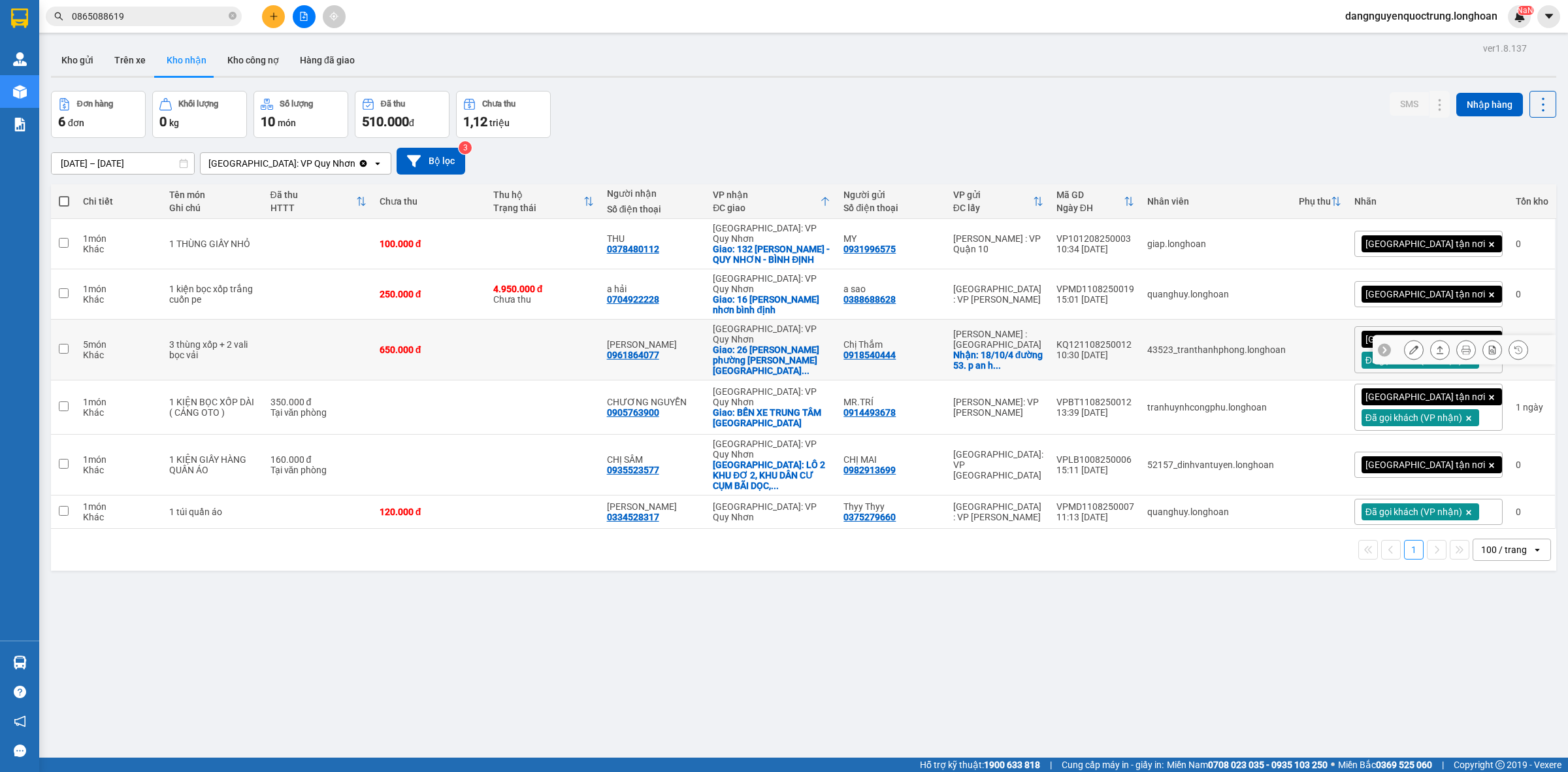
click at [1406, 339] on button at bounding box center [1414, 350] width 18 height 23
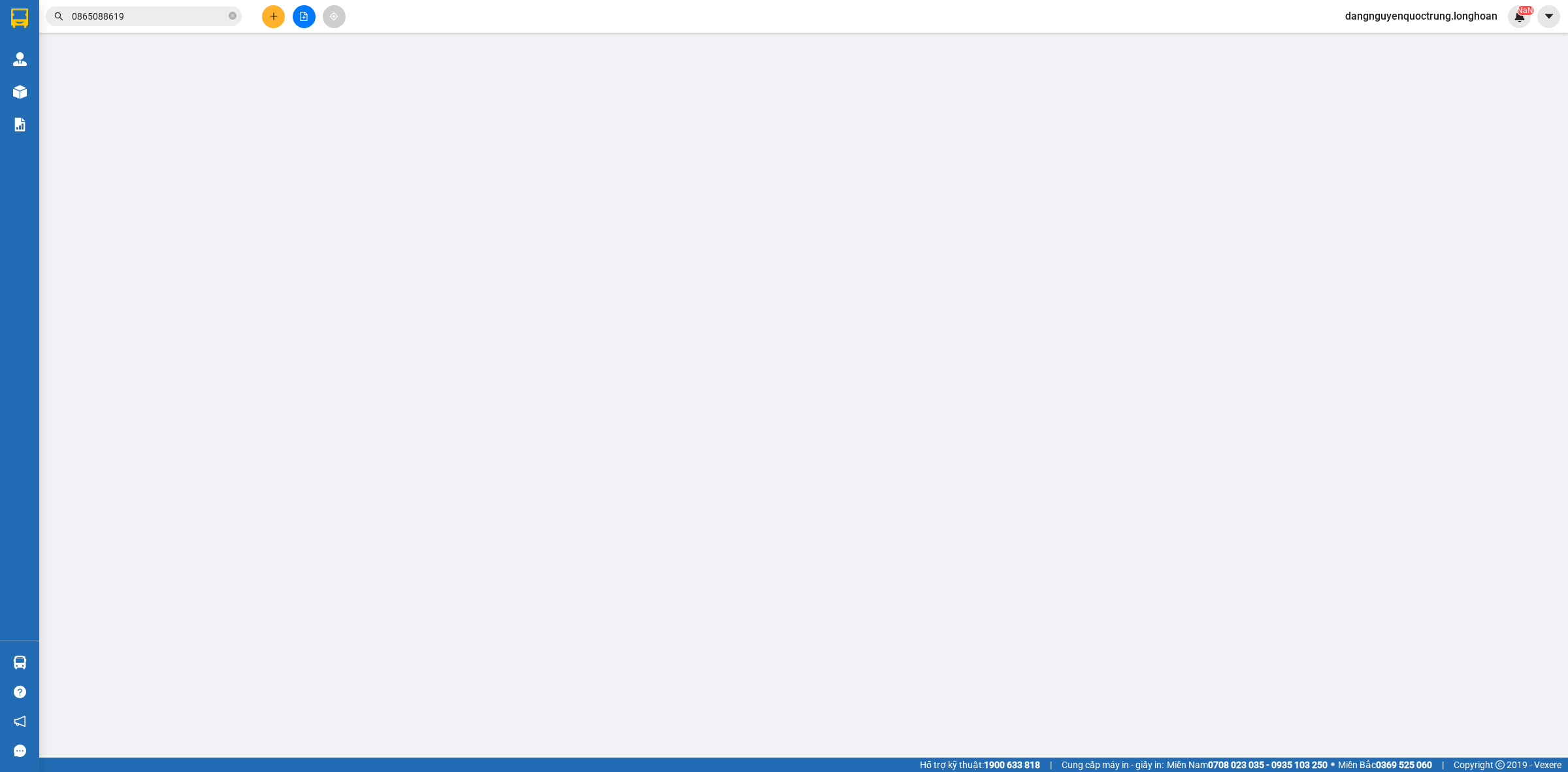
type input "0918540444"
type input "Chị Thắm"
checkbox input "true"
type input "18/10/4 đường 53. p an hội tây"
type input "0961864077"
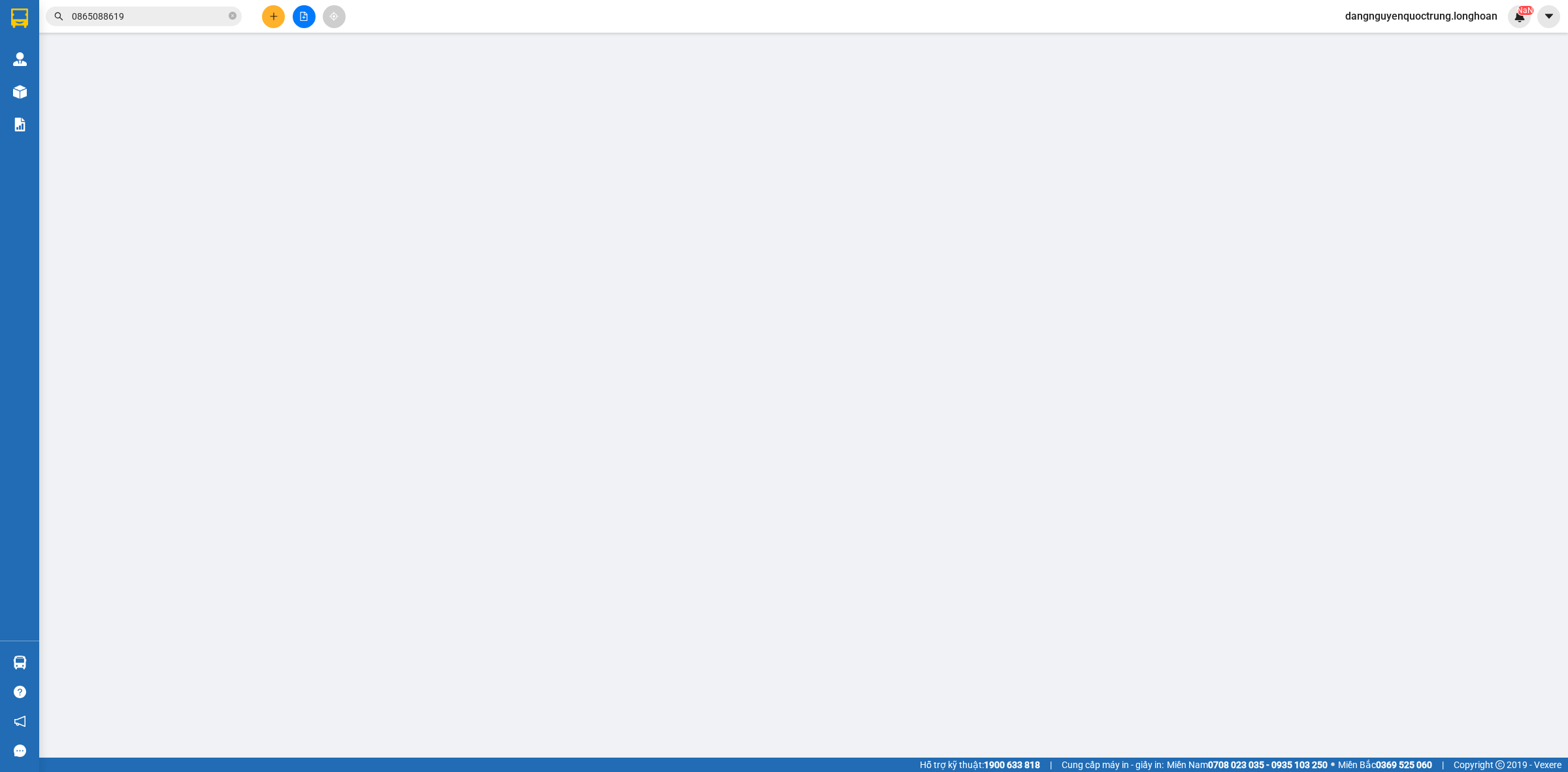
type input "[PERSON_NAME]"
checkbox input "true"
type input "26 [PERSON_NAME] phường [GEOGRAPHIC_DATA]"
type input "650.000"
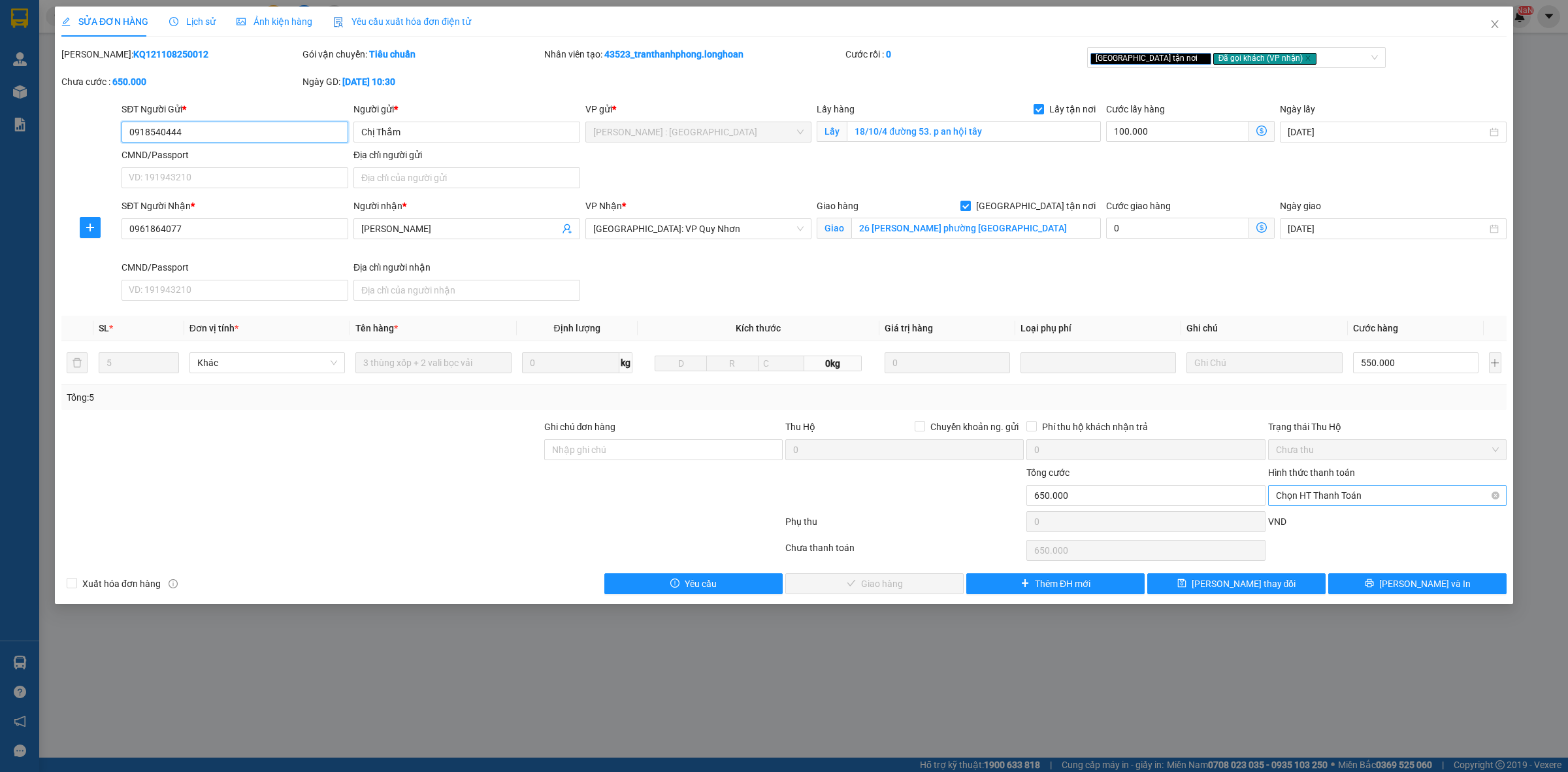
click at [1327, 501] on span "Chọn HT Thanh Toán" at bounding box center [1387, 495] width 223 height 20
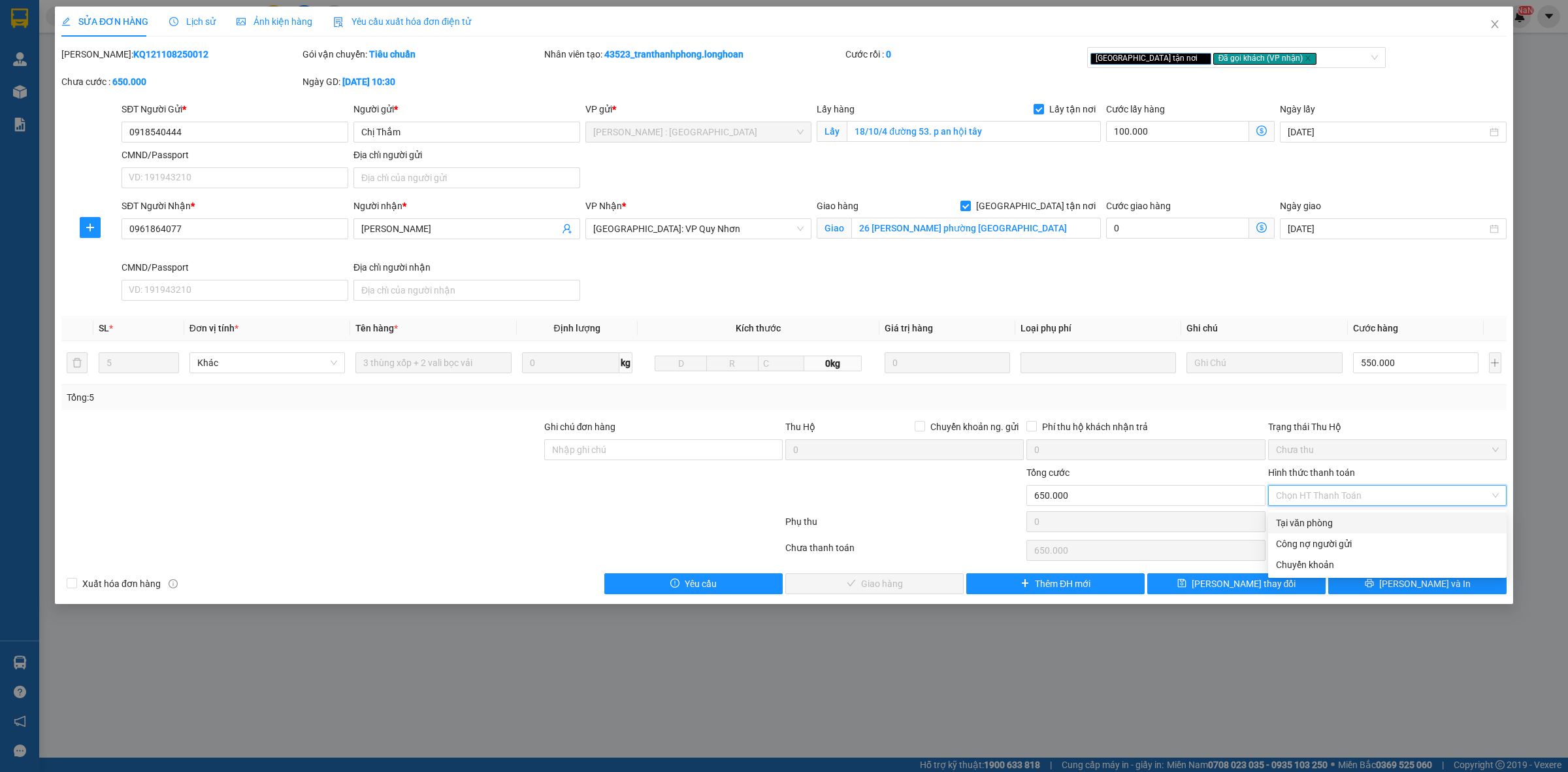
click at [1325, 518] on div "Tại văn phòng" at bounding box center [1387, 523] width 223 height 15
type input "0"
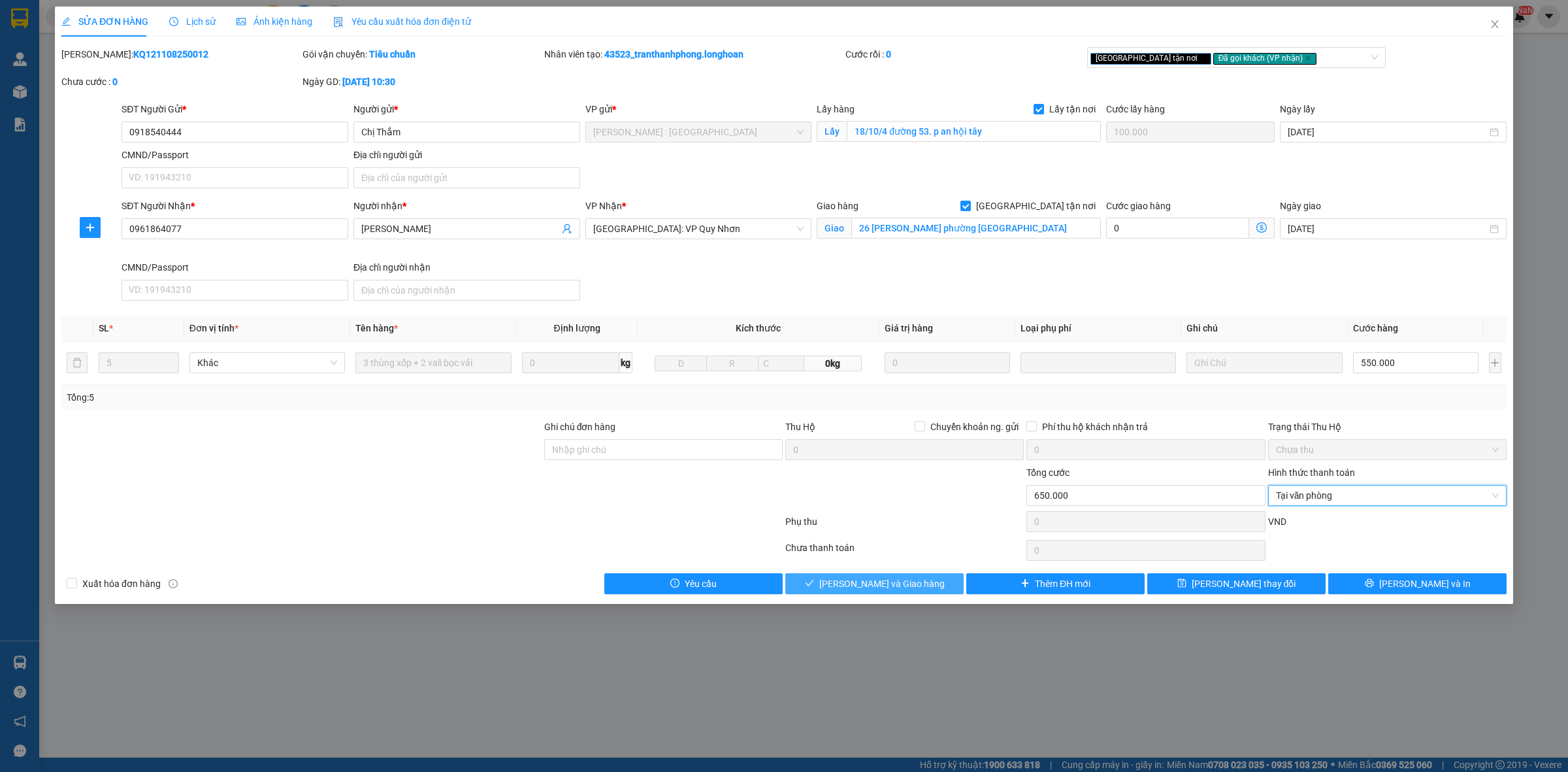
click at [935, 585] on button "[PERSON_NAME] và Giao hàng" at bounding box center [875, 583] width 179 height 21
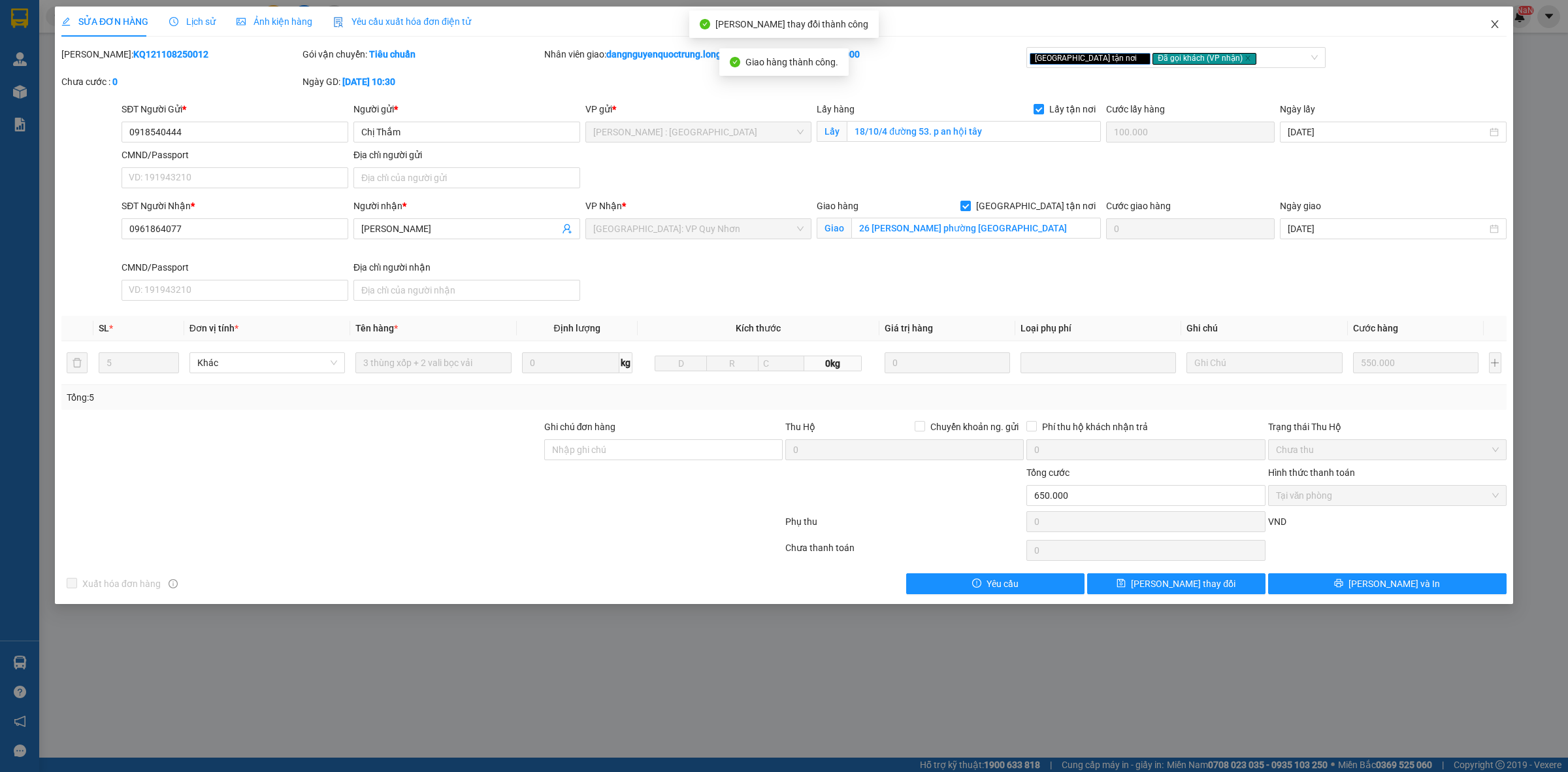
click at [1495, 24] on icon "close" at bounding box center [1494, 24] width 7 height 8
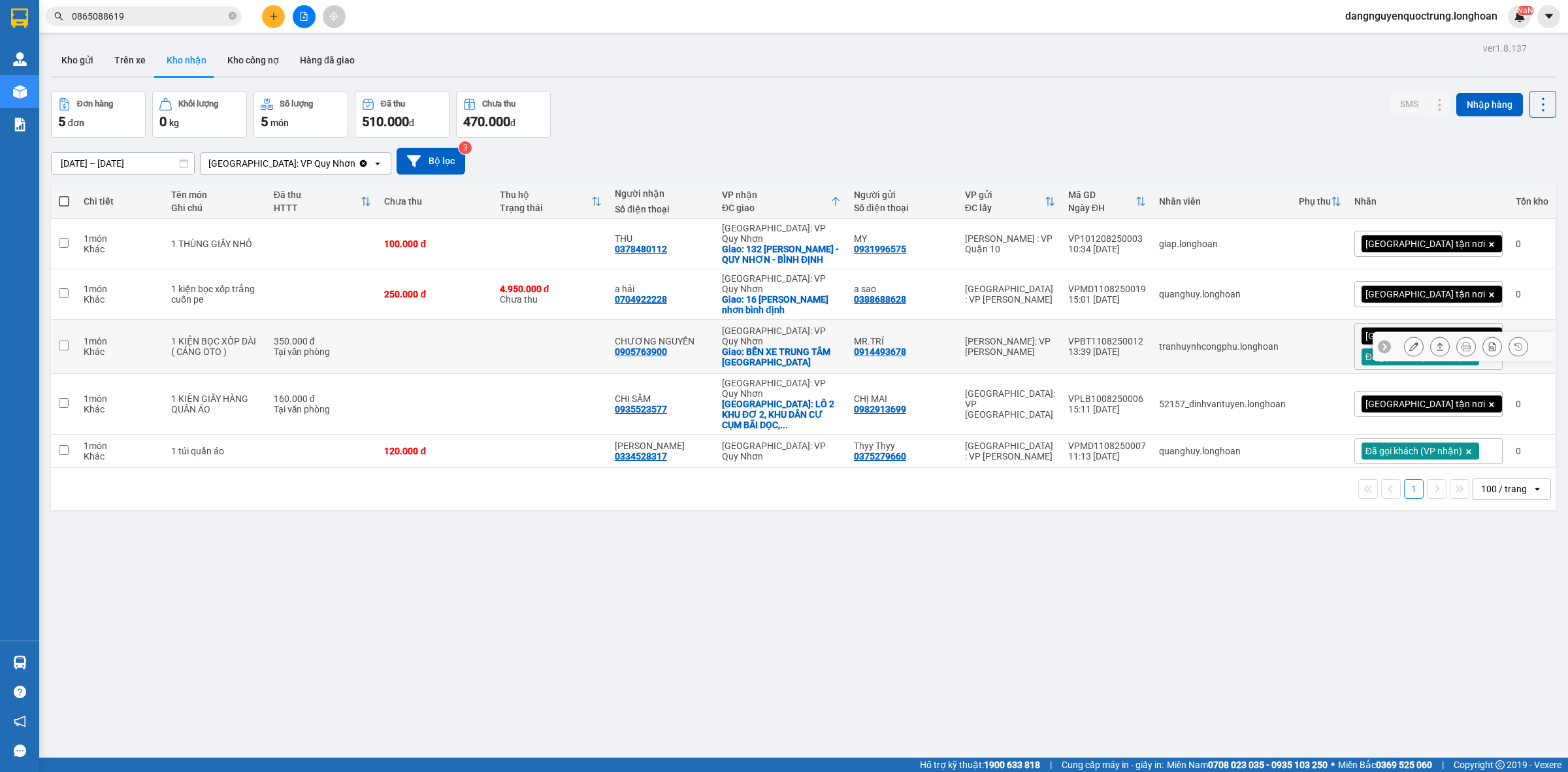
click at [1435, 342] on icon at bounding box center [1439, 346] width 9 height 9
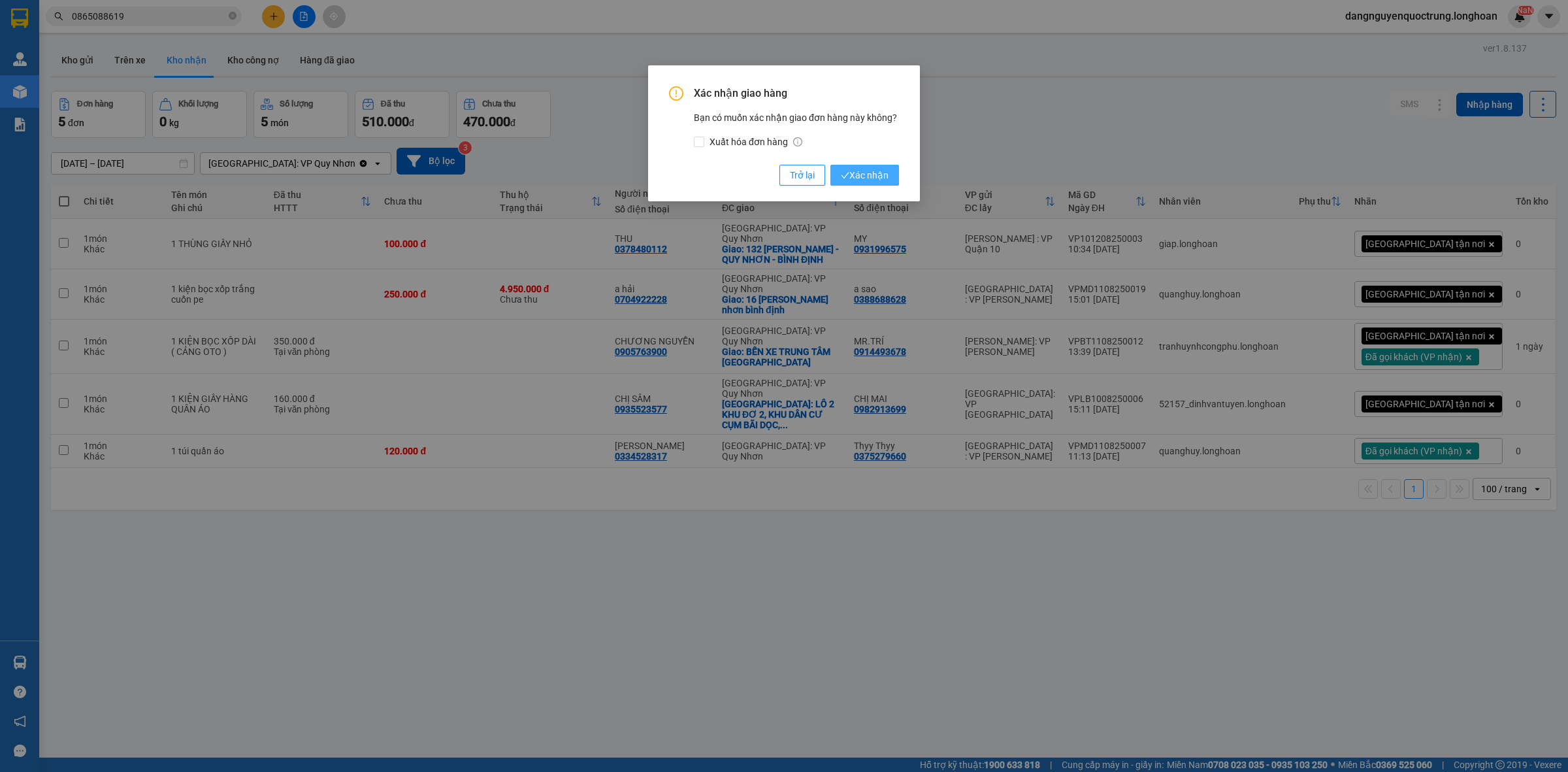
click at [861, 175] on span "Xác nhận" at bounding box center [865, 175] width 47 height 15
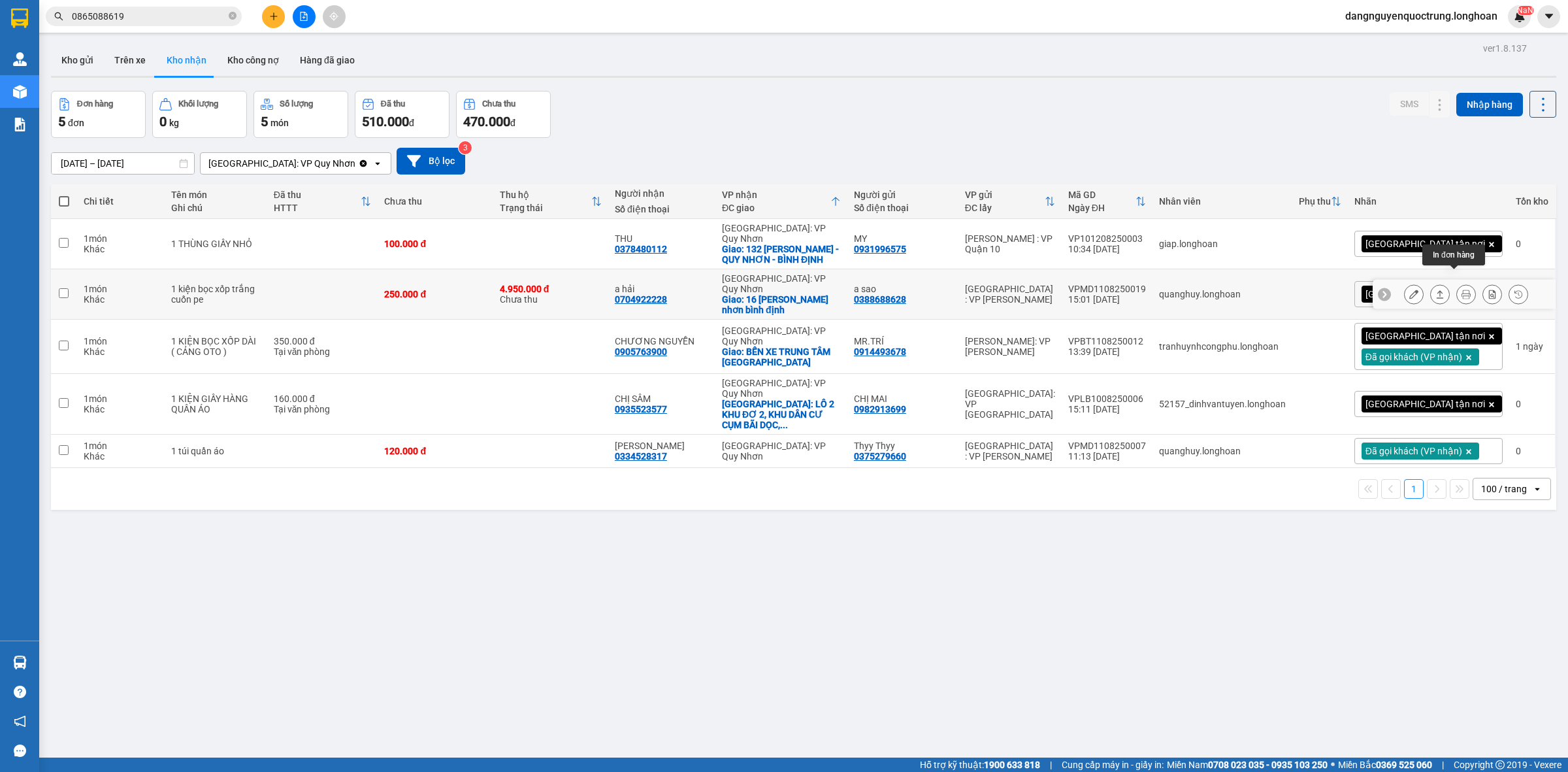
click at [1457, 285] on button at bounding box center [1466, 295] width 18 height 23
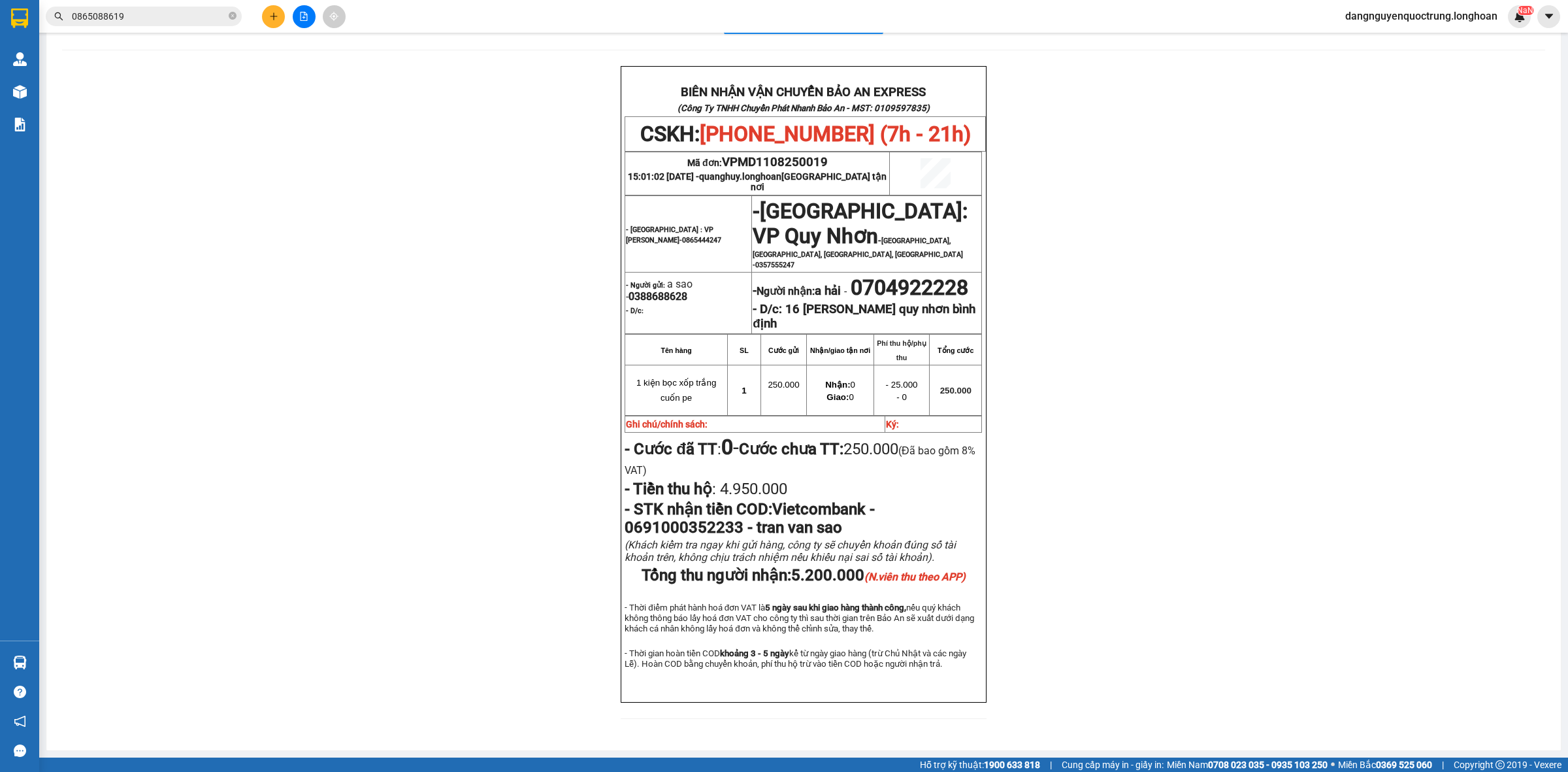
scroll to position [82, 0]
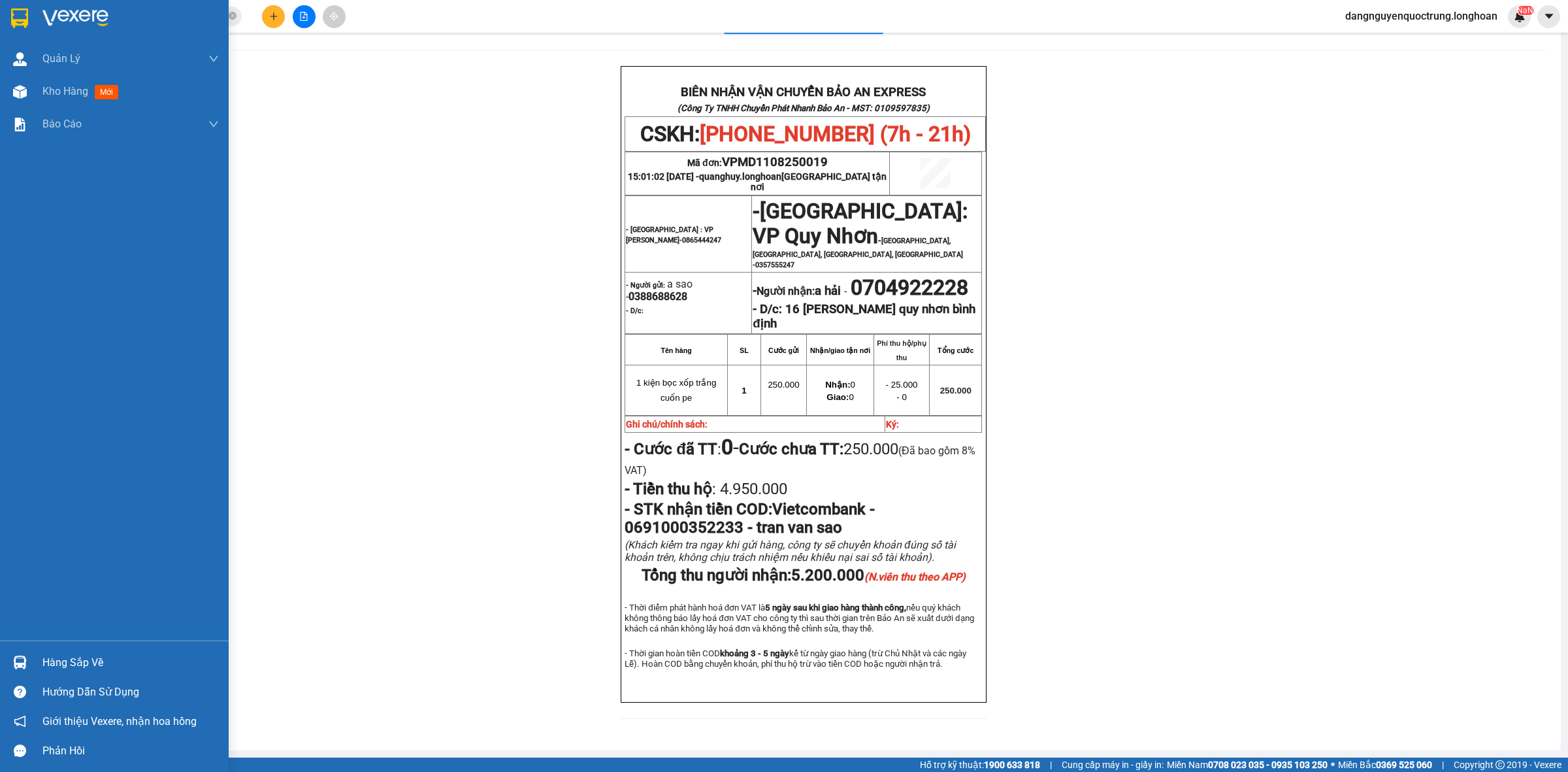
click at [28, 670] on div at bounding box center [20, 663] width 23 height 23
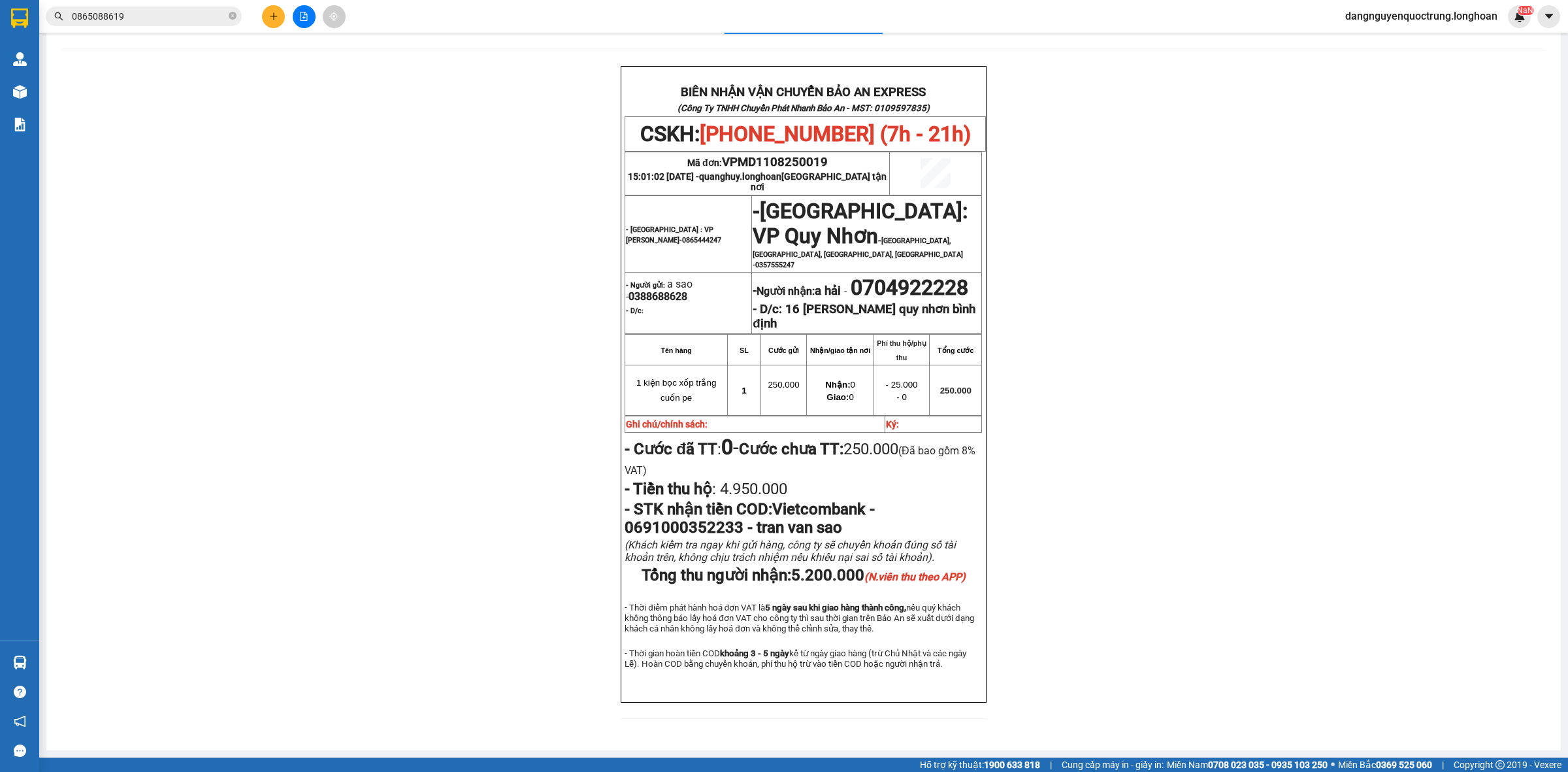
click at [339, 369] on section "Kết quả tìm kiếm ( 13 ) Bộ lọc Mã ĐH Trạng thái Món hàng Thu hộ Tổng cước Chưa …" at bounding box center [784, 386] width 1568 height 772
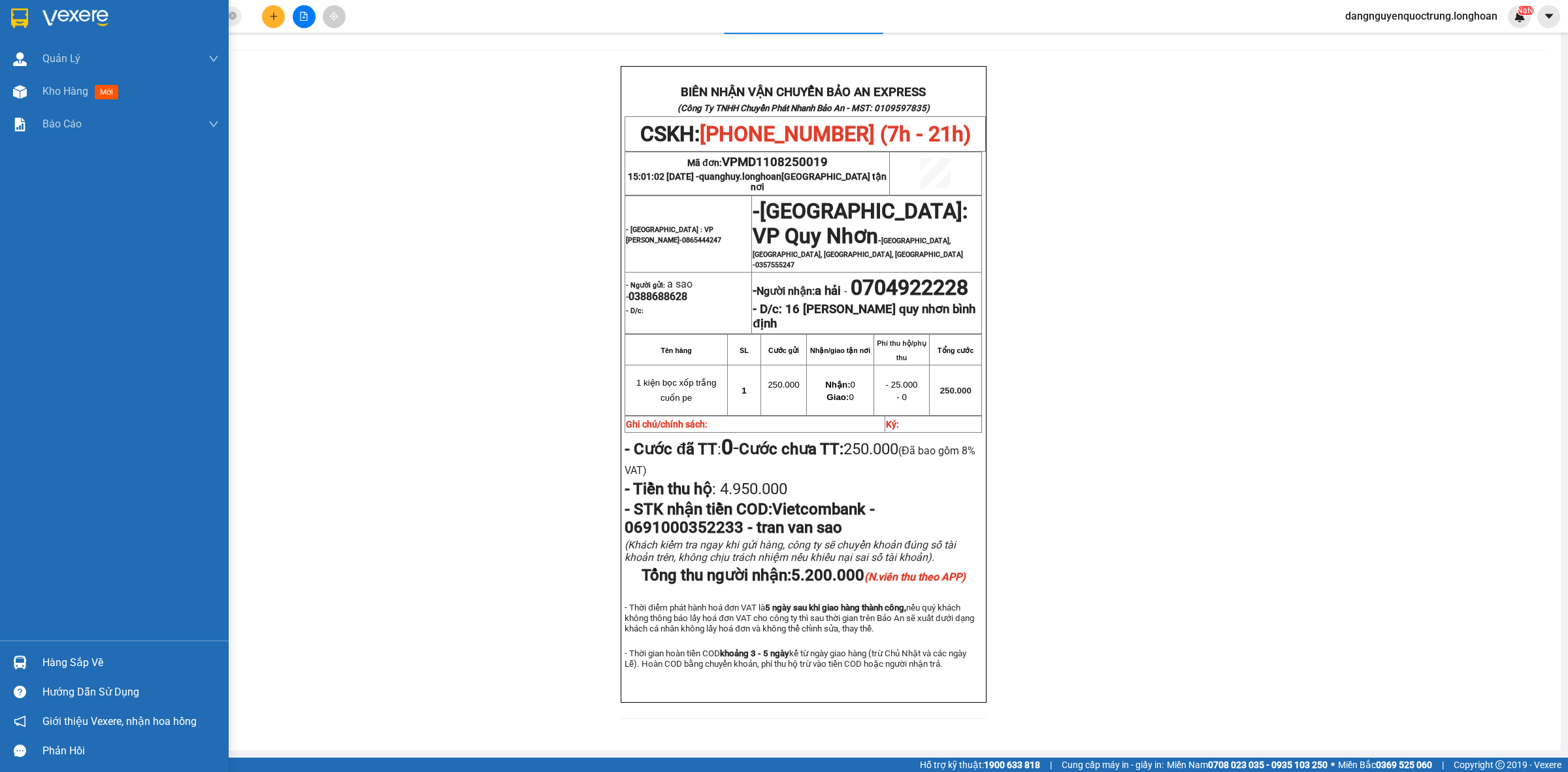
click at [10, 18] on div at bounding box center [20, 18] width 23 height 23
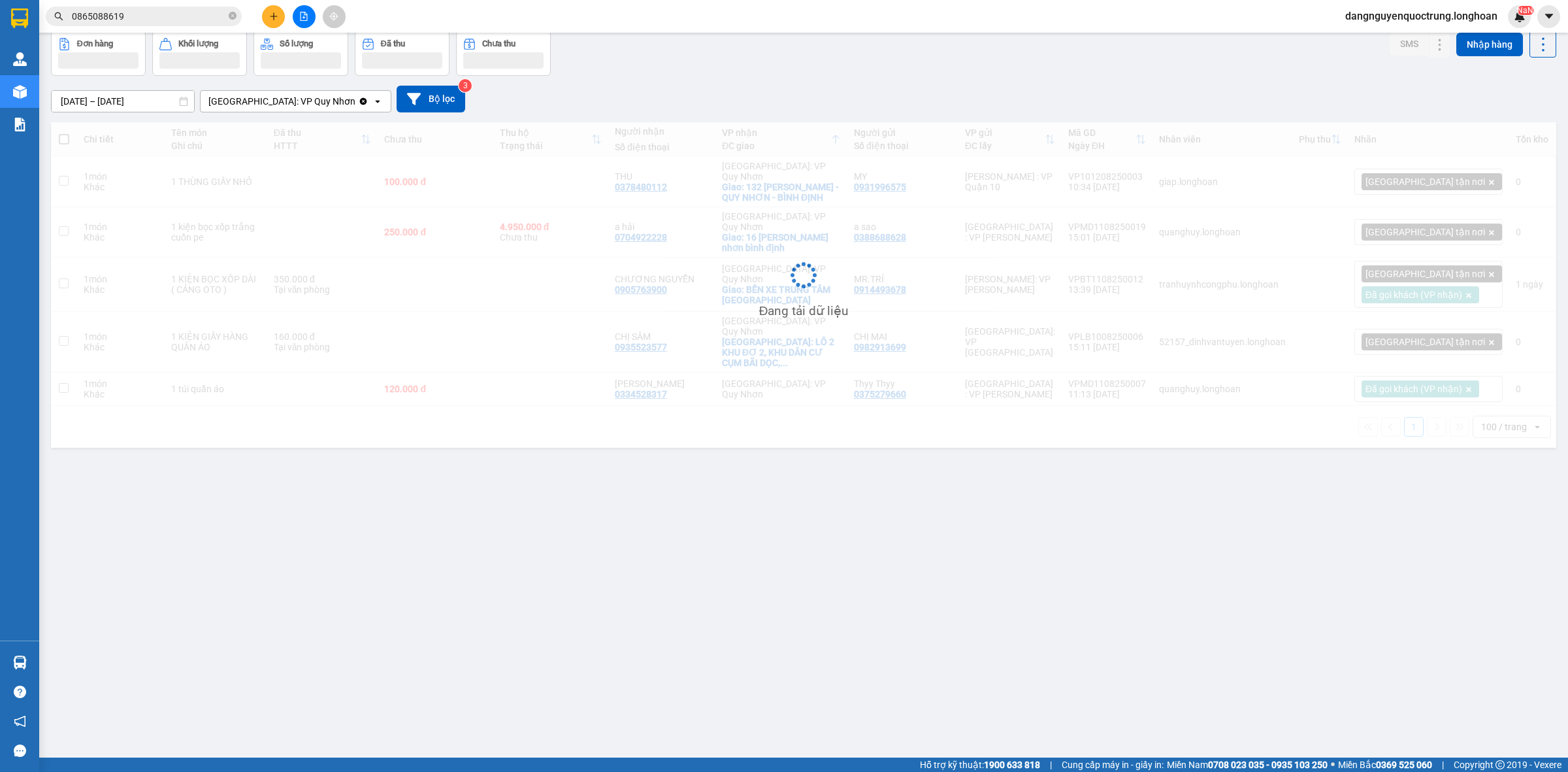
scroll to position [60, 0]
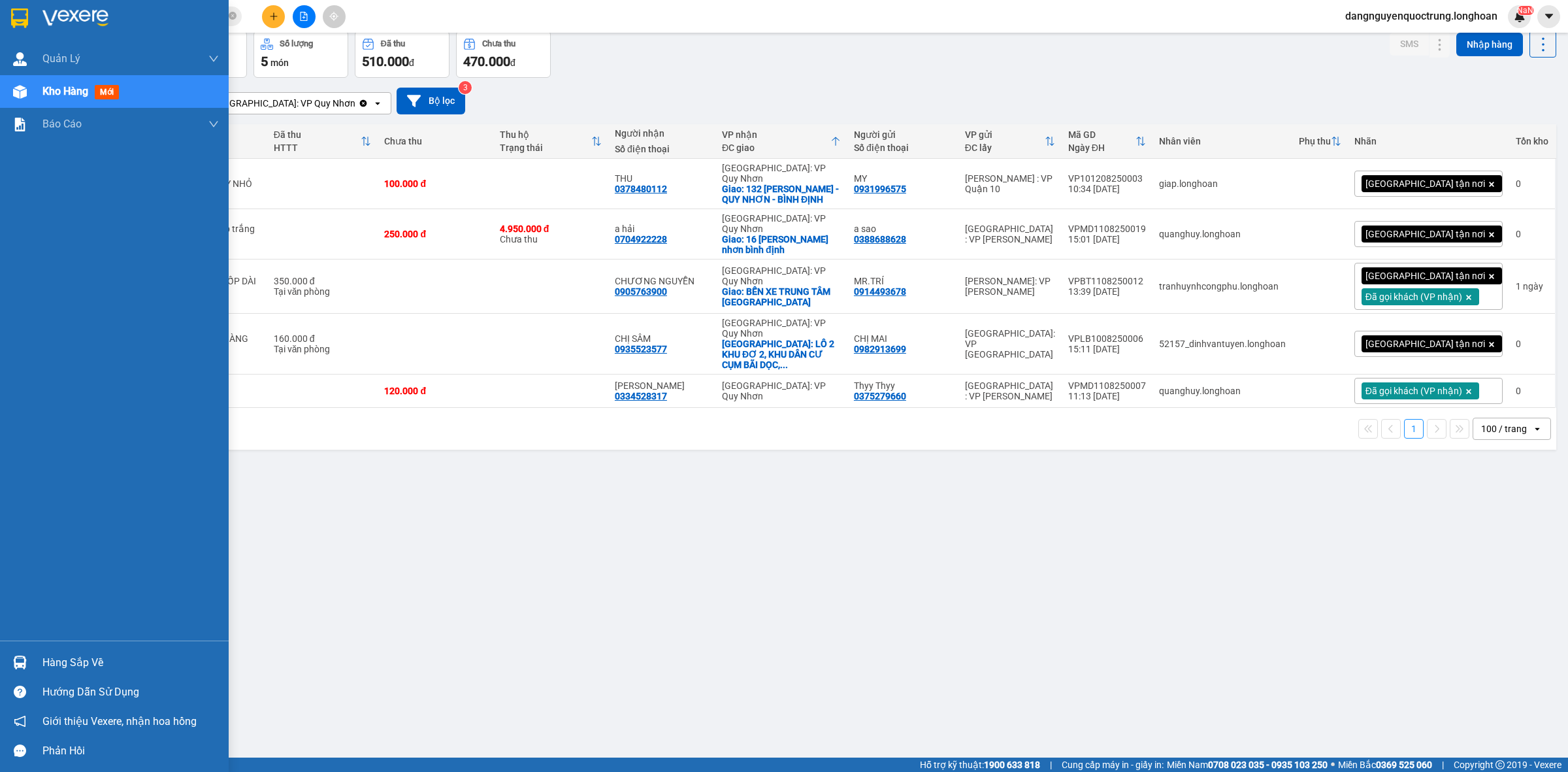
click at [15, 660] on img at bounding box center [20, 662] width 14 height 14
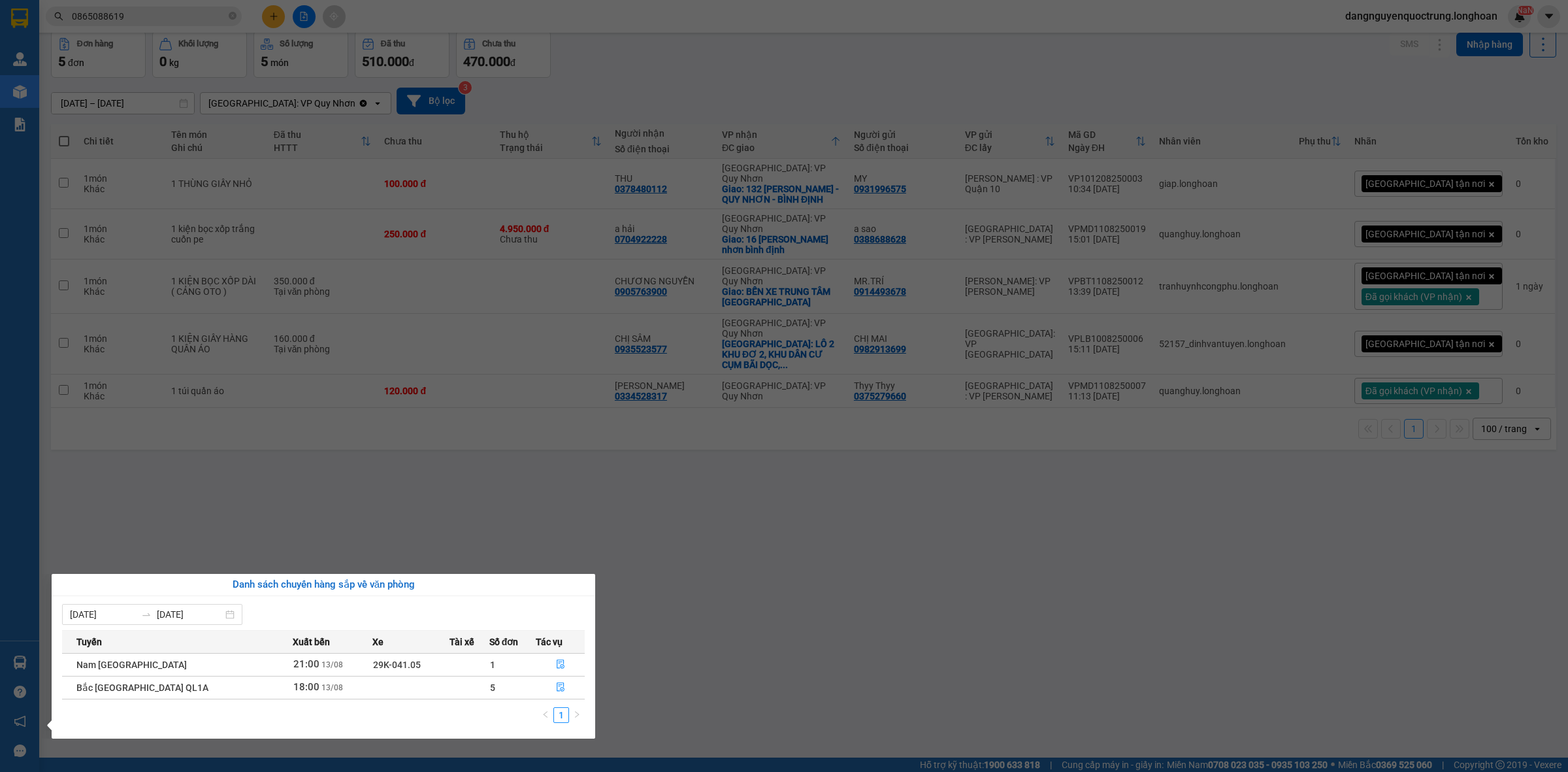
click at [779, 654] on section "Kết quả tìm kiếm ( 13 ) Bộ lọc Mã ĐH Trạng thái Món hàng Thu hộ Tổng cước Chưa …" at bounding box center [784, 386] width 1568 height 772
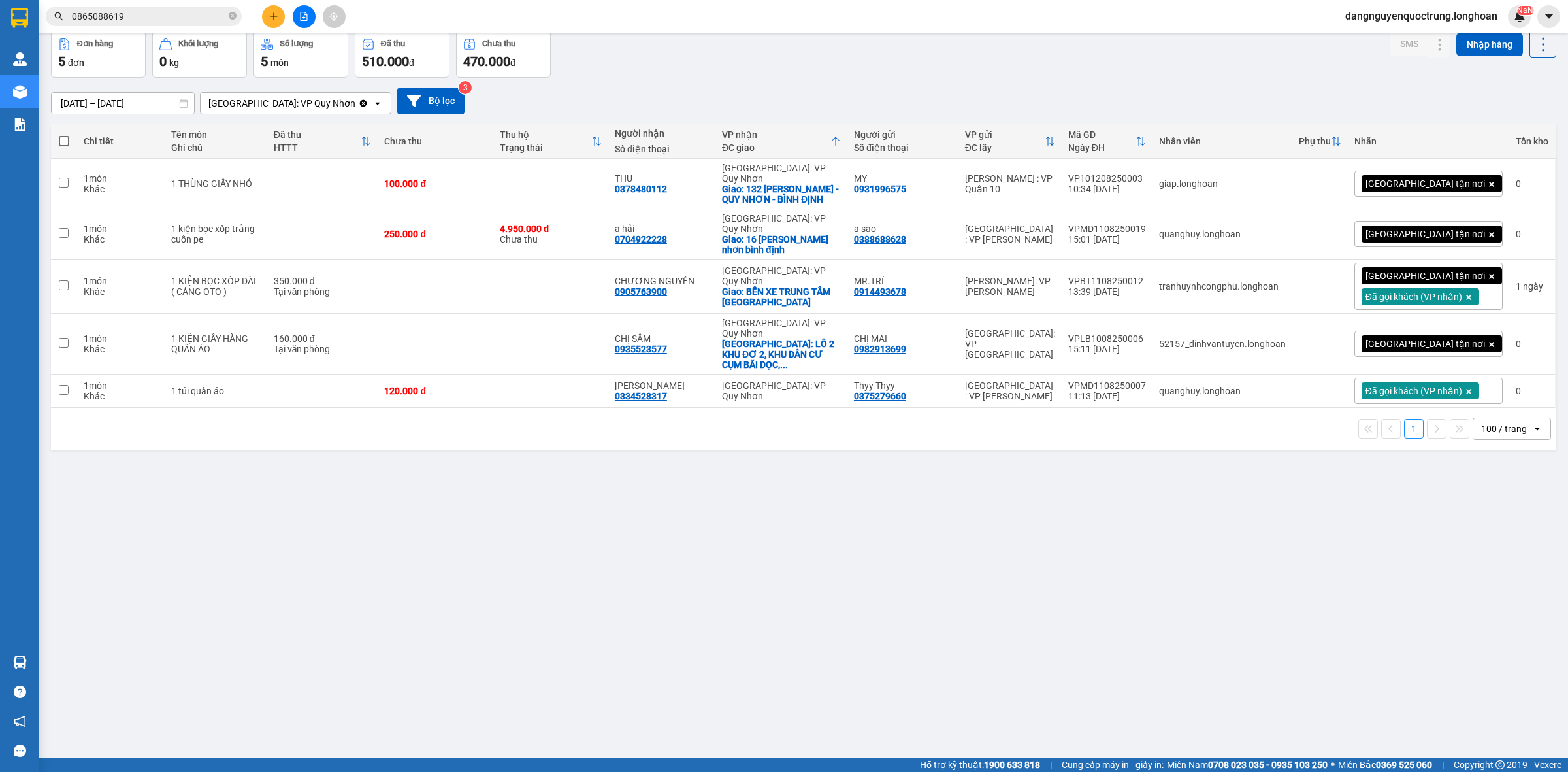
click at [275, 18] on icon "plus" at bounding box center [273, 16] width 9 height 9
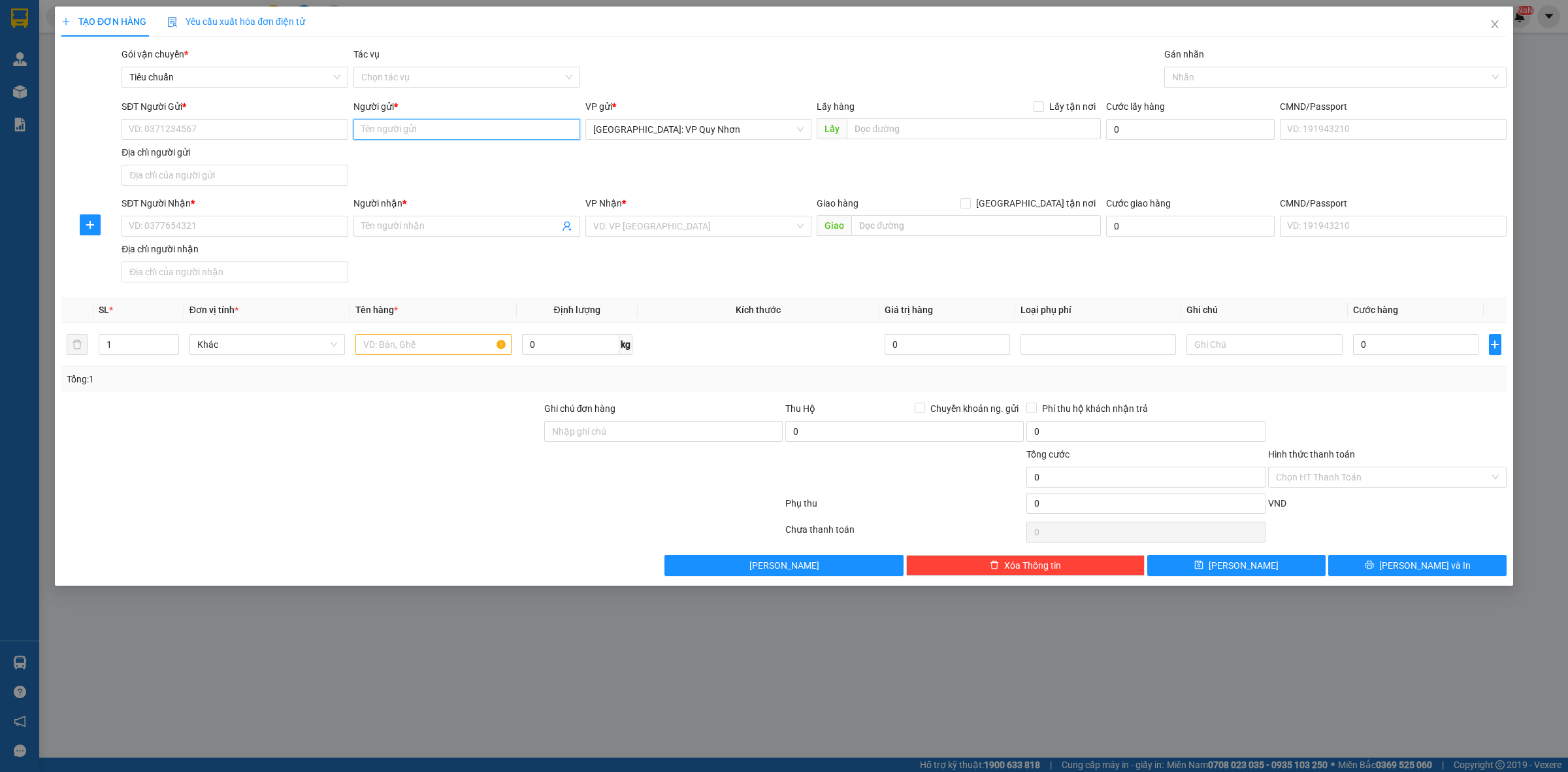
click at [395, 135] on input "Người gửi *" at bounding box center [467, 130] width 227 height 21
type input "H"
type input "Vĩnh Hùng"
click at [279, 134] on input "SĐT Người Gửi *" at bounding box center [235, 130] width 227 height 21
type input "0901105959"
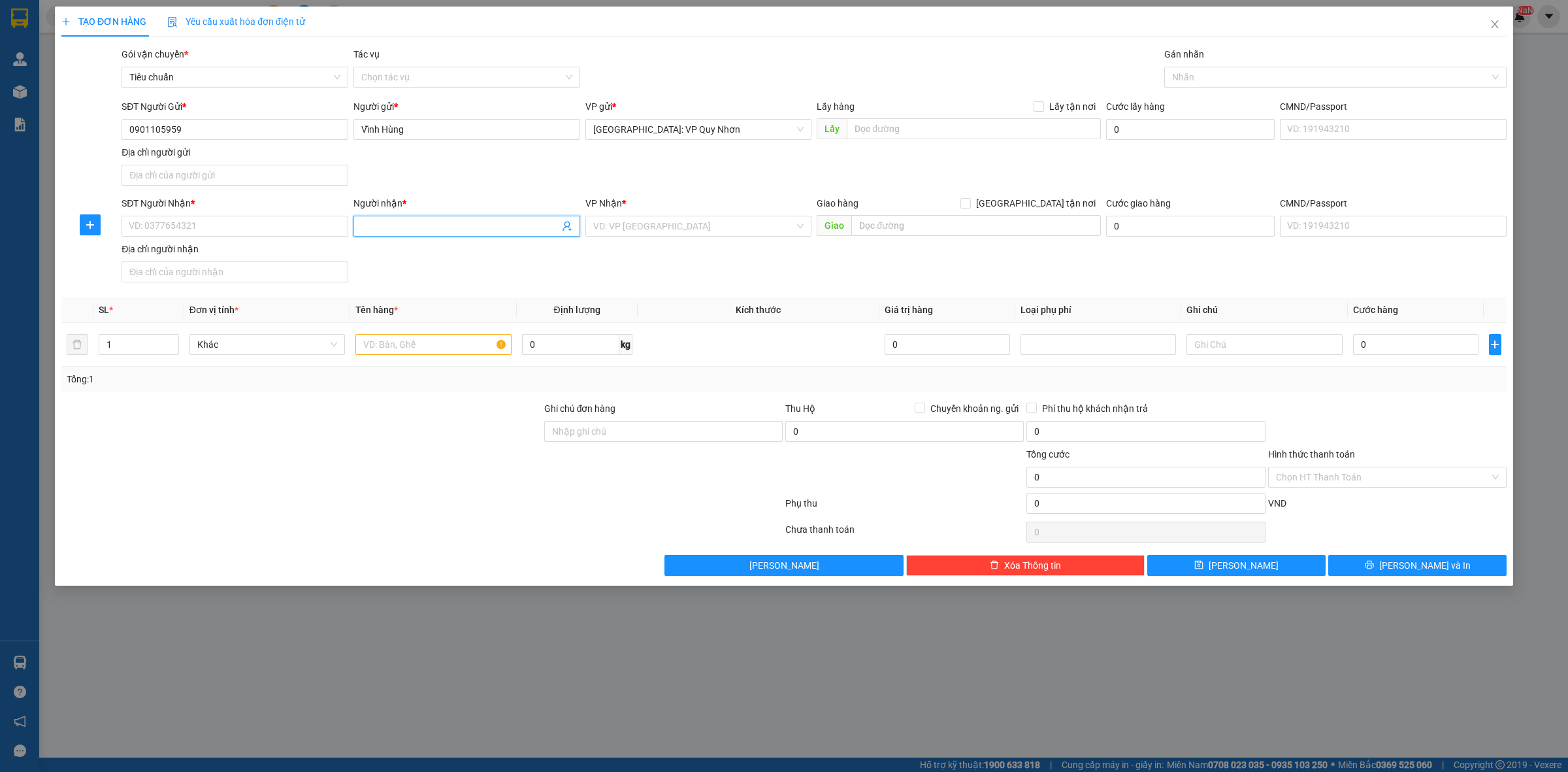
click at [392, 231] on input "Người nhận *" at bounding box center [460, 226] width 198 height 15
type input "Máy tính Mạnh Dũng"
click at [657, 223] on input "search" at bounding box center [693, 226] width 202 height 20
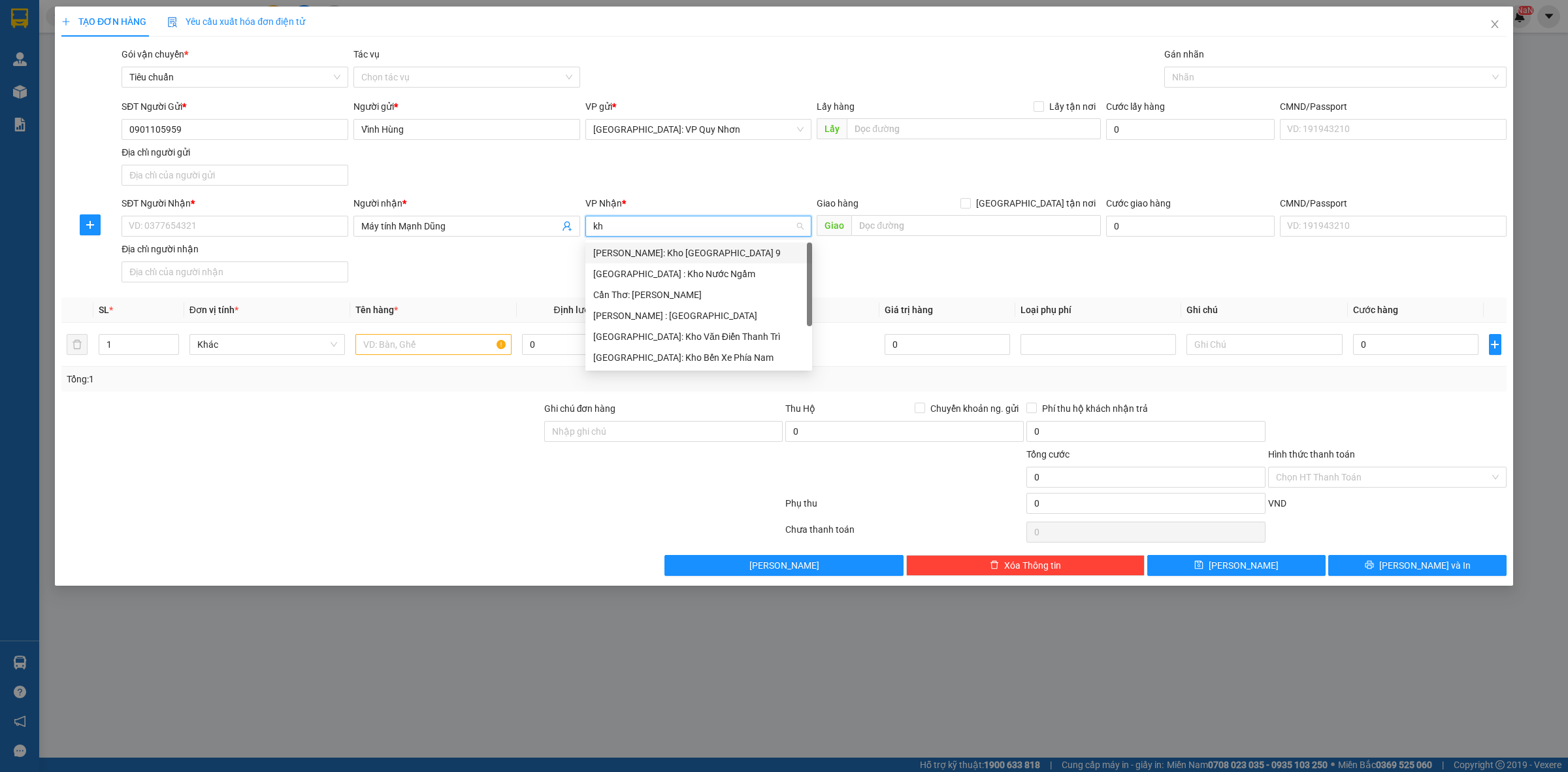
type input "kho"
click at [697, 331] on div "[GEOGRAPHIC_DATA]: Kho Văn Điển Thanh Trì" at bounding box center [698, 337] width 211 height 15
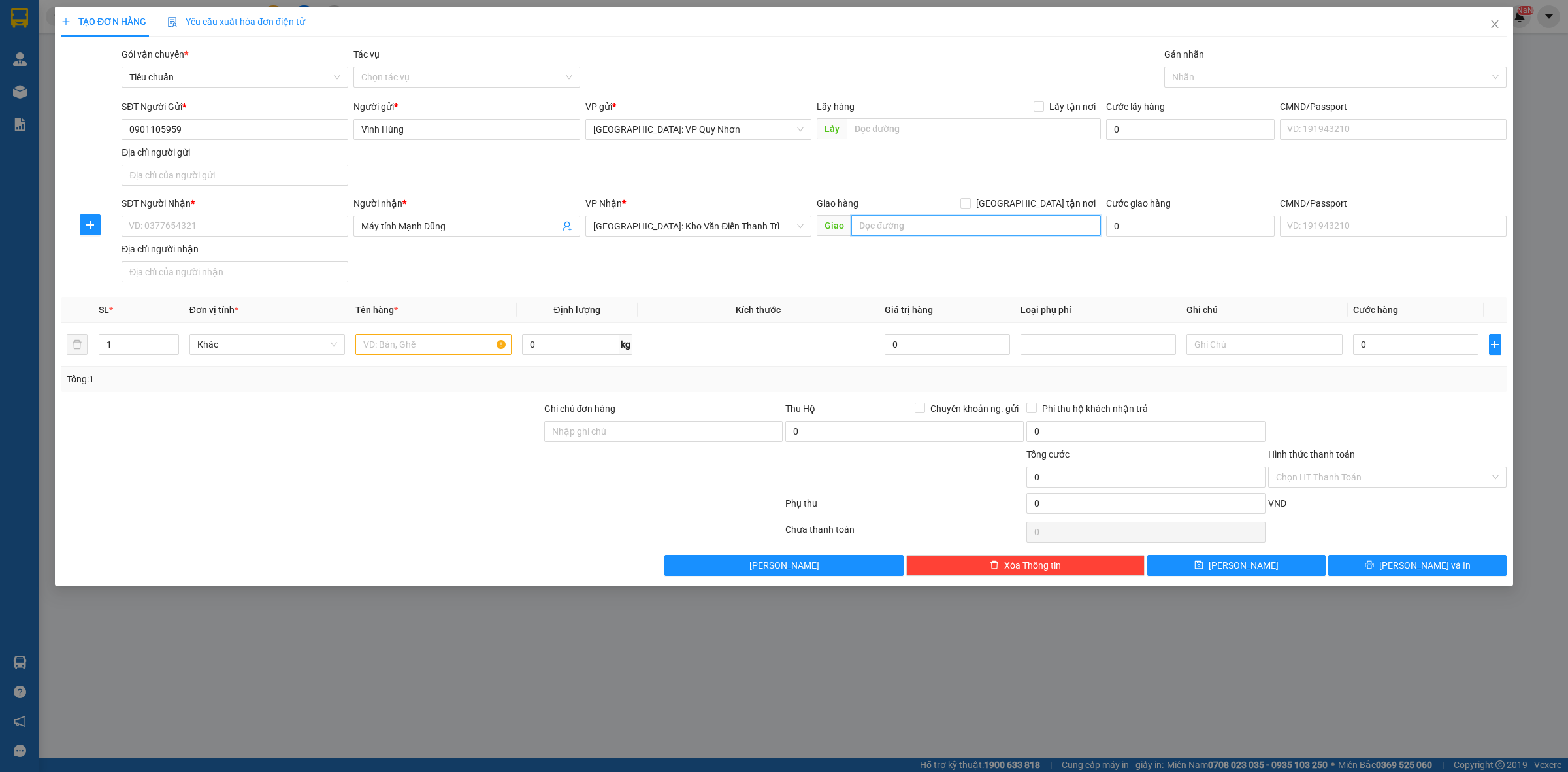
click at [928, 224] on input "text" at bounding box center [976, 225] width 250 height 21
type input "37 Ngõ 523 [PERSON_NAME], phường Vĩnh Tuy, Quận Hai Bà Trưng"
click at [969, 200] on input "[GEOGRAPHIC_DATA] tận nơi" at bounding box center [964, 202] width 9 height 9
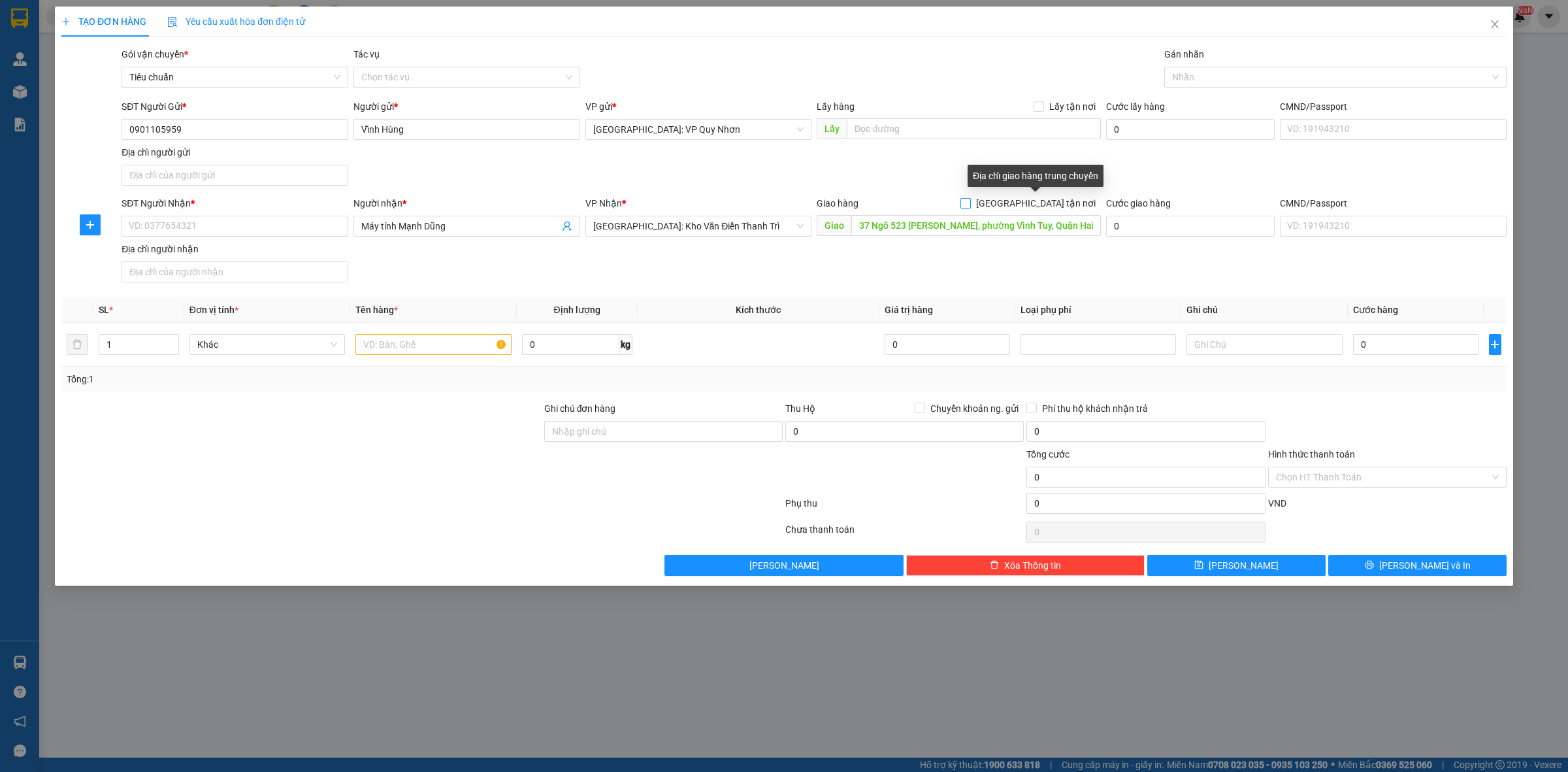
checkbox input "true"
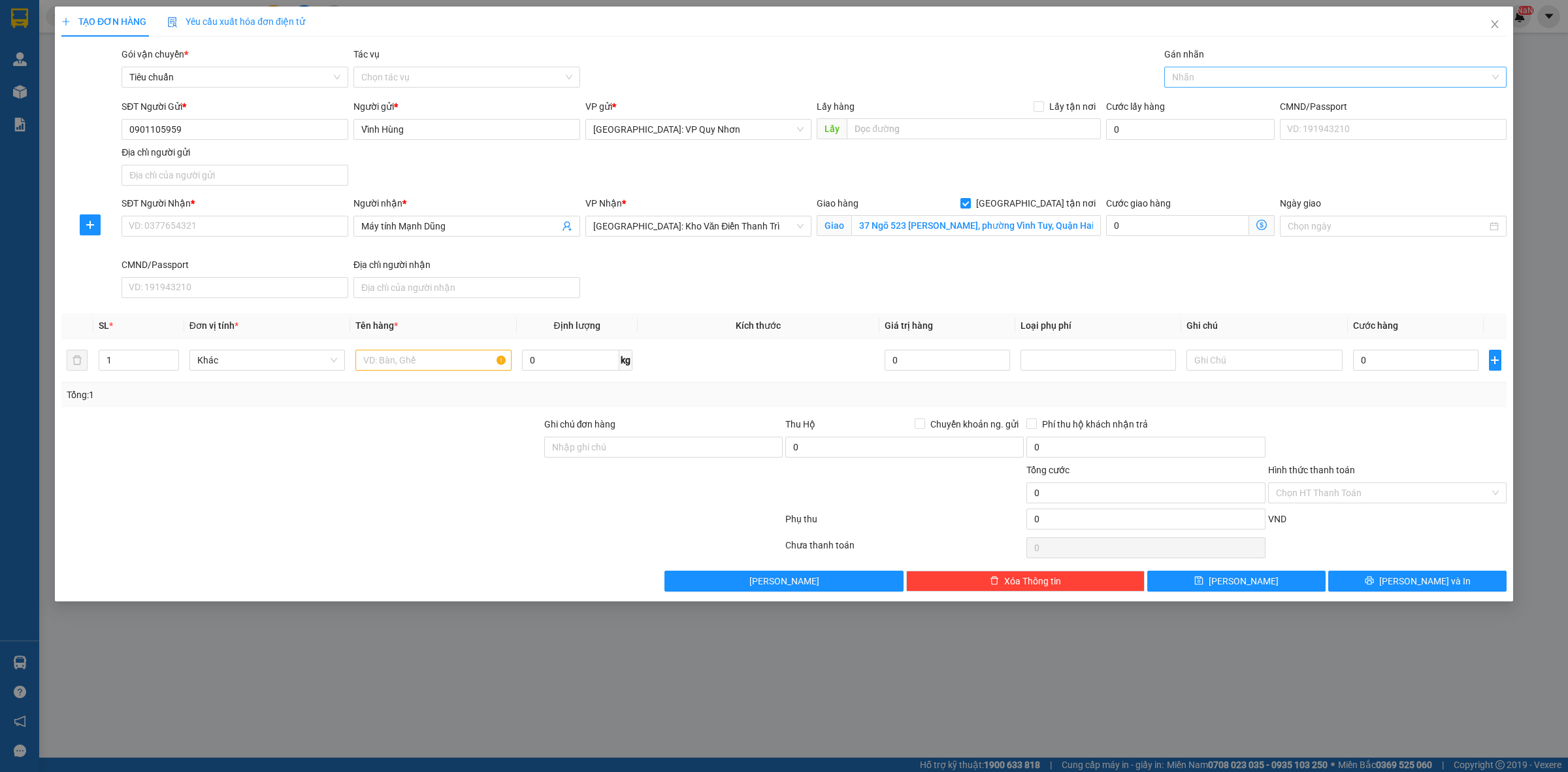
click at [1265, 77] on div at bounding box center [1329, 77] width 323 height 16
type input "ch"
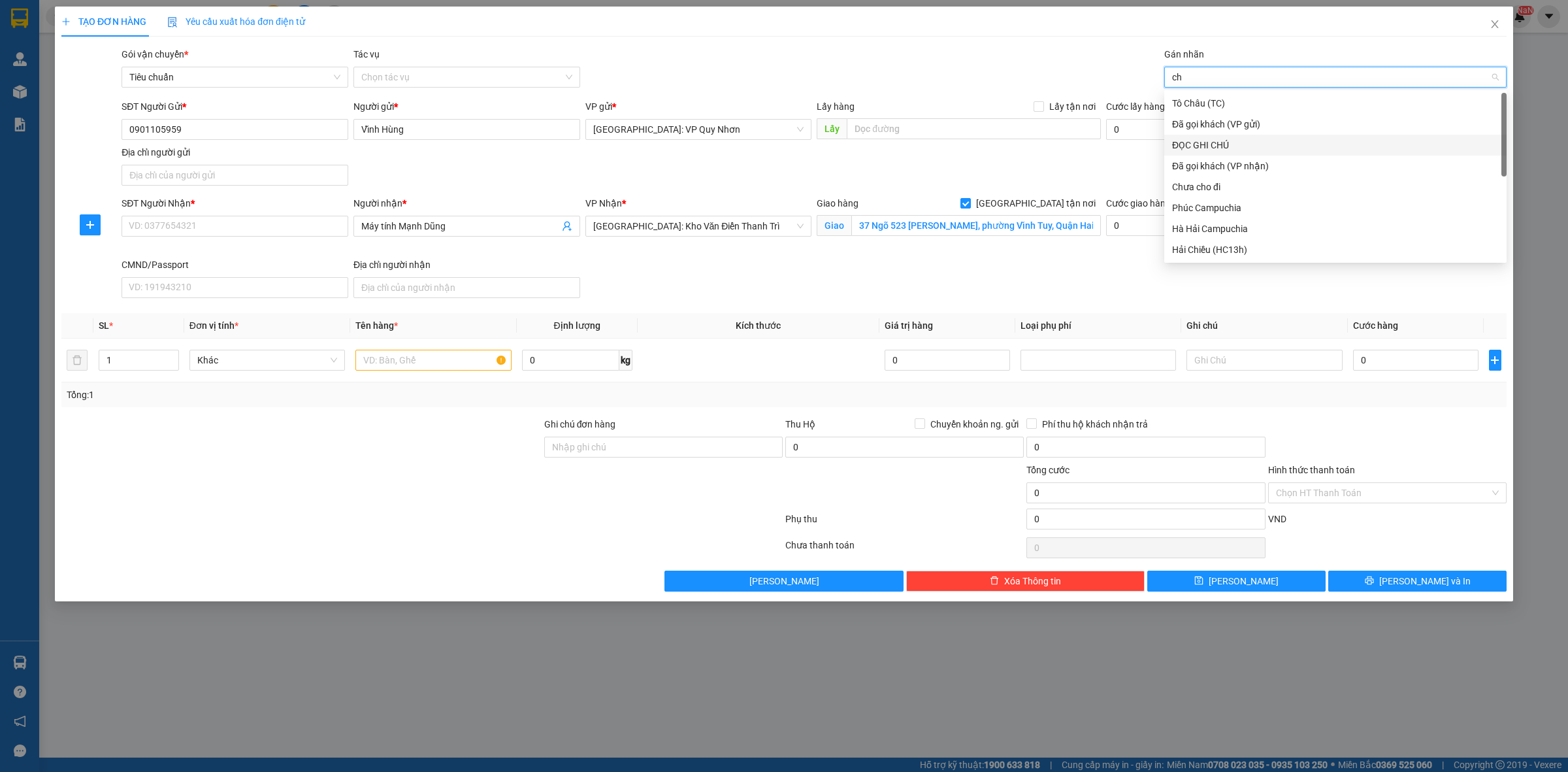
click at [1216, 142] on div "ĐỌC GHI CHÚ" at bounding box center [1335, 145] width 326 height 15
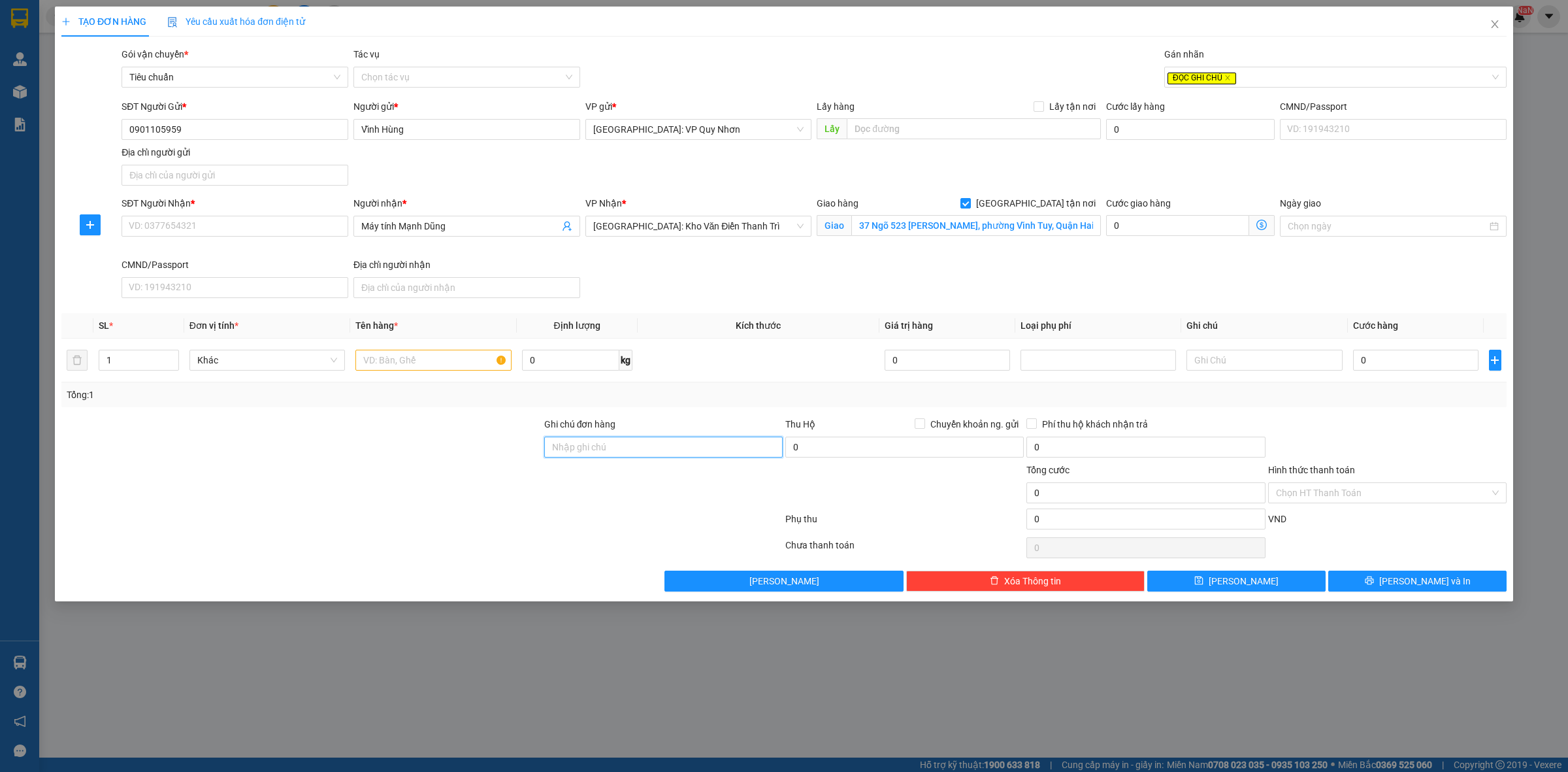
click at [632, 451] on input "Ghi chú đơn hàng" at bounding box center [663, 447] width 238 height 21
type input "Nhập nguyên đai, nguyên kiện, đổ vỡ không chịu trách nhiệm"
click at [139, 364] on input "1" at bounding box center [139, 360] width 79 height 20
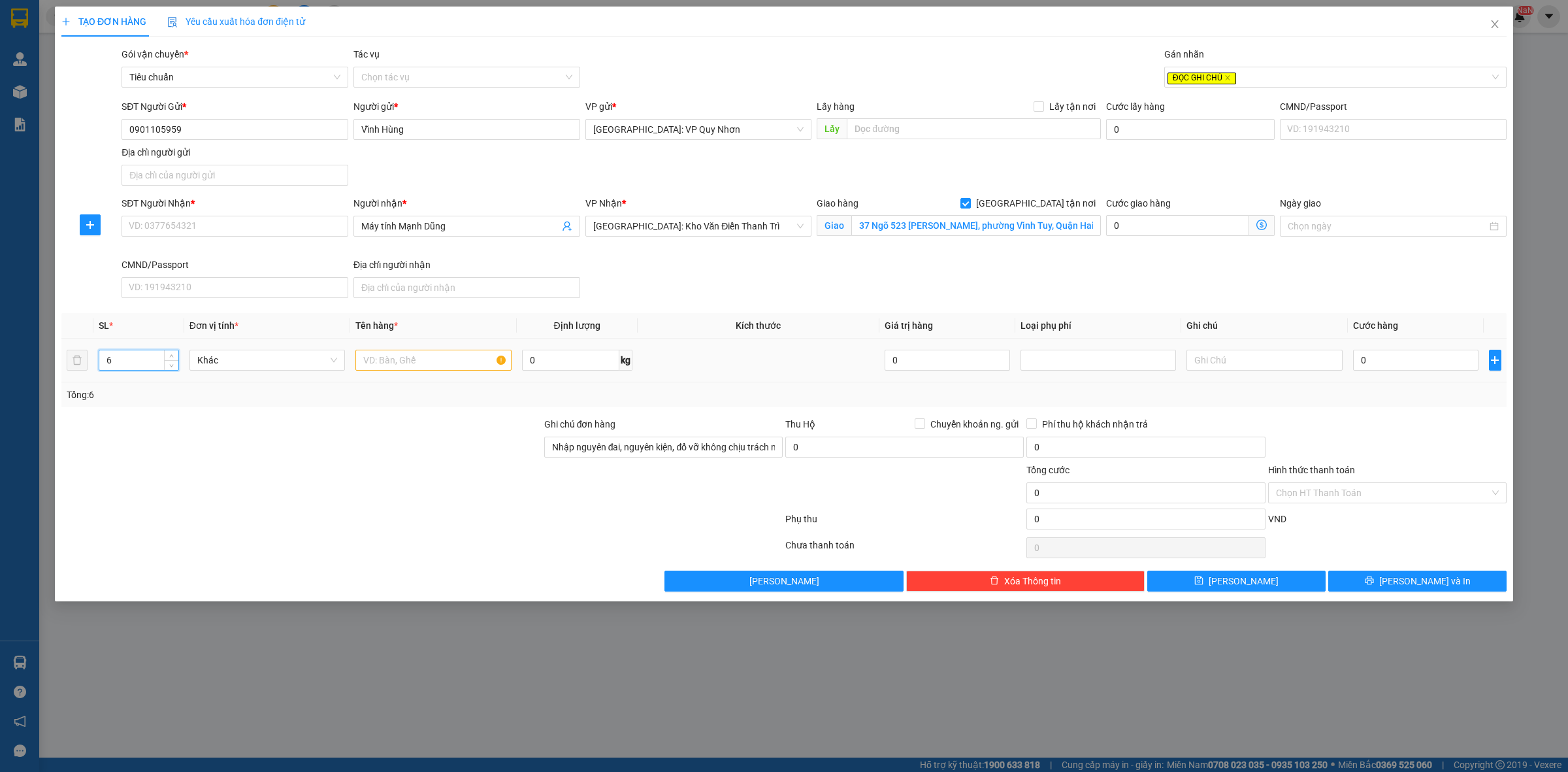
type input "6"
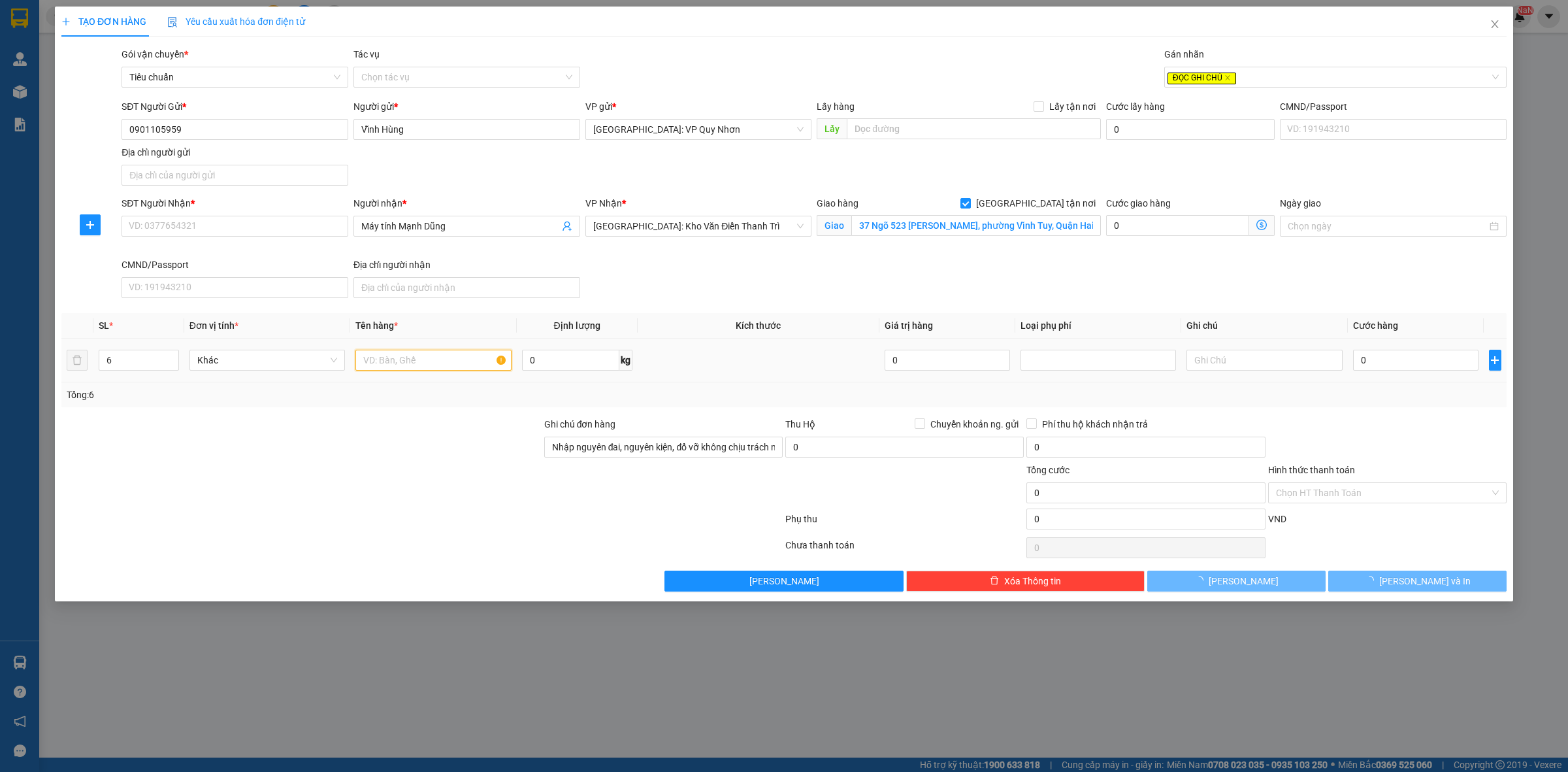
click at [454, 358] on input "text" at bounding box center [433, 360] width 156 height 21
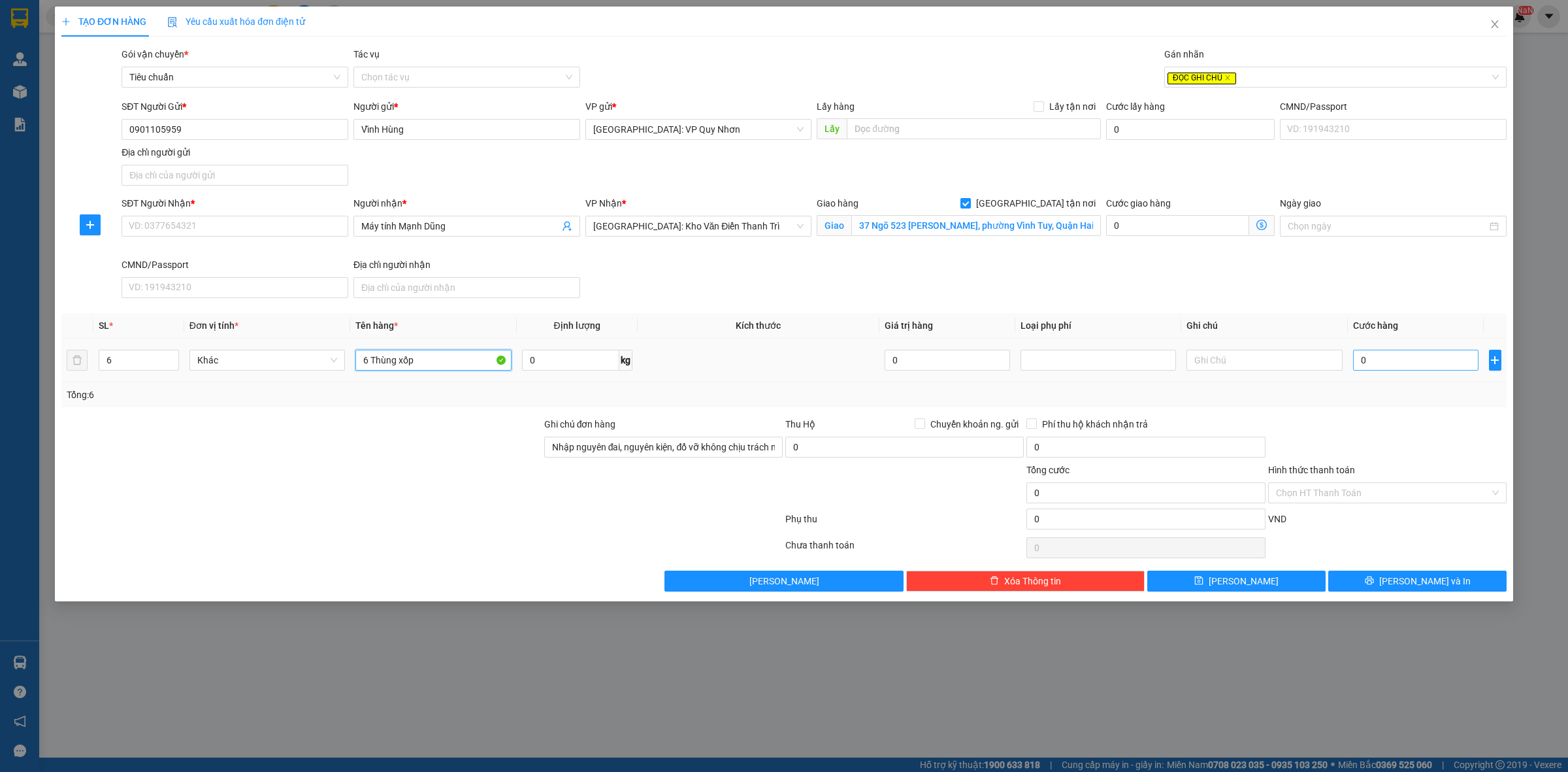
type input "6 Thùng xốp"
click at [1375, 363] on input "0" at bounding box center [1415, 360] width 126 height 21
type input "8"
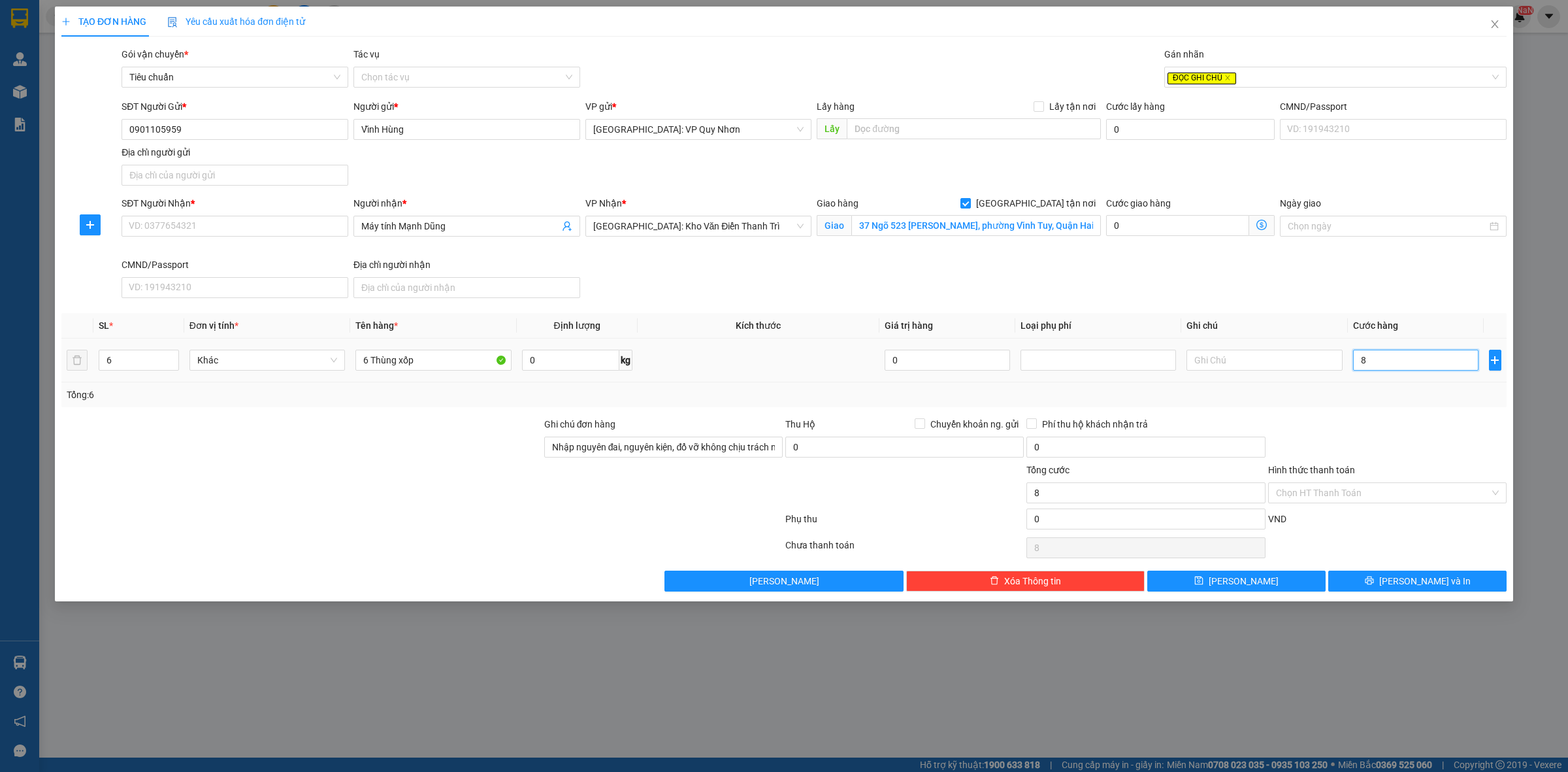
type input "80"
type input "800"
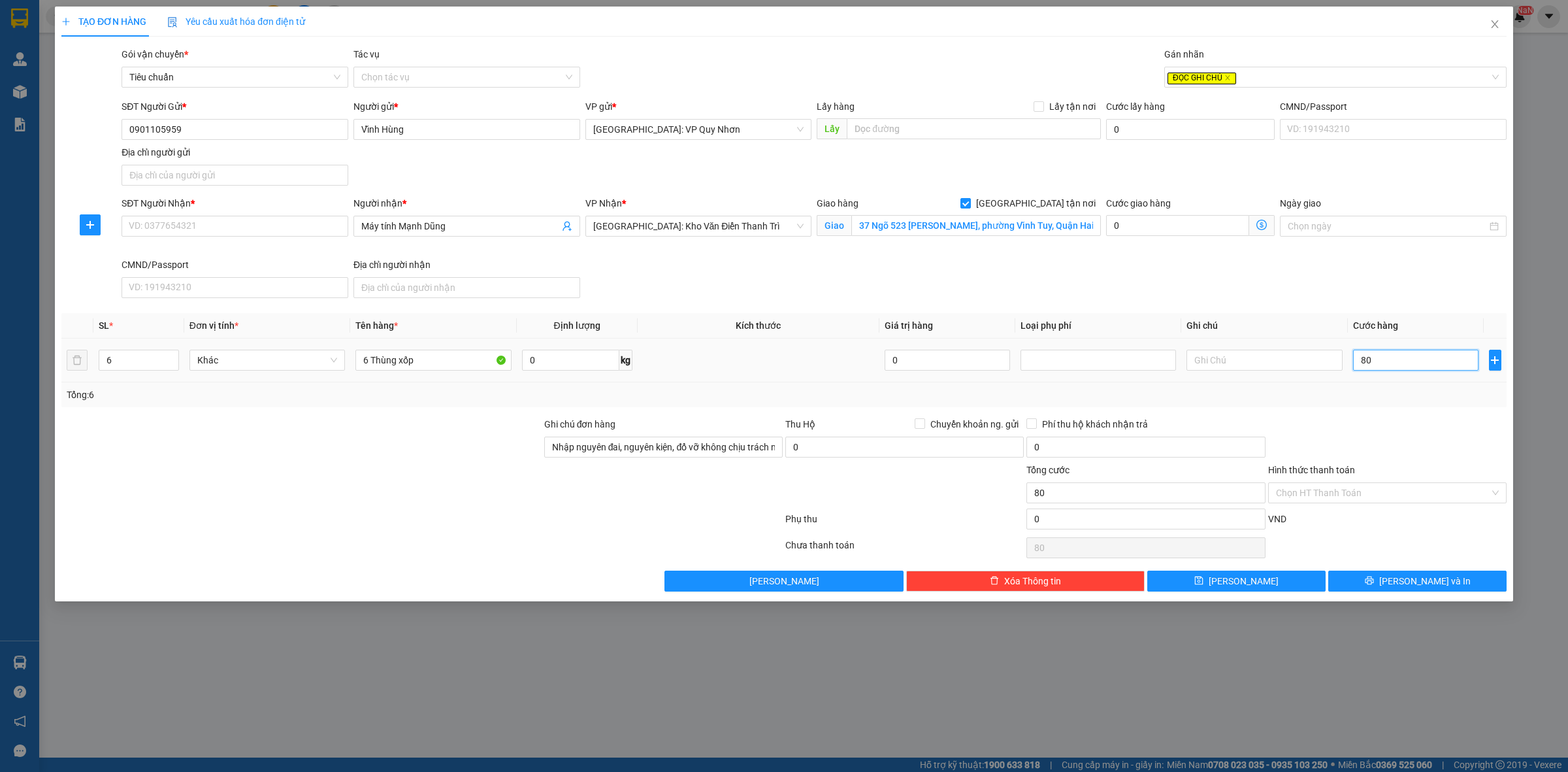
type input "800"
type input "8.000"
type input "80.000"
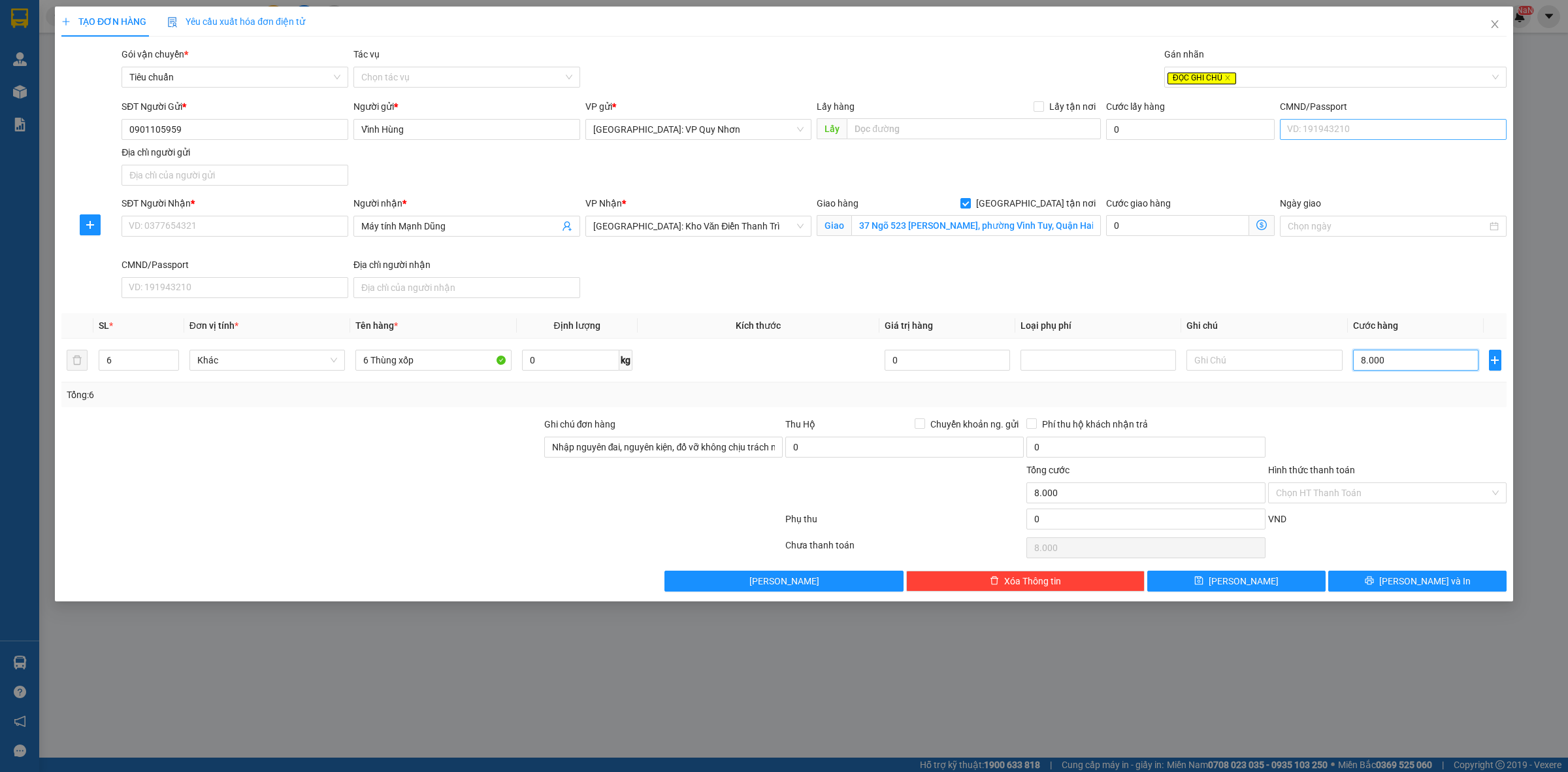
type input "80.000"
type input "800.000"
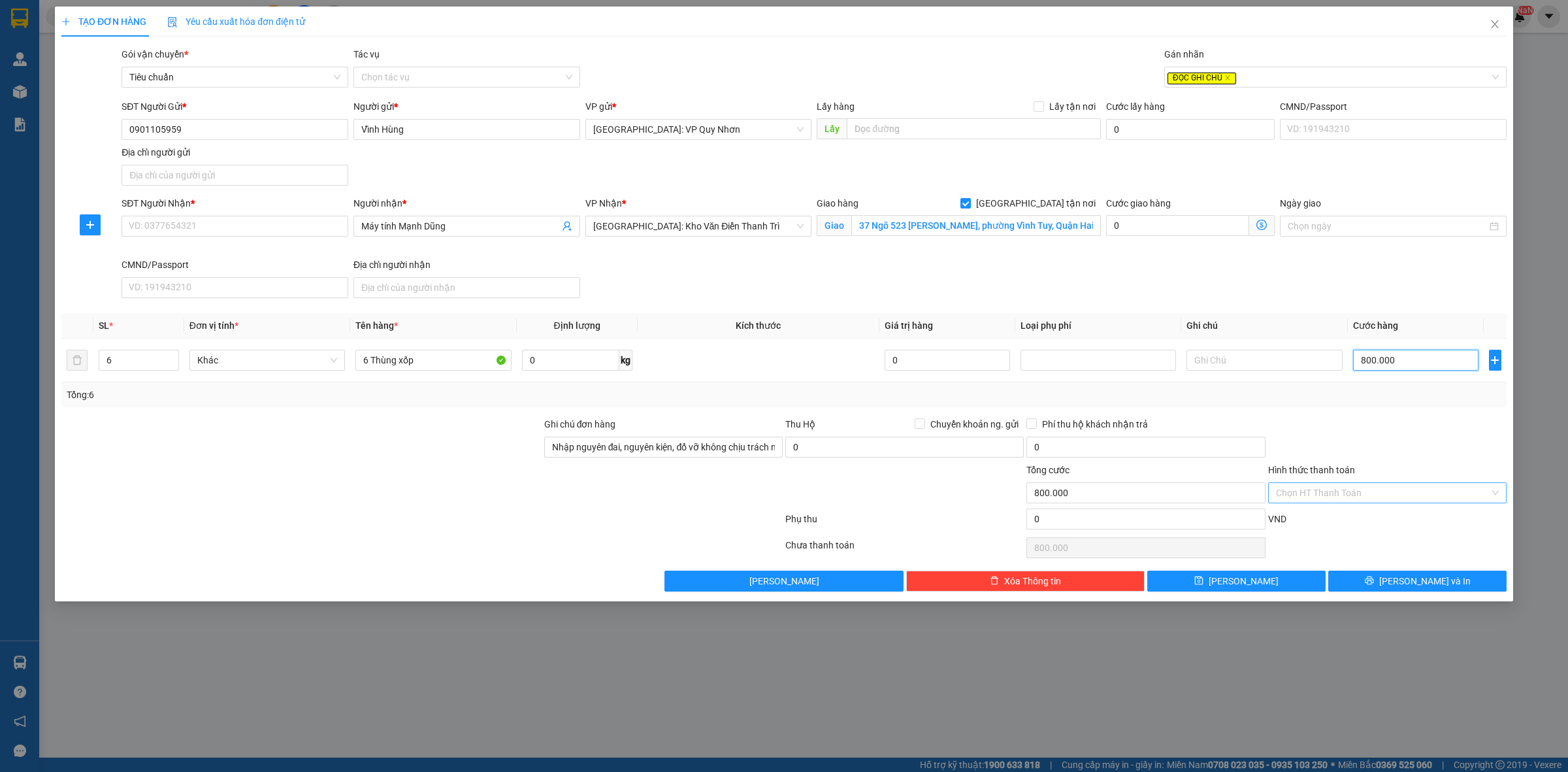
type input "800.000"
click at [1304, 490] on input "Hình thức thanh toán" at bounding box center [1383, 493] width 214 height 20
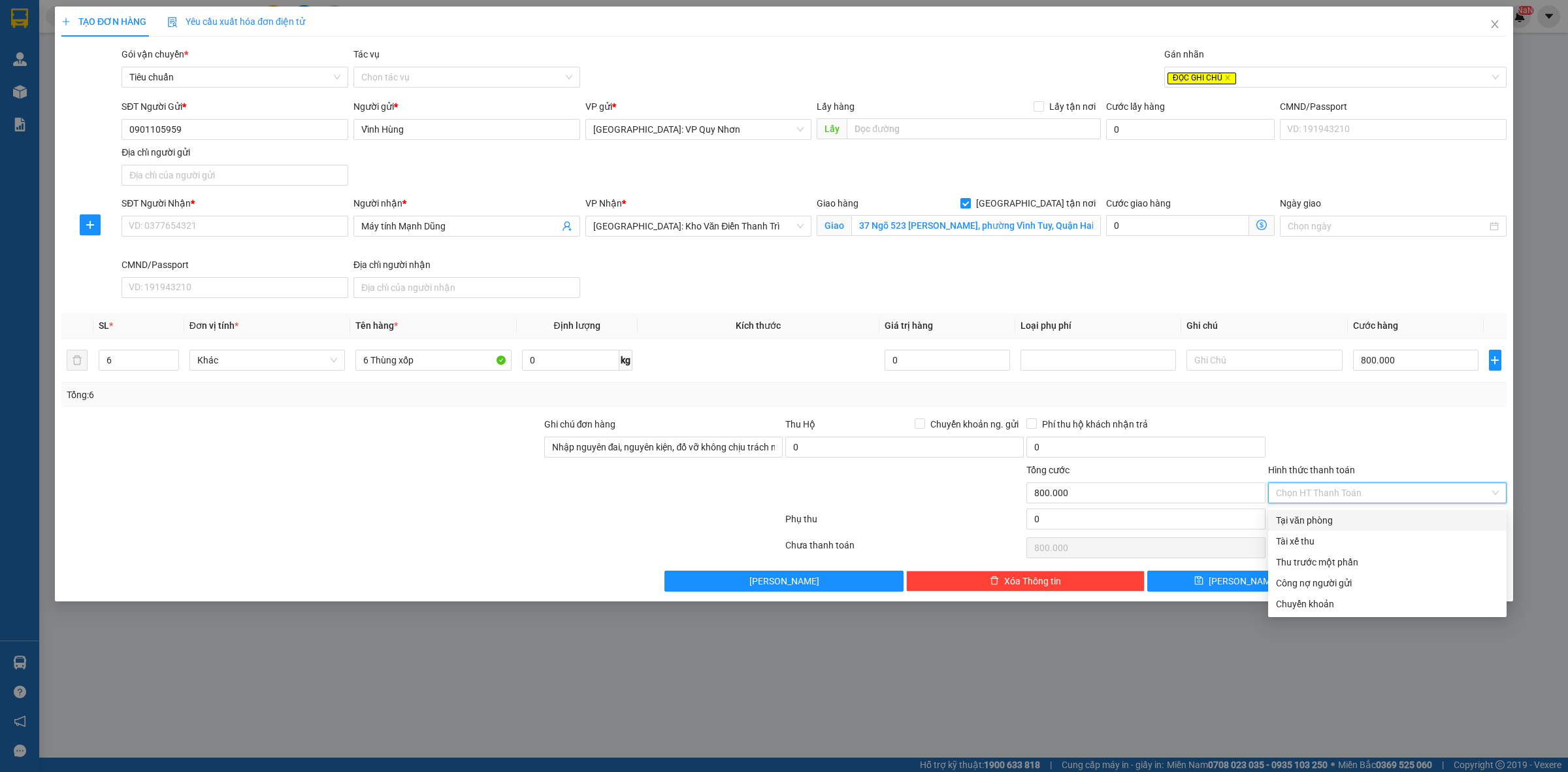
click at [1310, 518] on div "Tại văn phòng" at bounding box center [1387, 521] width 223 height 15
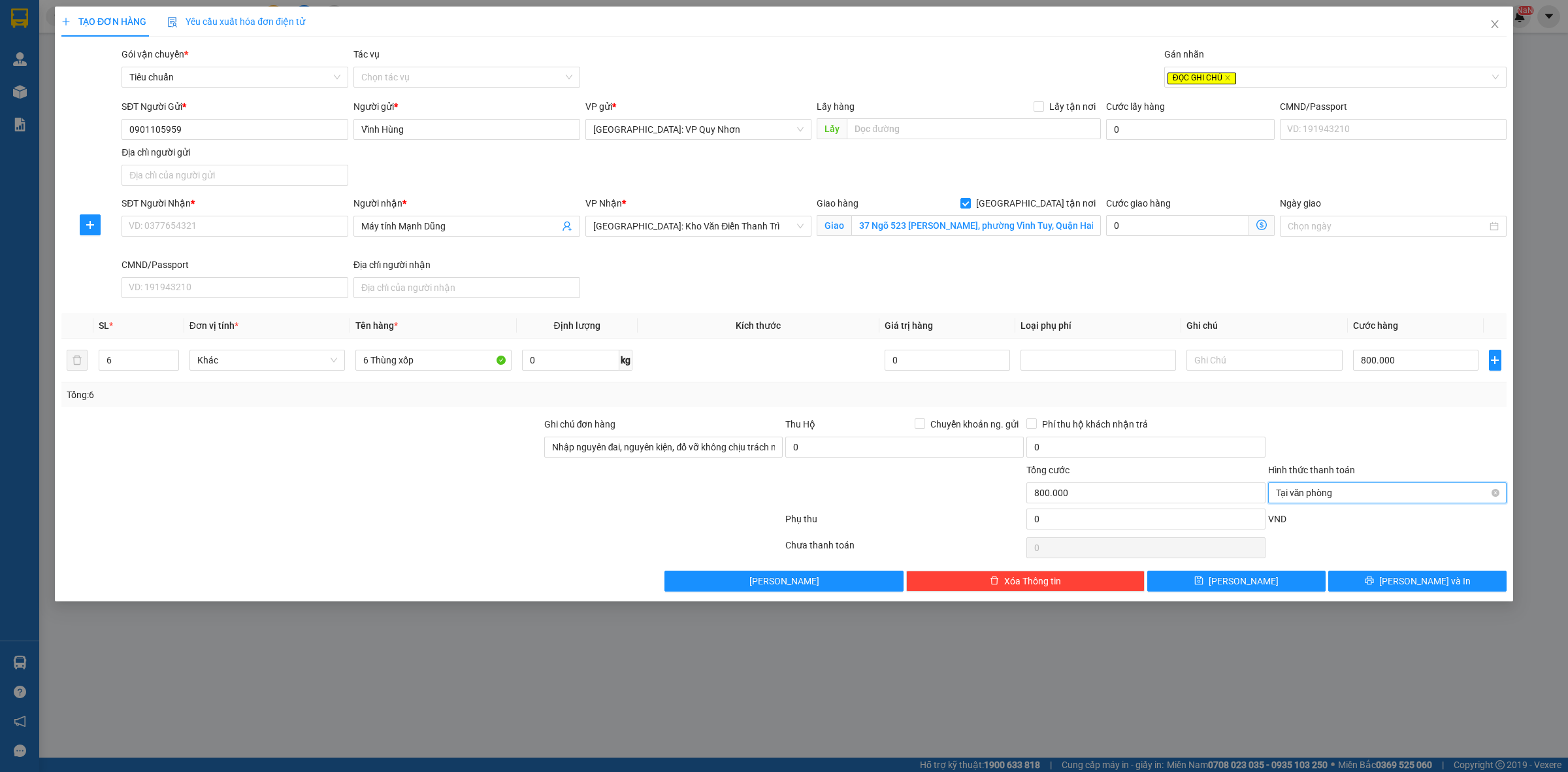
click at [1373, 497] on span "Tại văn phòng" at bounding box center [1387, 493] width 223 height 20
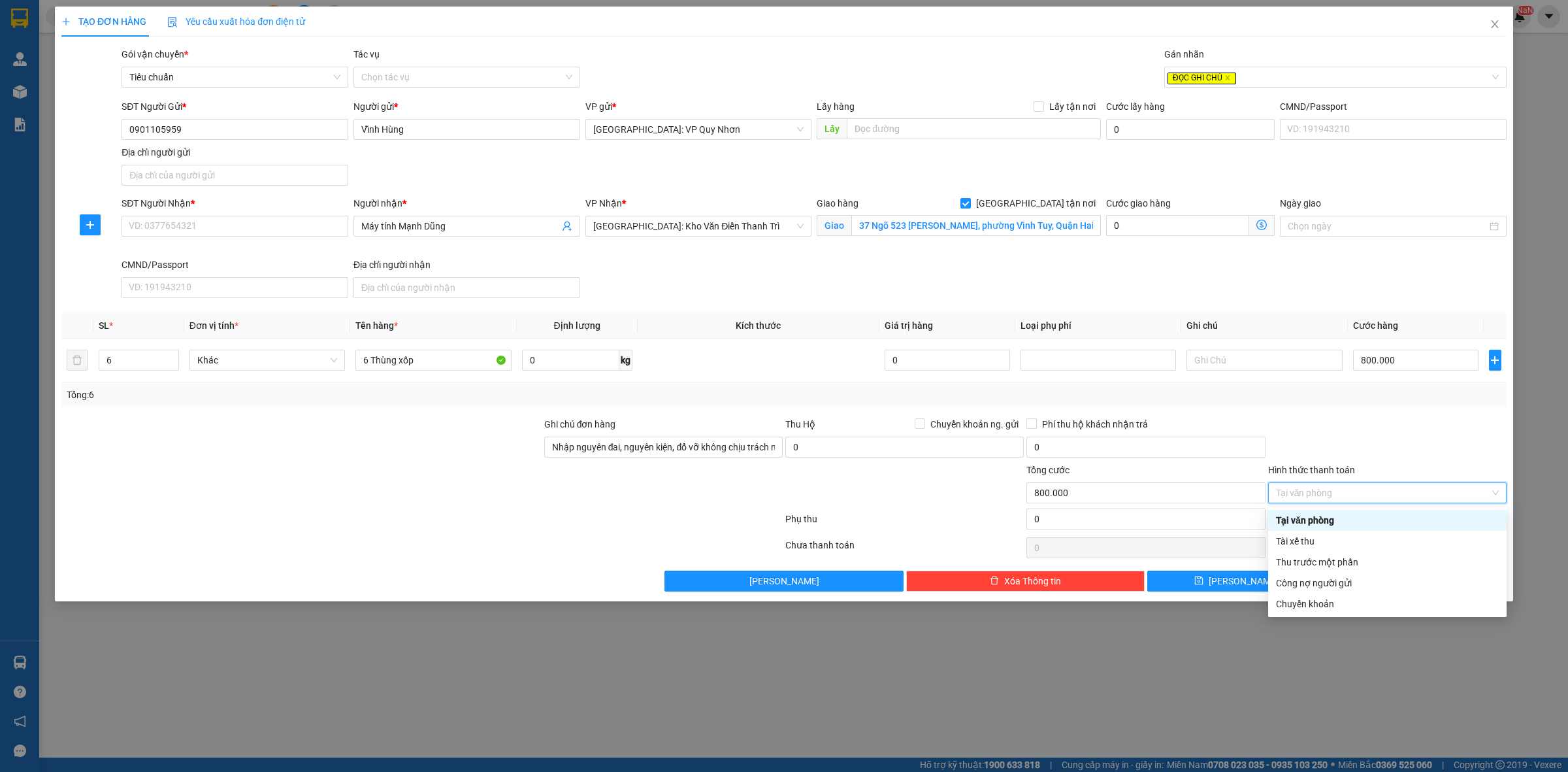
click at [1402, 445] on div at bounding box center [1387, 440] width 241 height 46
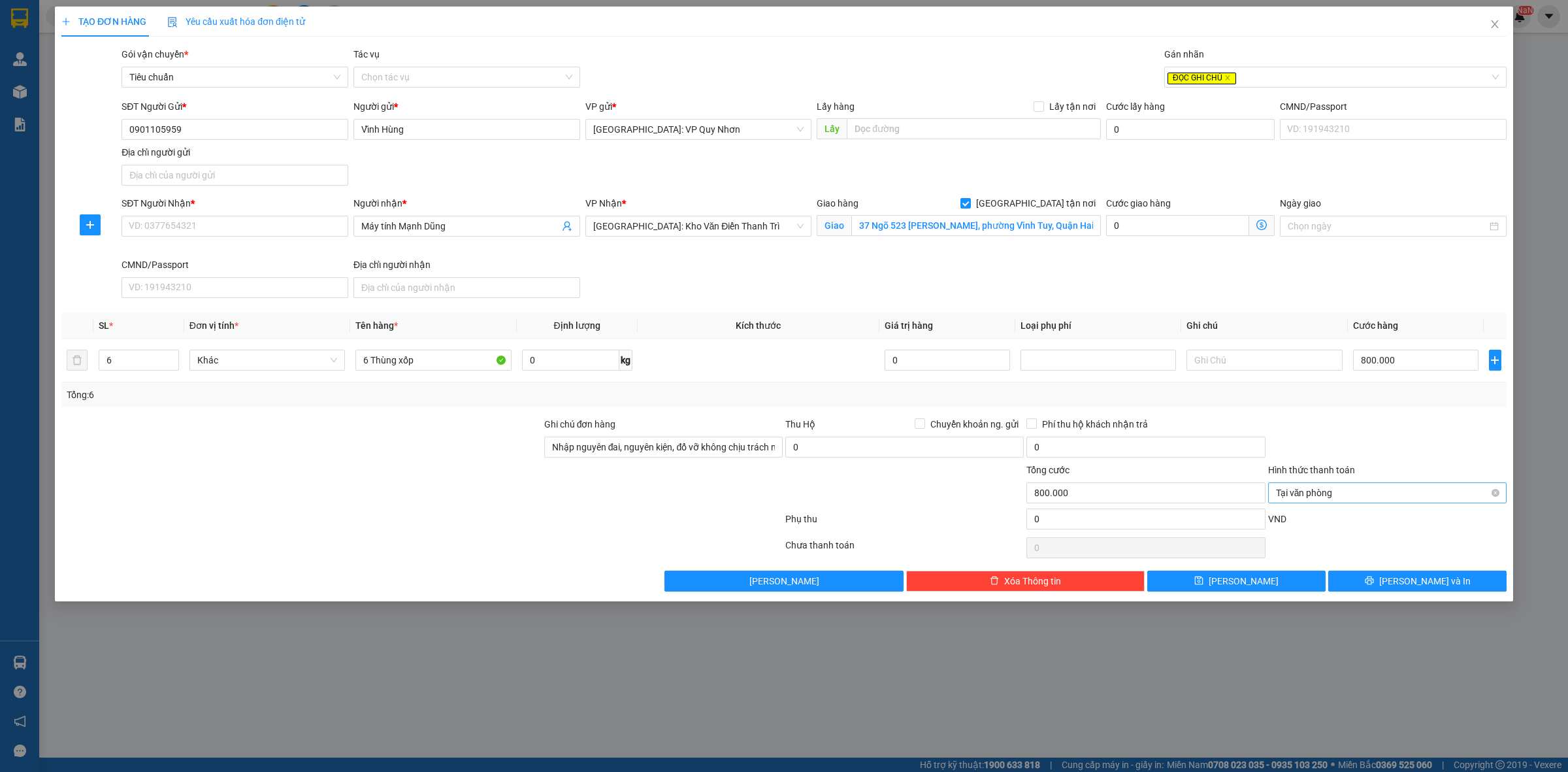
click at [1406, 495] on span "Tại văn phòng" at bounding box center [1387, 493] width 223 height 20
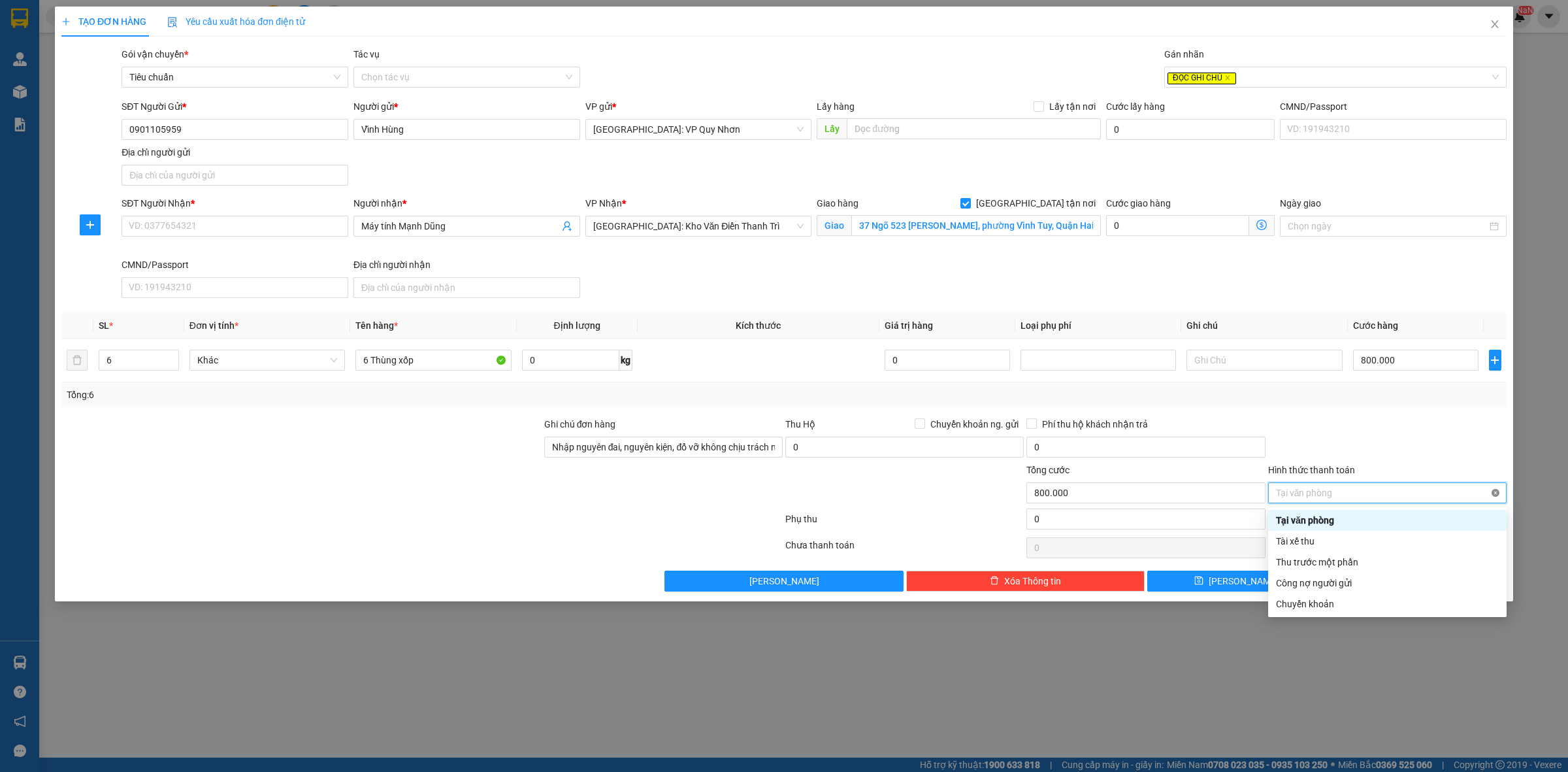
type input "800.000"
click at [1438, 446] on div at bounding box center [1387, 440] width 241 height 46
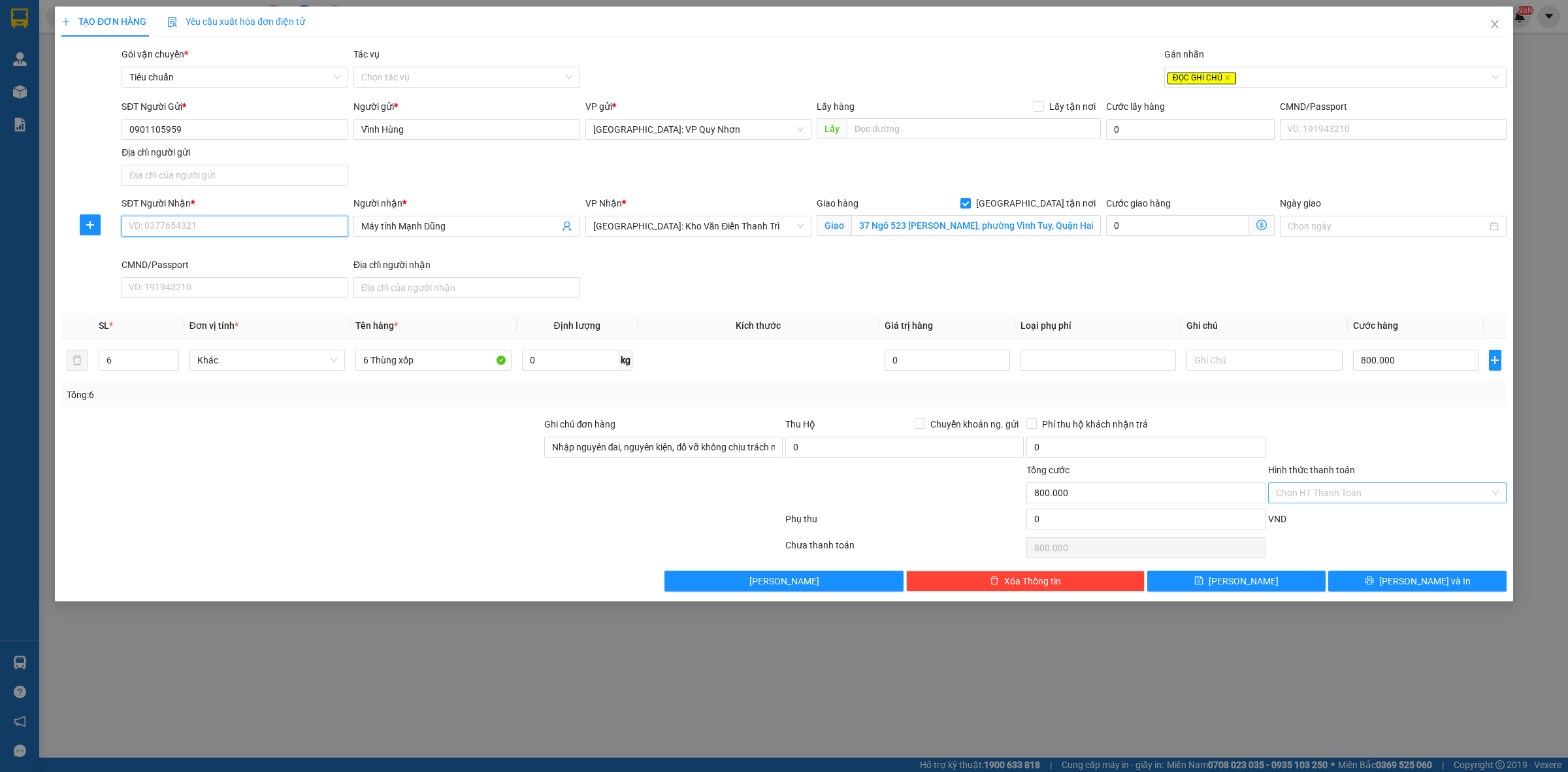
click at [230, 226] on input "SĐT Người Nhận *" at bounding box center [235, 226] width 227 height 21
type input "0978576555"
click at [1383, 580] on button "[PERSON_NAME] và In" at bounding box center [1417, 581] width 179 height 21
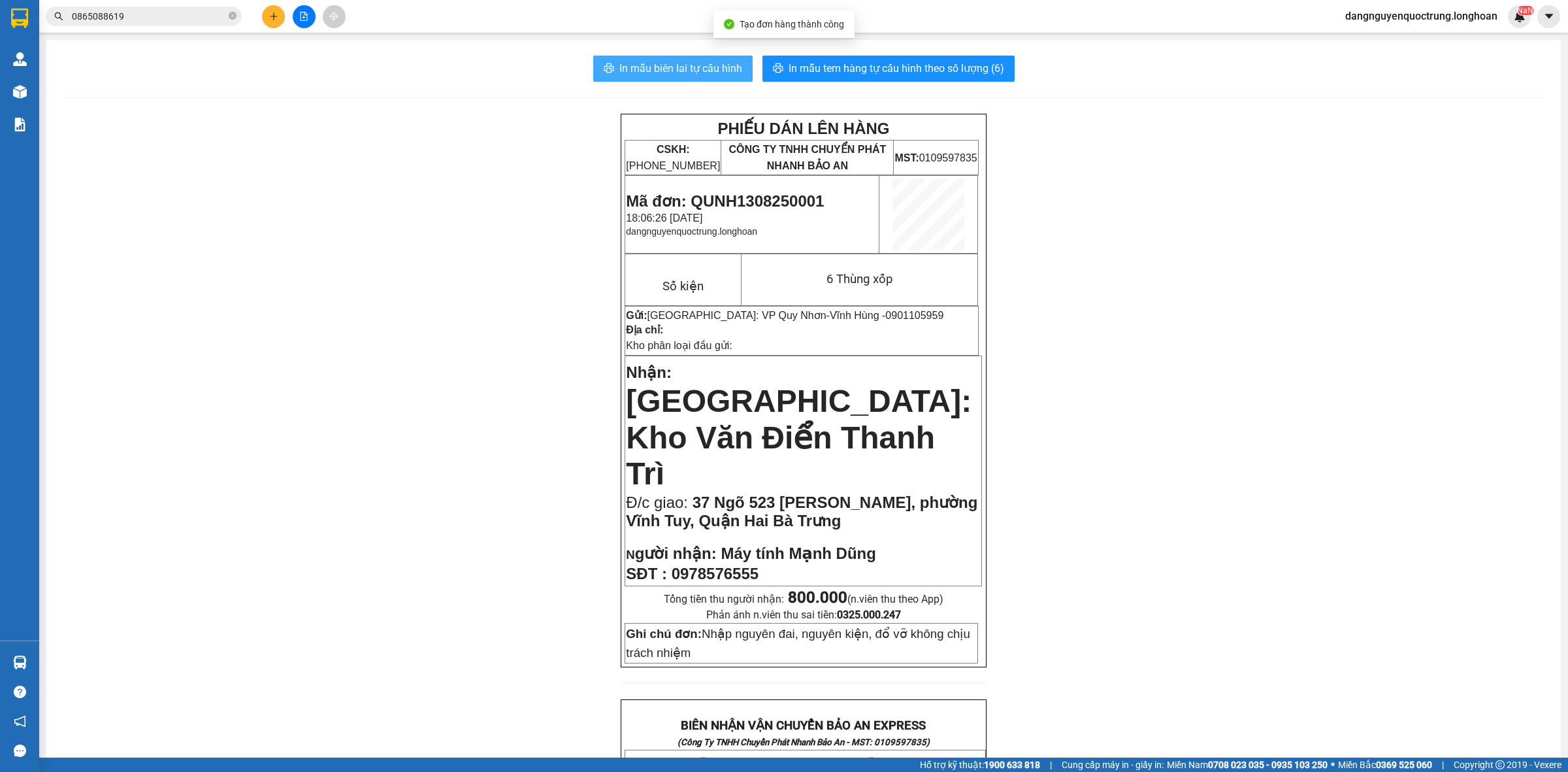
click at [706, 67] on span "In mẫu biên lai tự cấu hình" at bounding box center [680, 69] width 123 height 16
click at [951, 69] on span "In mẫu tem hàng tự cấu hình theo số lượng (6)" at bounding box center [897, 69] width 215 height 16
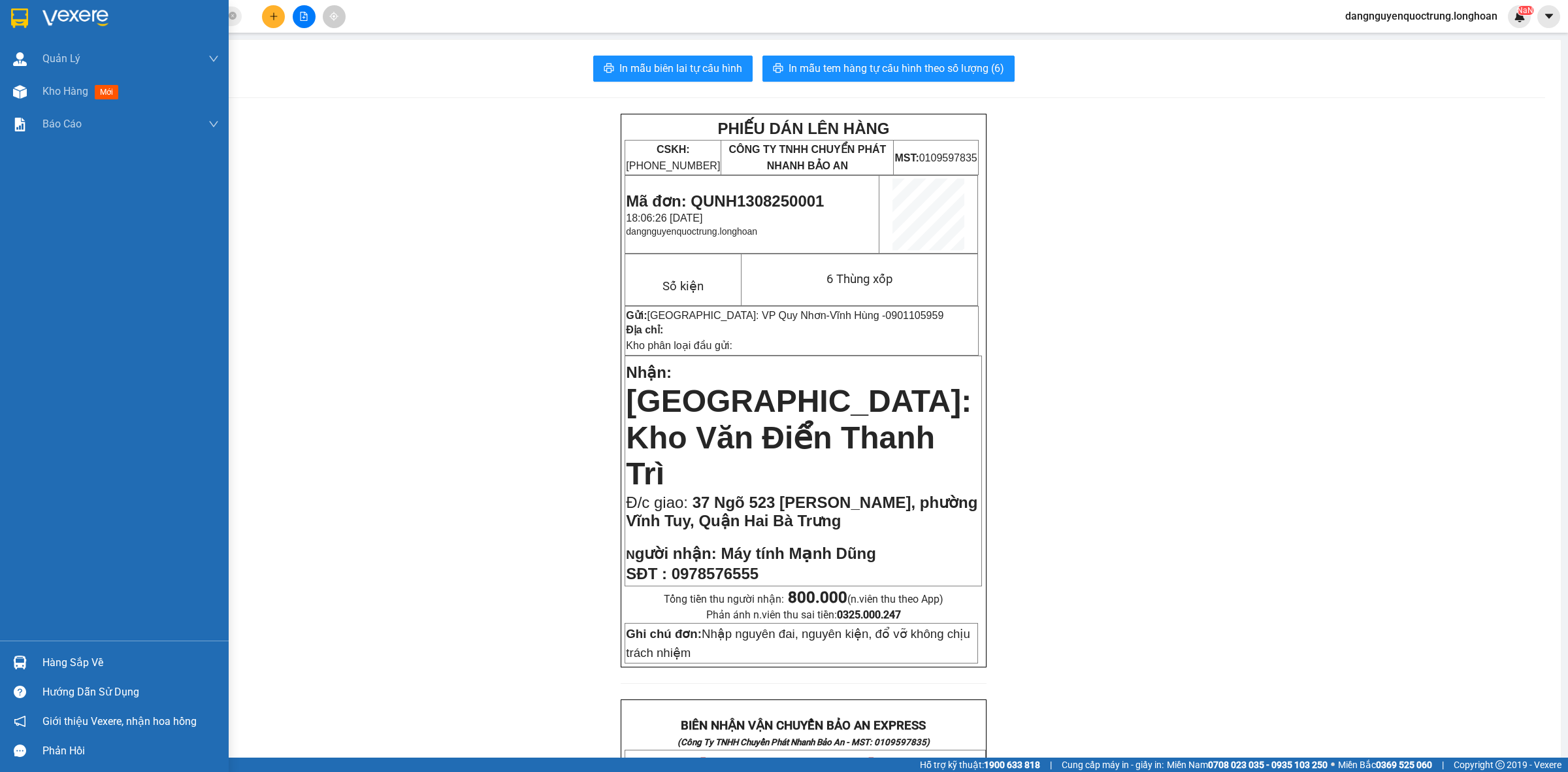
click at [16, 17] on img at bounding box center [20, 18] width 17 height 20
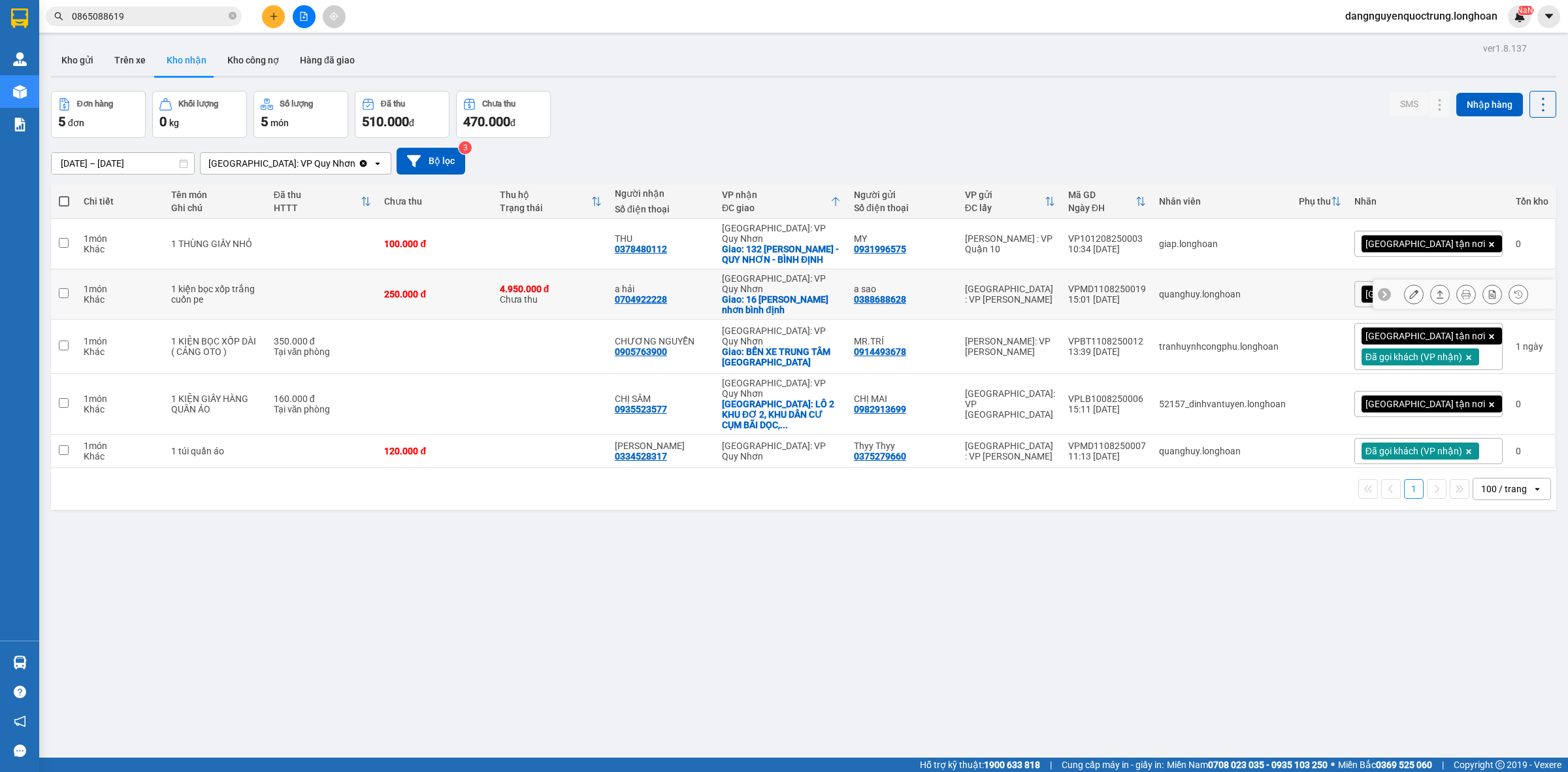
click at [1409, 290] on icon at bounding box center [1413, 294] width 9 height 9
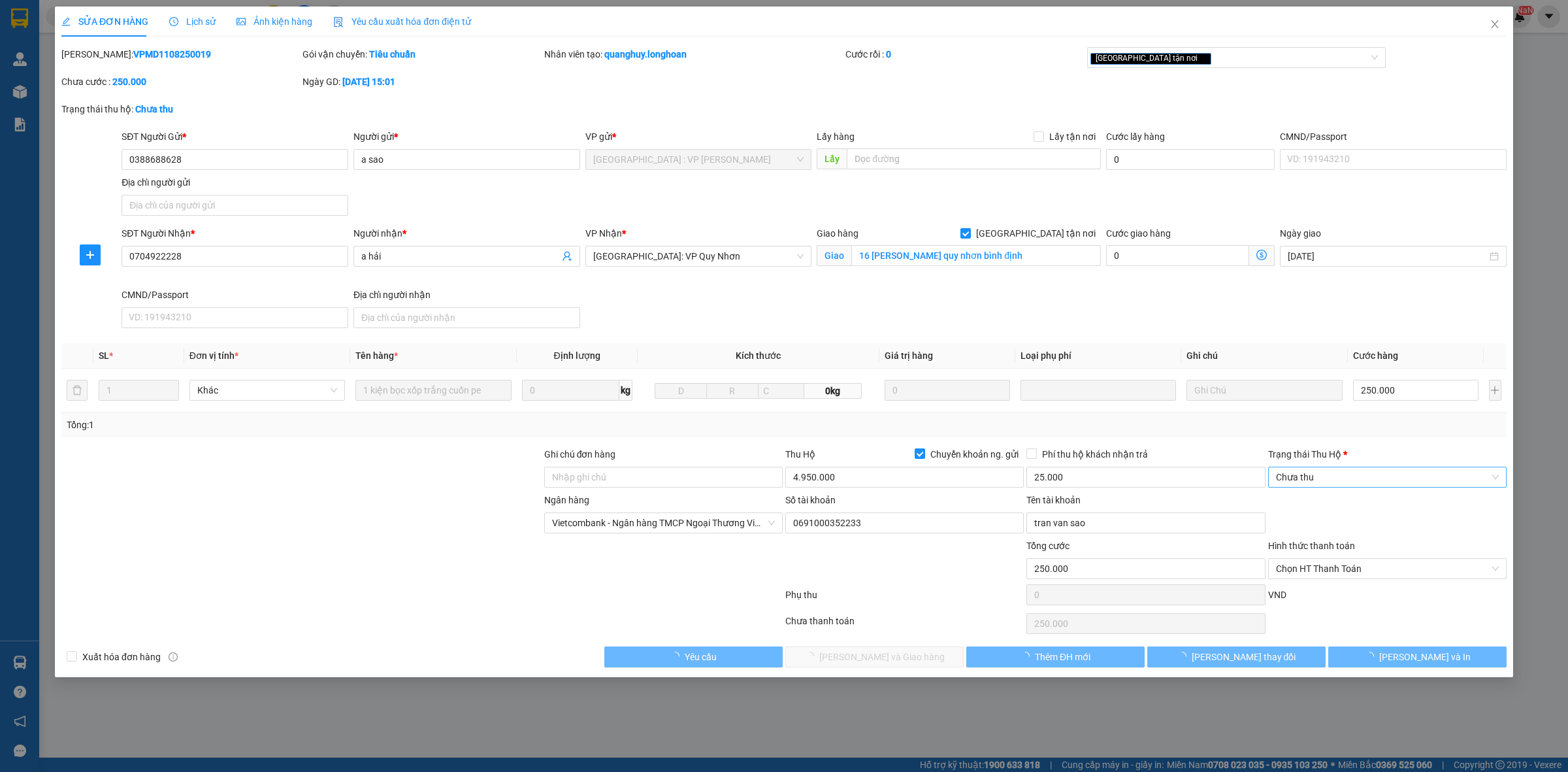
type input "0388688628"
type input "a sao"
type input "0704922228"
type input "a hải"
checkbox input "true"
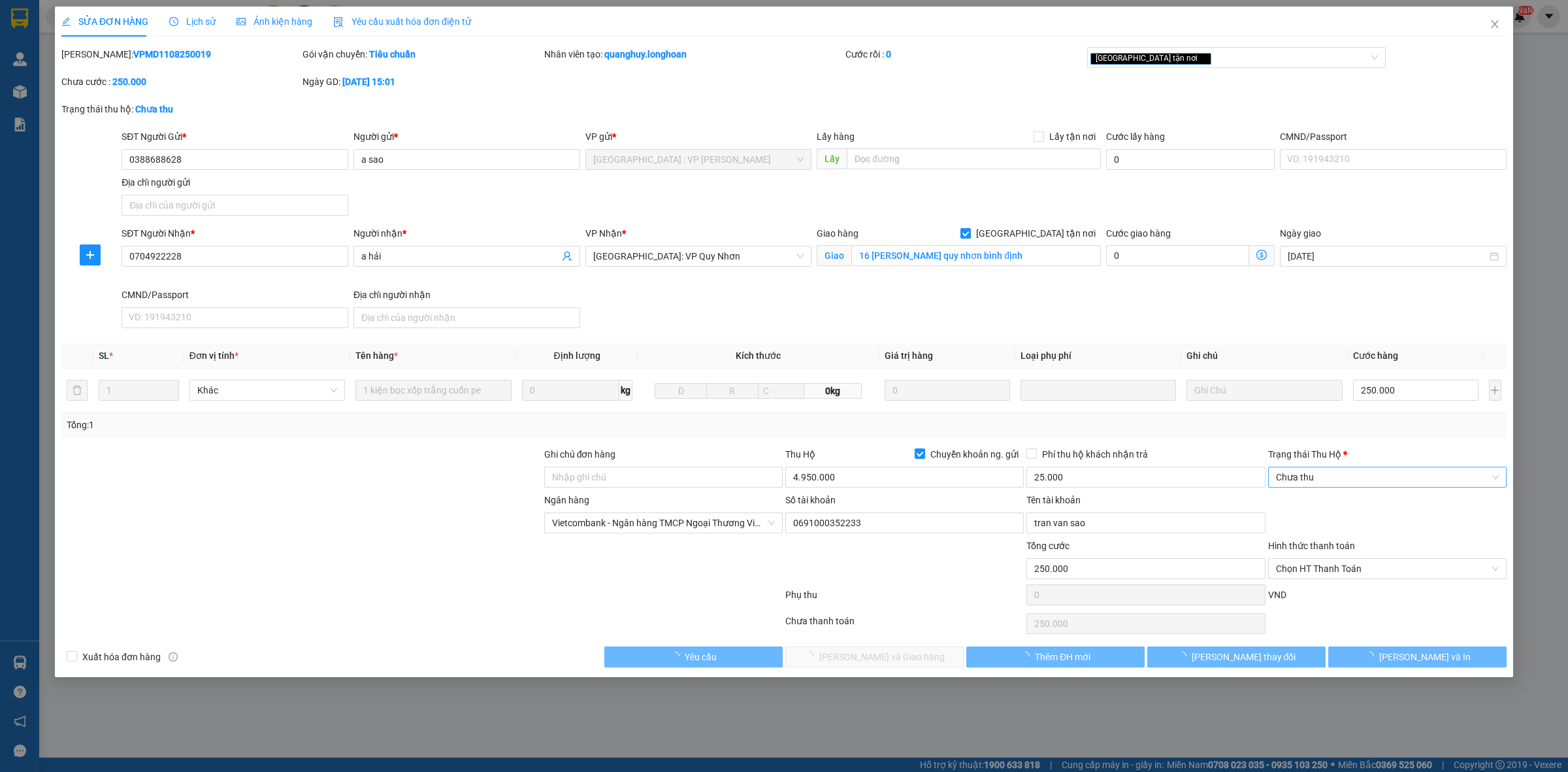
type input "16 [PERSON_NAME] quy nhơn bình định"
type input "250.000"
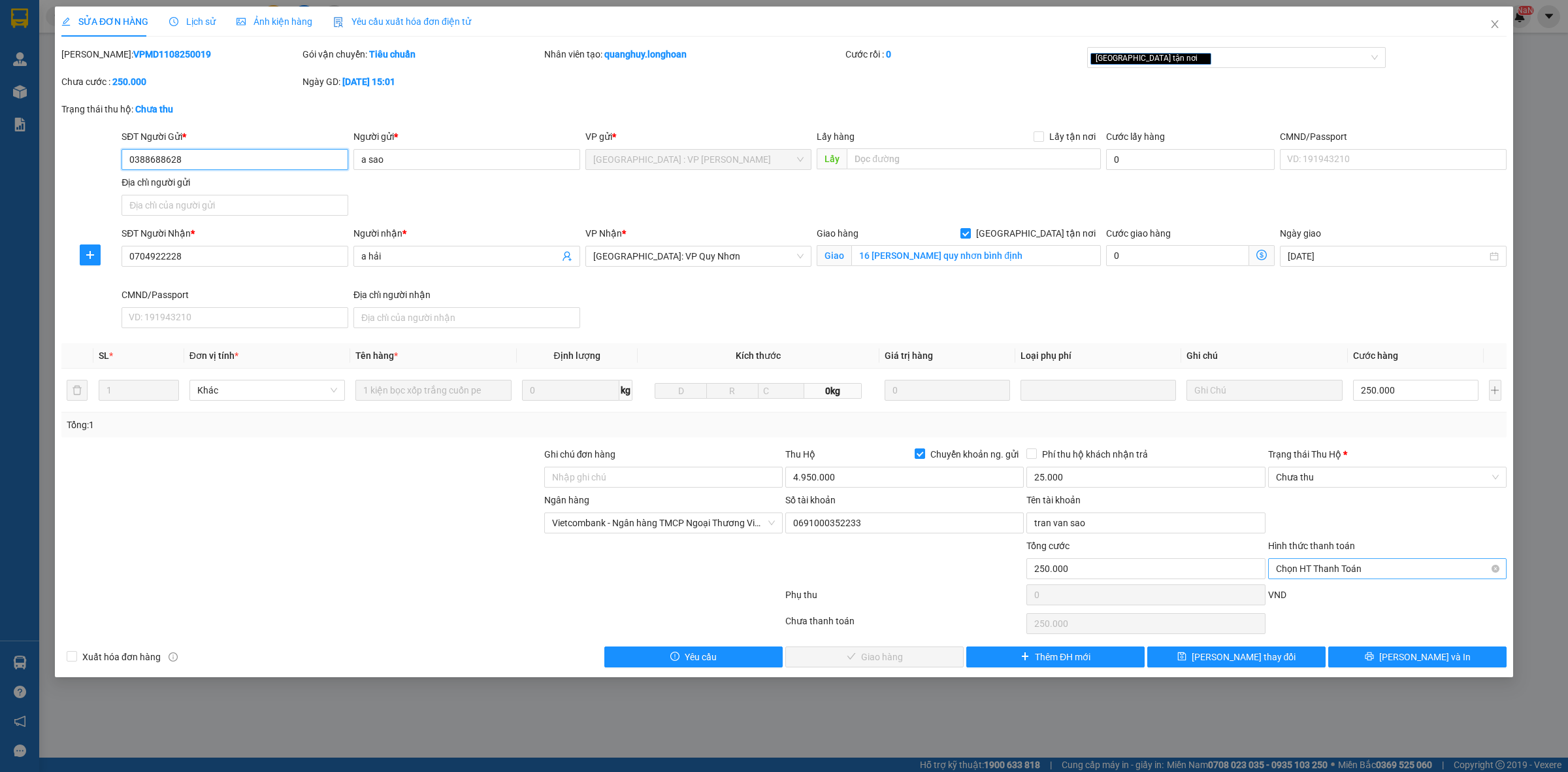
click at [1330, 572] on span "Chọn HT Thanh Toán" at bounding box center [1387, 569] width 223 height 20
click at [1327, 593] on div "Tại văn phòng" at bounding box center [1387, 597] width 223 height 15
type input "0"
click at [879, 657] on span "[PERSON_NAME] và Giao hàng" at bounding box center [882, 657] width 126 height 15
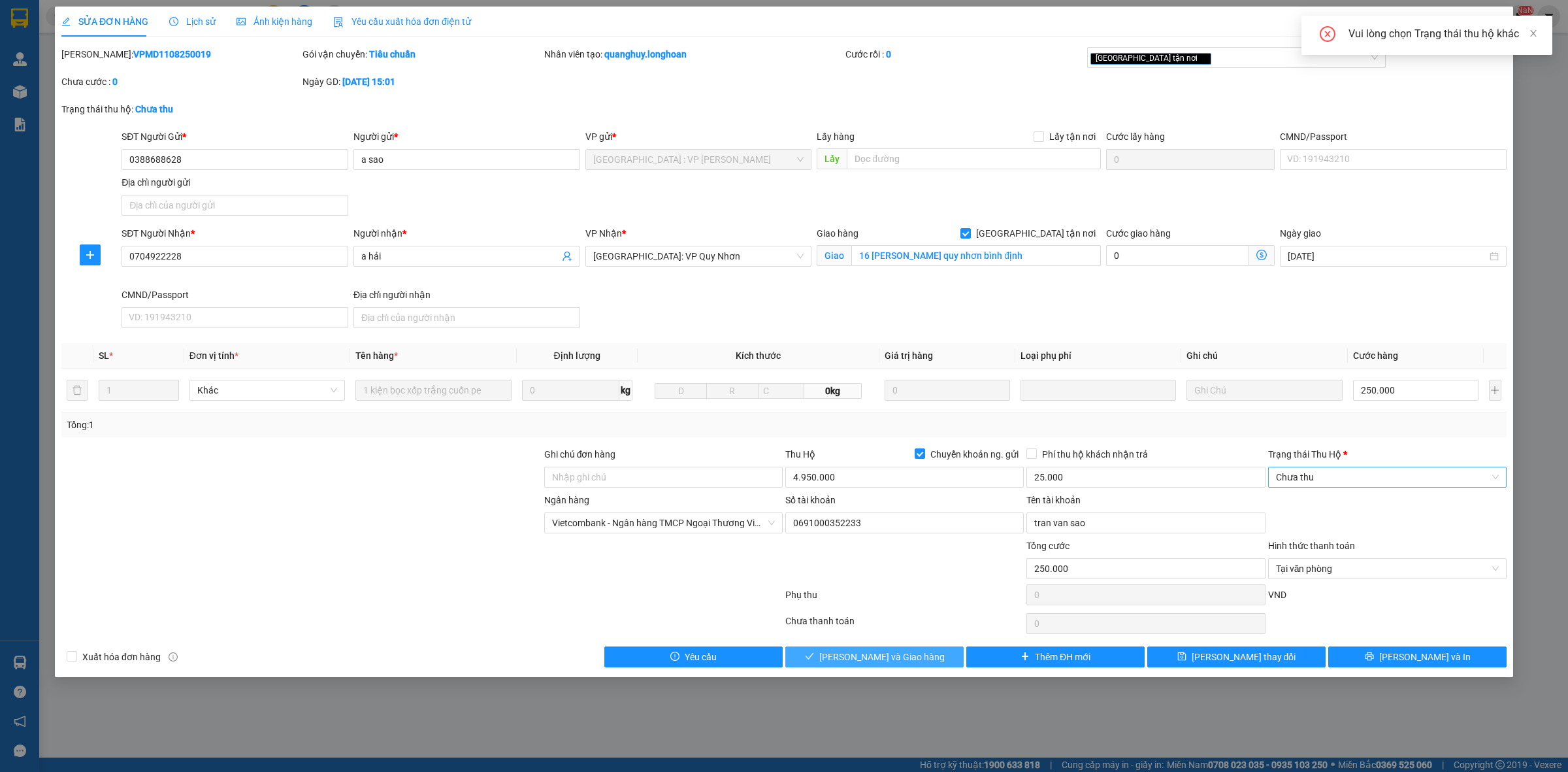
click at [1343, 476] on span "Chưa thu" at bounding box center [1387, 477] width 223 height 20
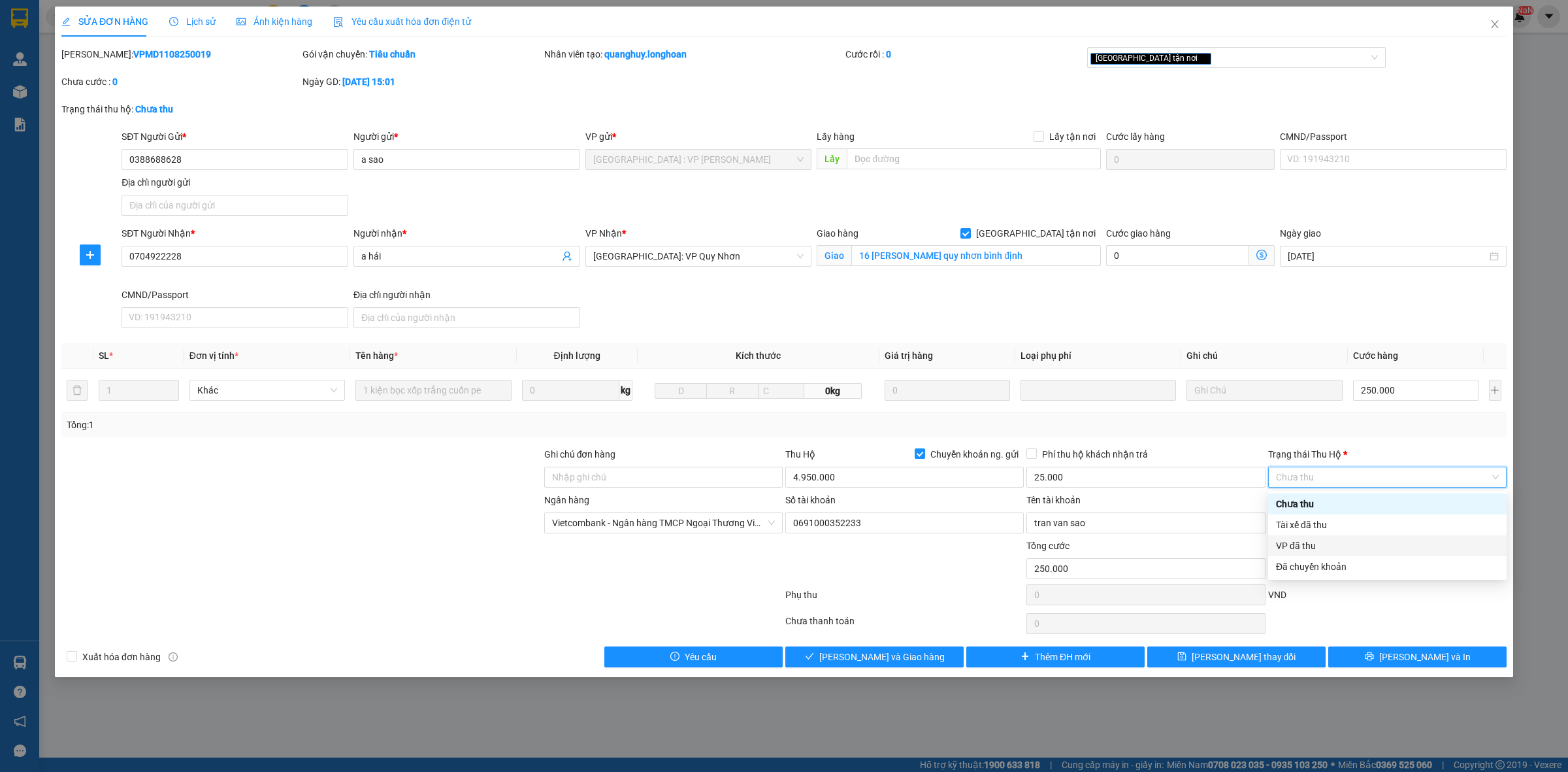
click at [1318, 544] on div "VP đã thu" at bounding box center [1387, 546] width 223 height 15
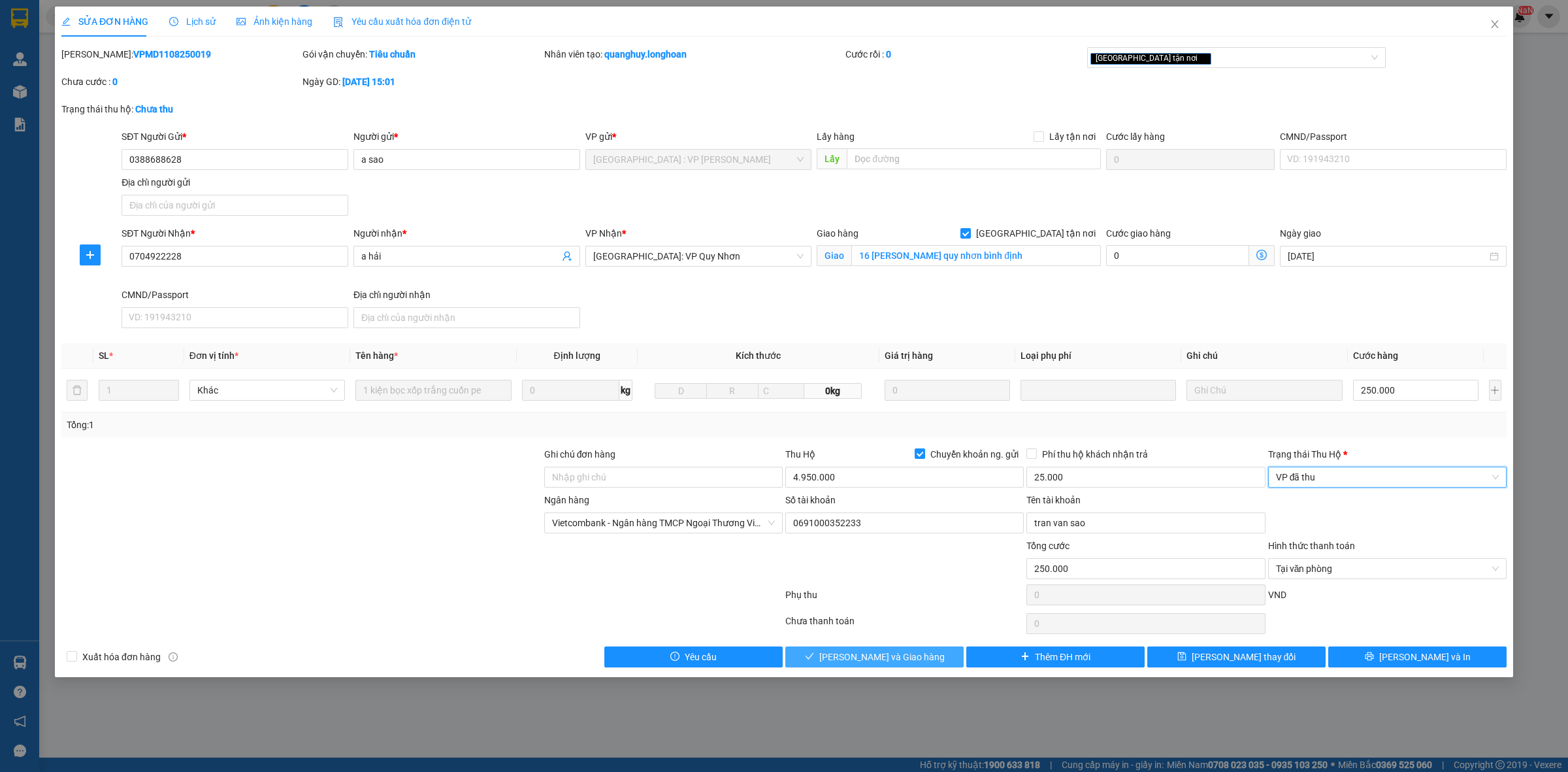
click at [849, 661] on span "[PERSON_NAME] và Giao hàng" at bounding box center [882, 657] width 126 height 15
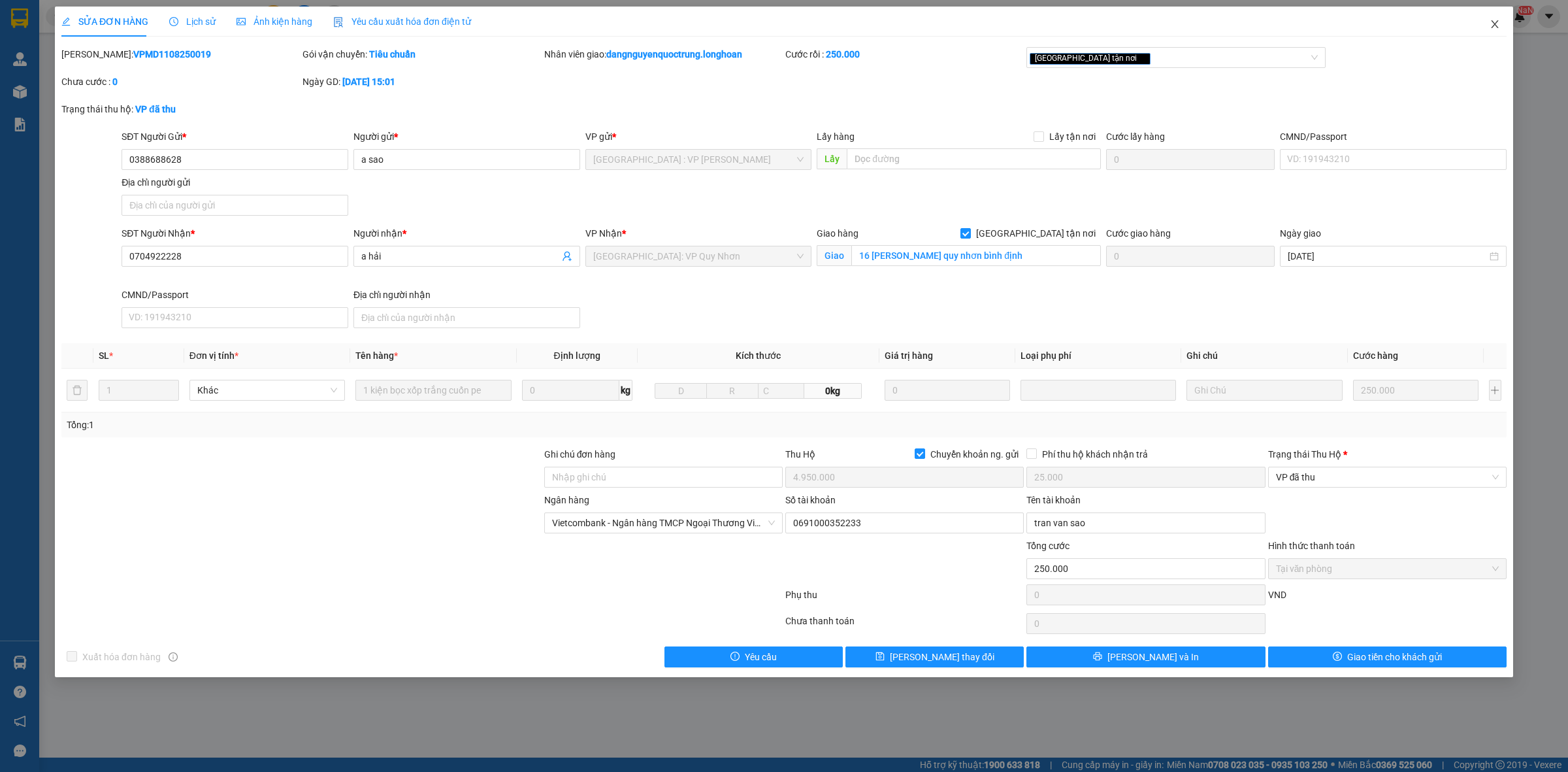
click at [1498, 23] on icon "close" at bounding box center [1495, 24] width 11 height 11
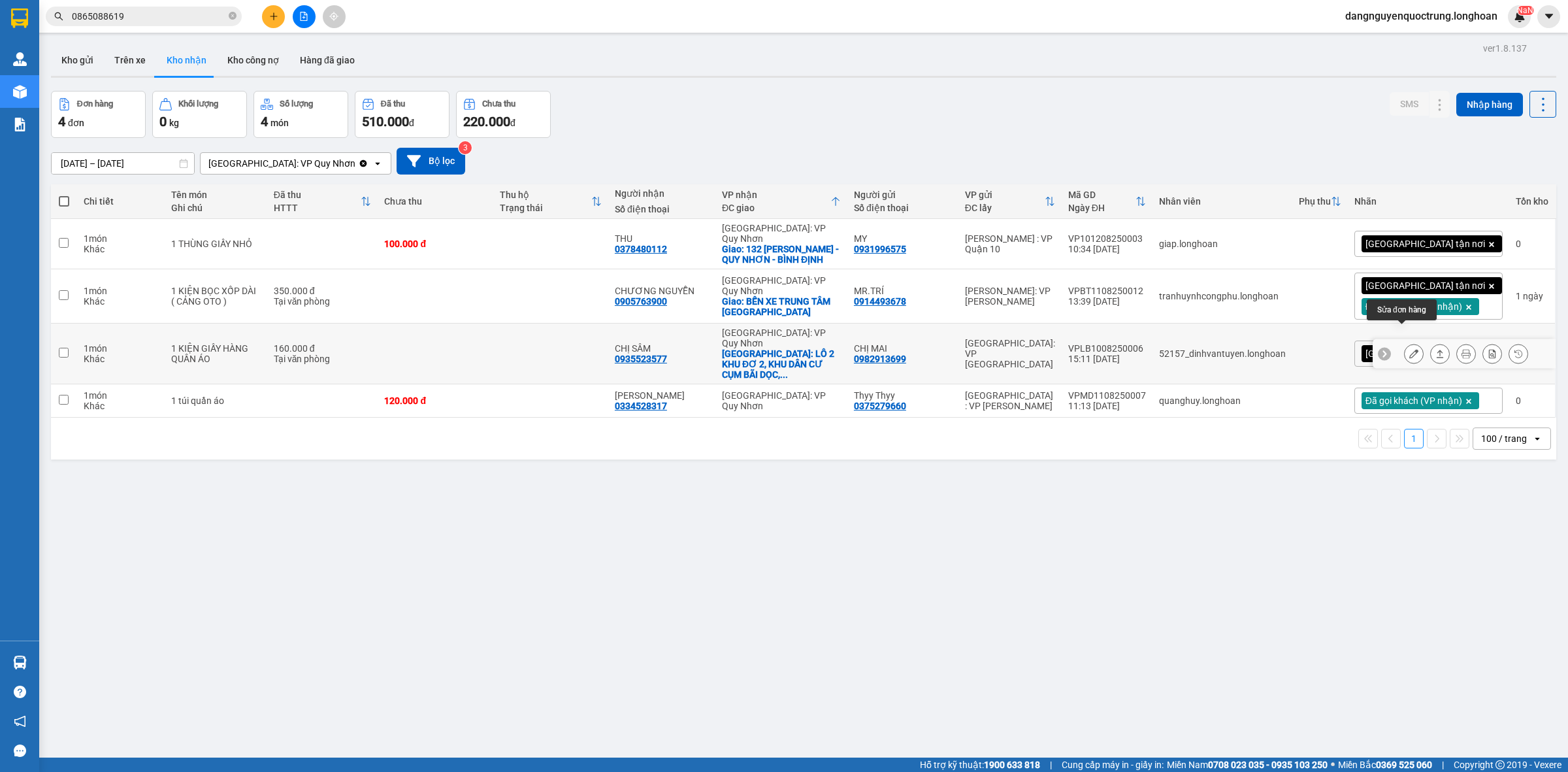
click at [1406, 343] on button at bounding box center [1414, 354] width 18 height 23
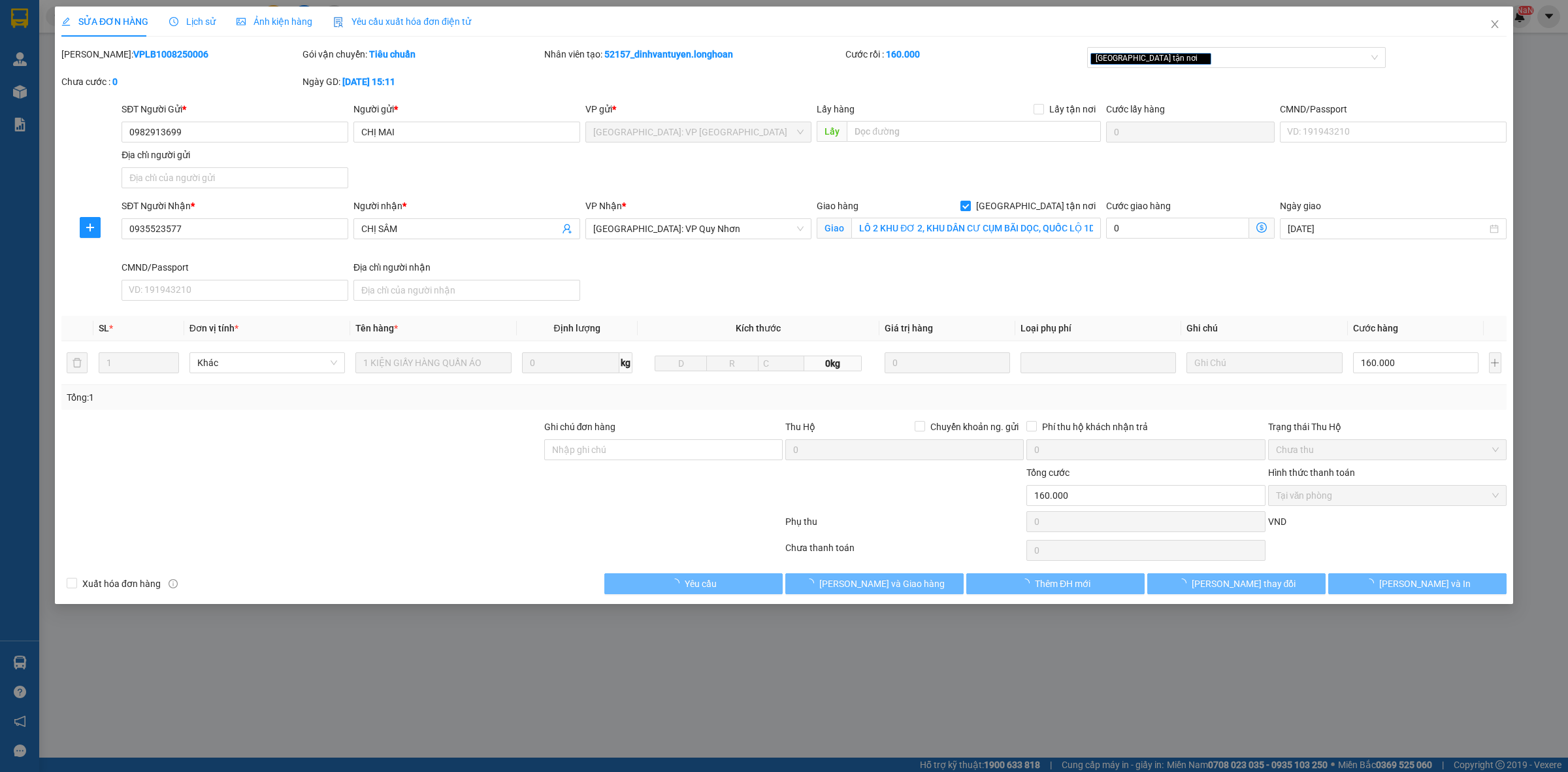
type input "0982913699"
type input "CHỊ MAI"
type input "0935523577"
type input "CHỊ SÂM"
checkbox input "true"
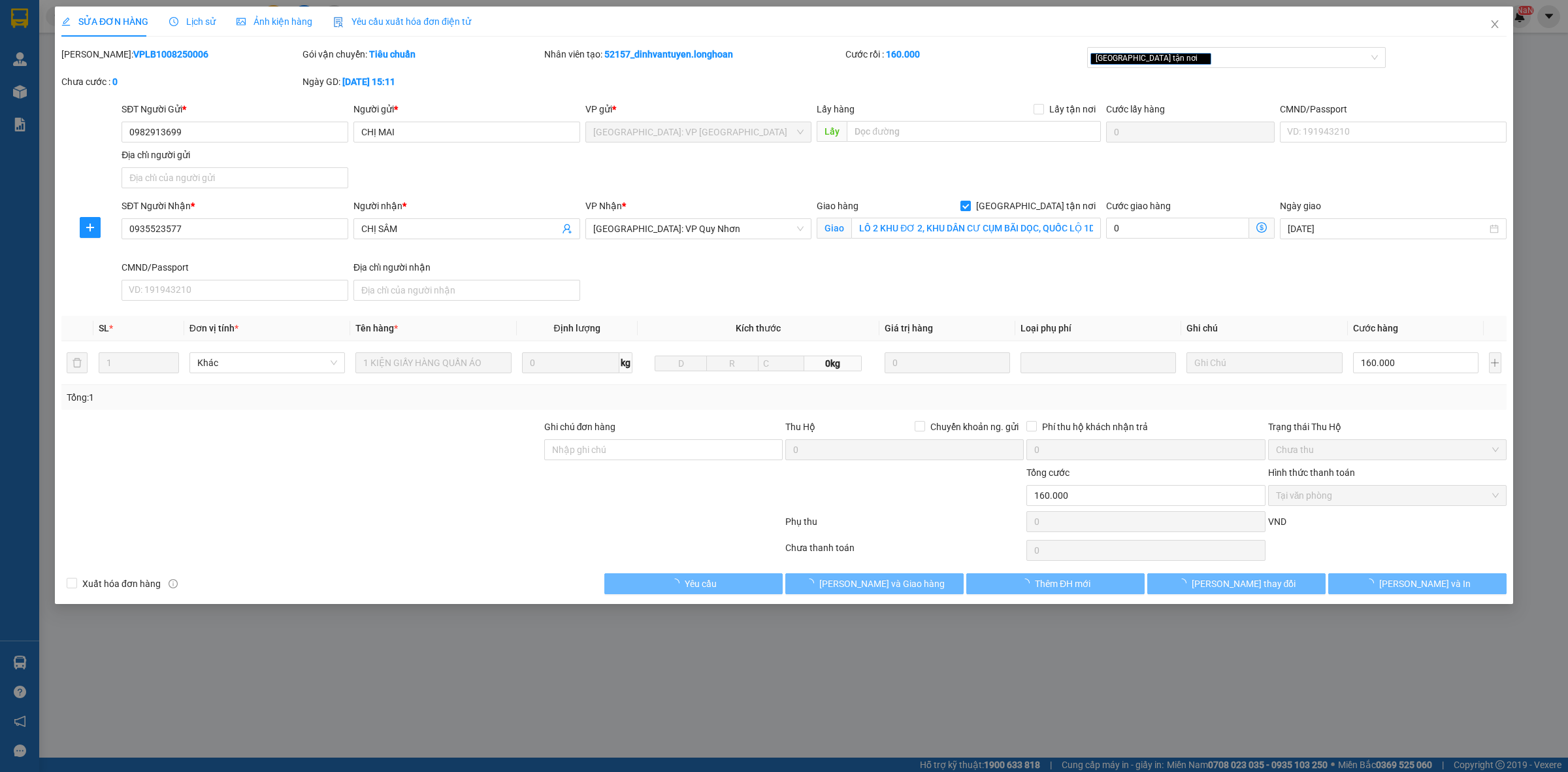
type input "LÔ 2 KHU ĐƠ 2, KHU DÂN CƯ CỤM BÃI DỌC, QUỐC LỘ 1D, [GEOGRAPHIC_DATA], [GEOGRAPH…"
type input "160.000"
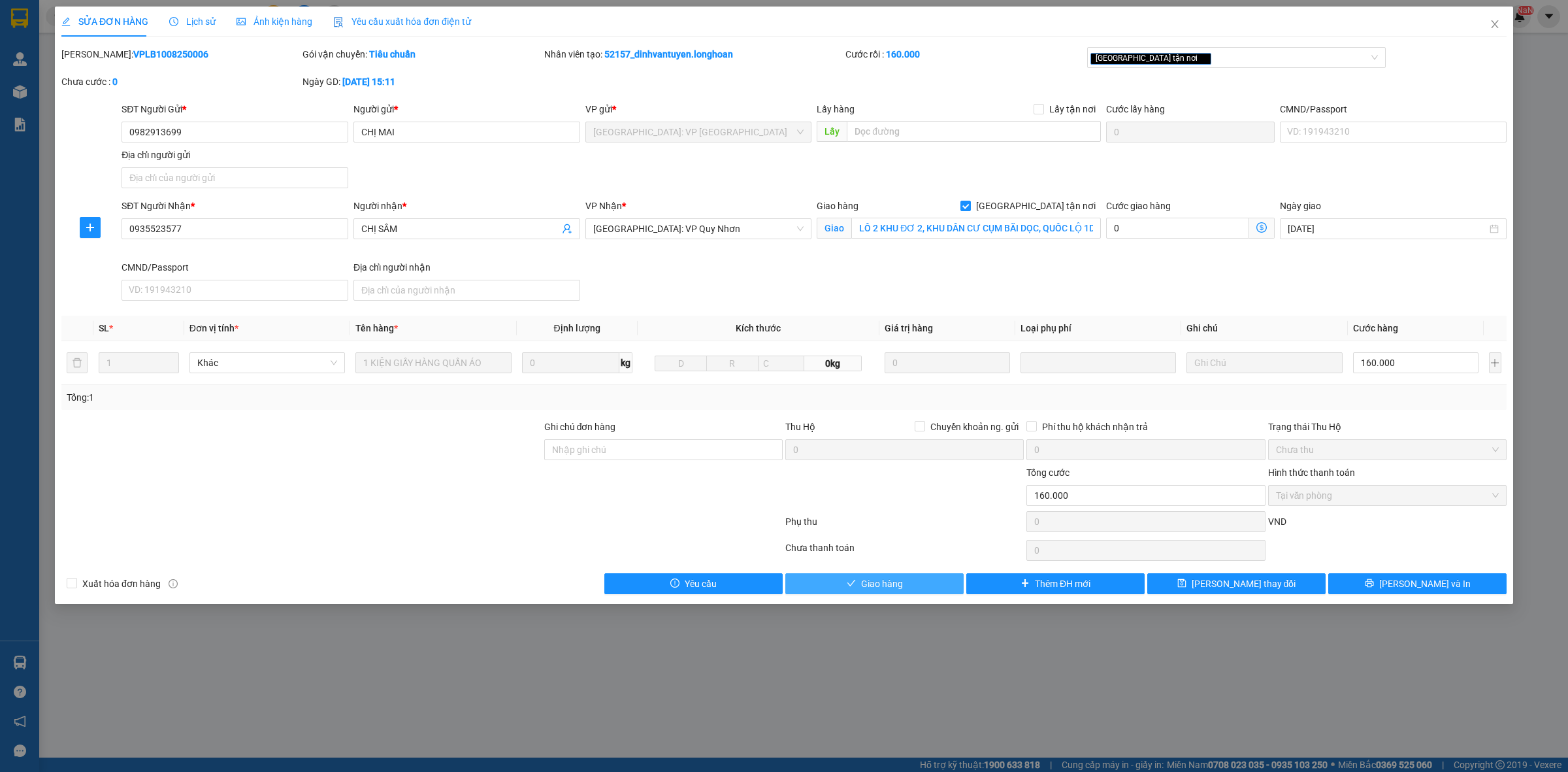
click at [882, 583] on span "Giao hàng" at bounding box center [881, 583] width 42 height 15
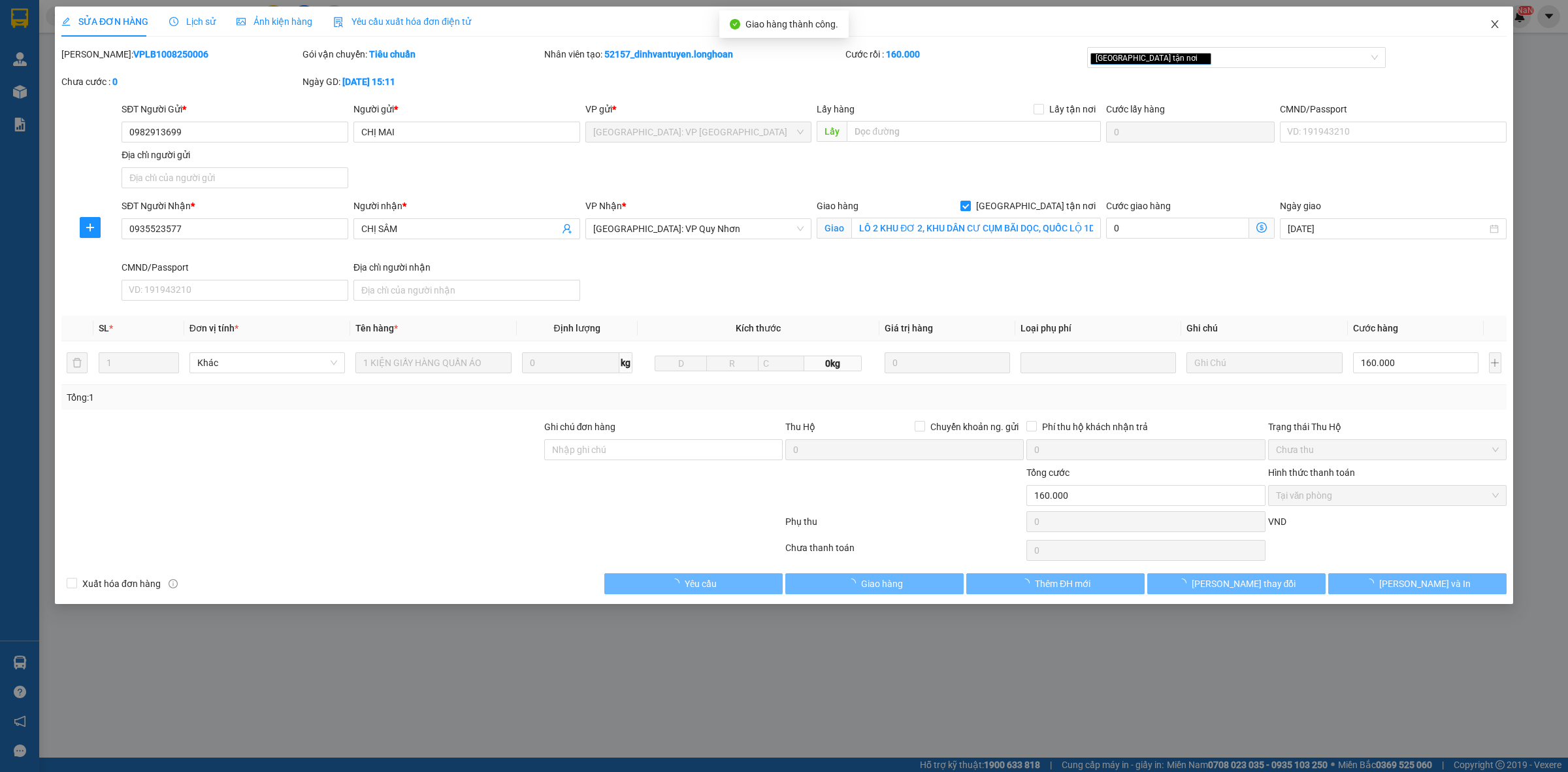
click at [1494, 21] on icon "close" at bounding box center [1495, 24] width 11 height 11
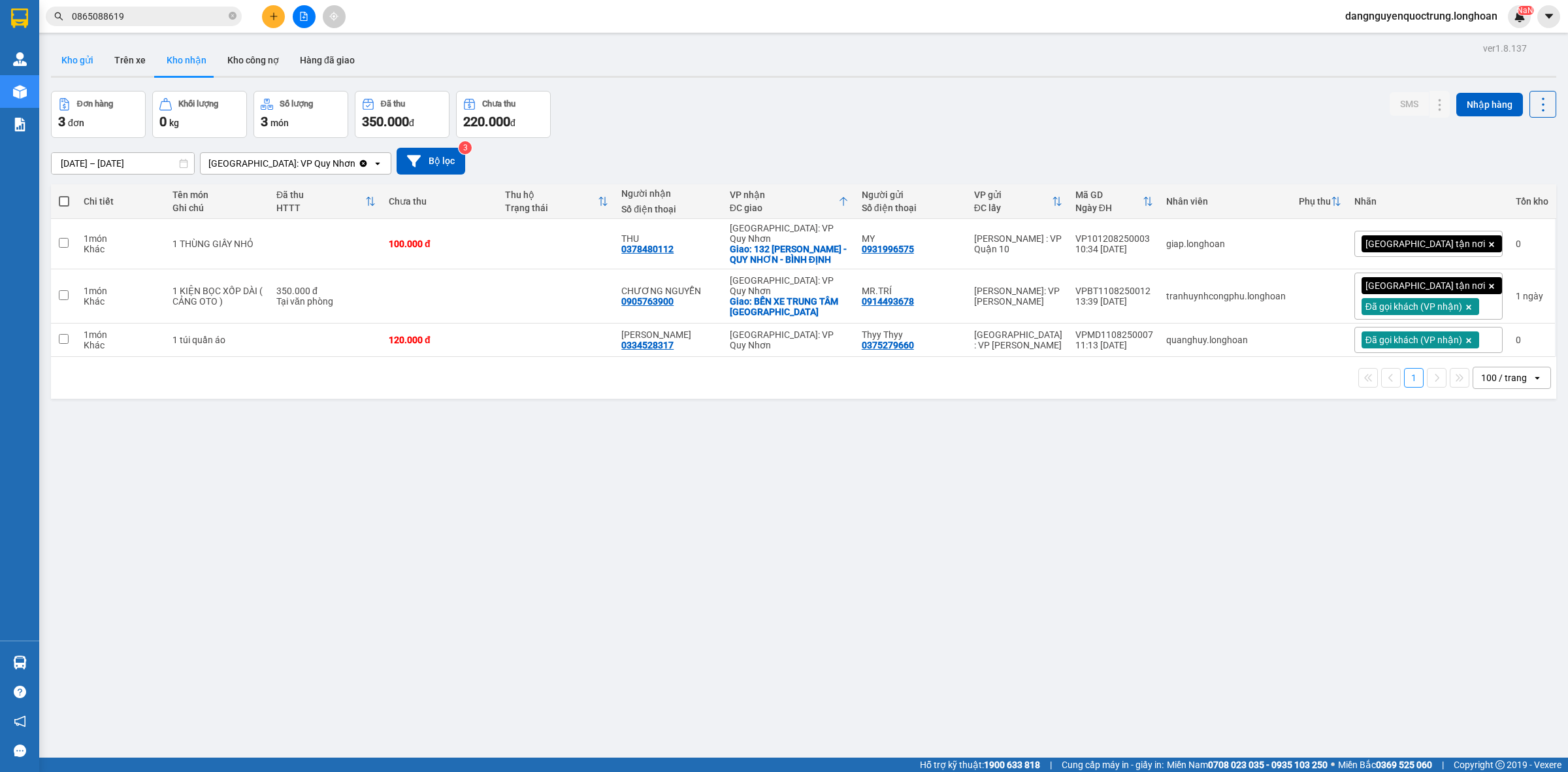
click at [78, 64] on button "Kho gửi" at bounding box center [77, 60] width 53 height 31
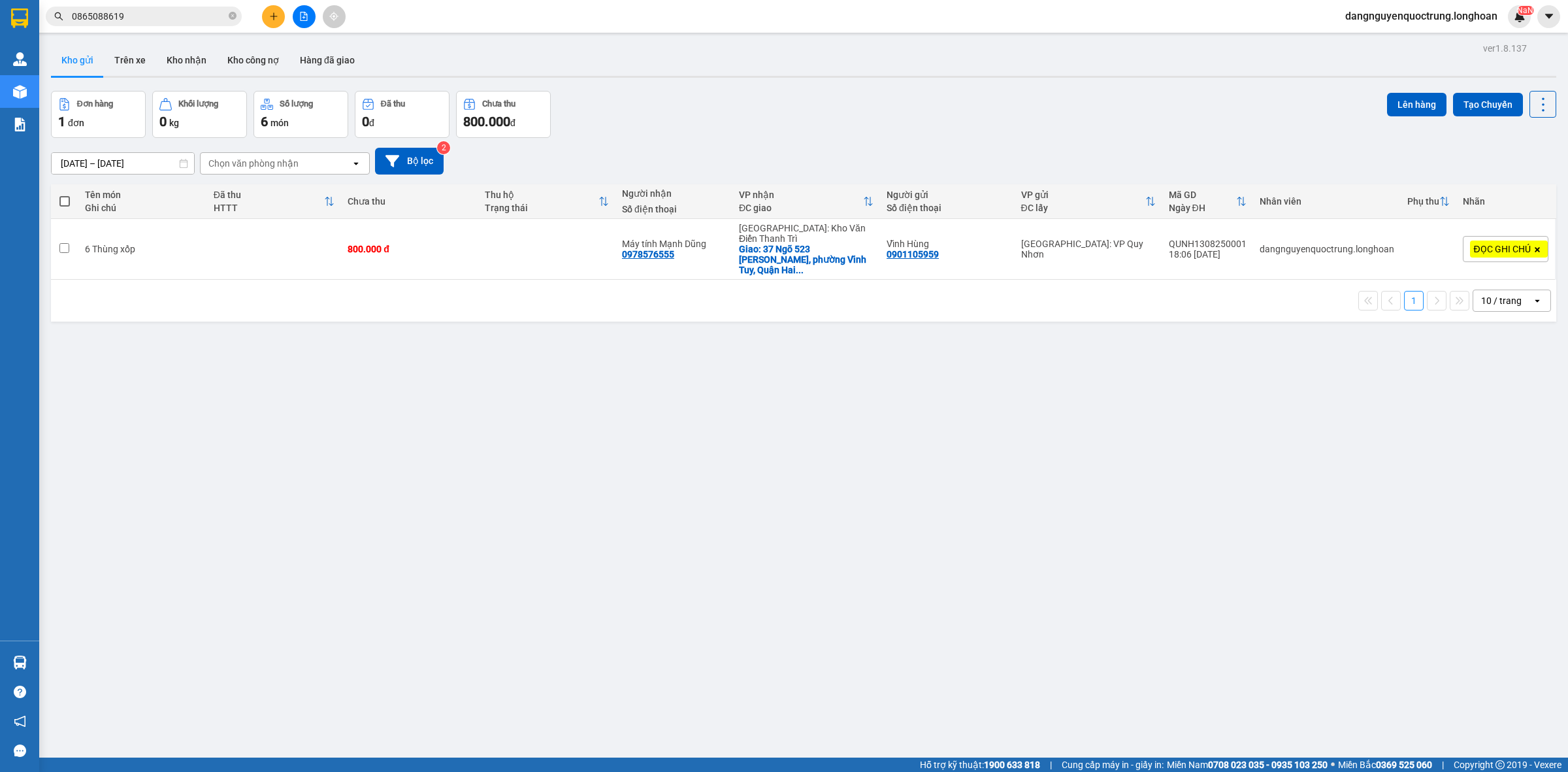
click at [1474, 243] on span "ĐỌC GHI CHÚ" at bounding box center [1503, 249] width 57 height 11
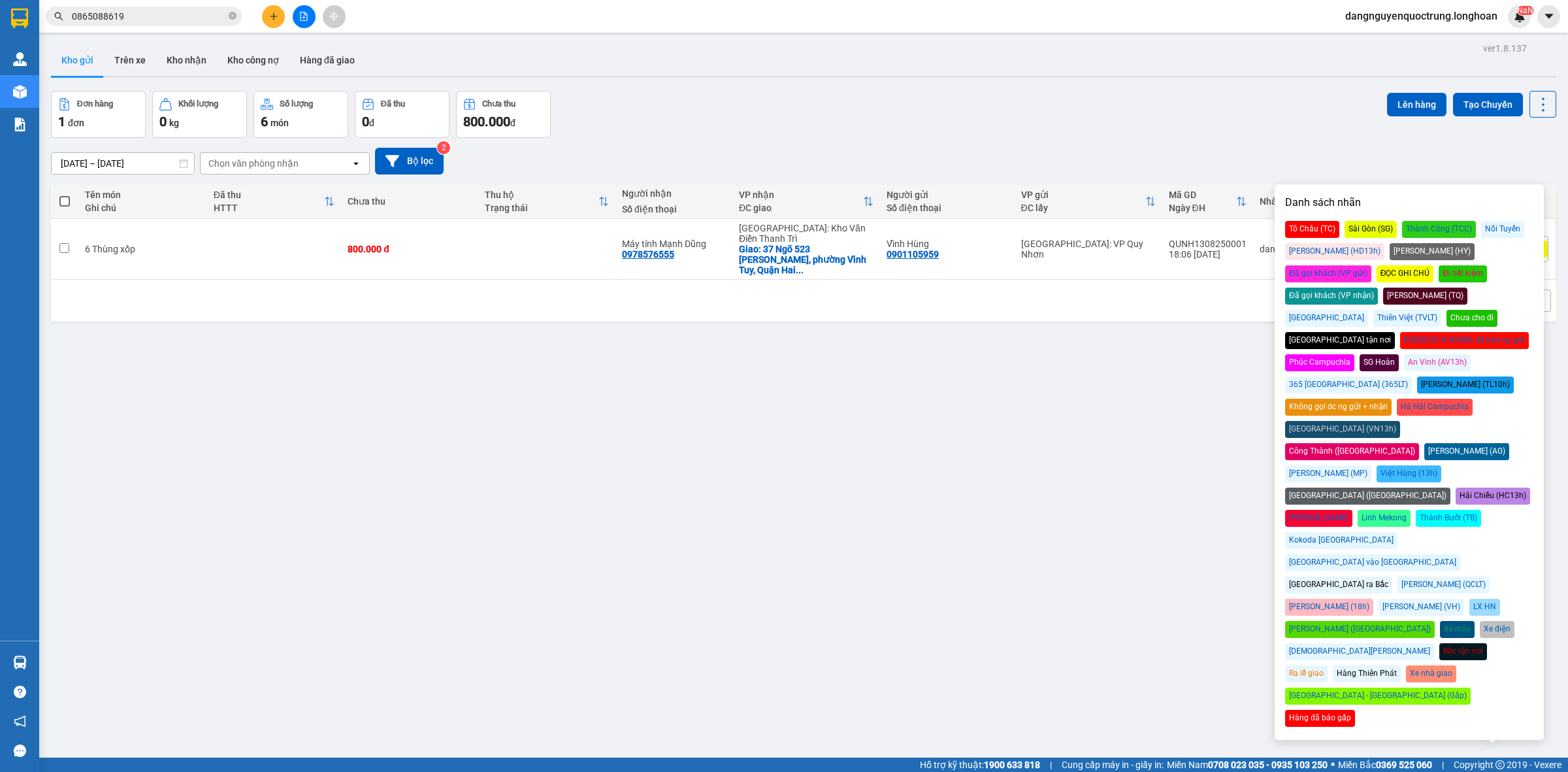
click at [1309, 332] on div "[GEOGRAPHIC_DATA] tận nơi" at bounding box center [1340, 340] width 110 height 17
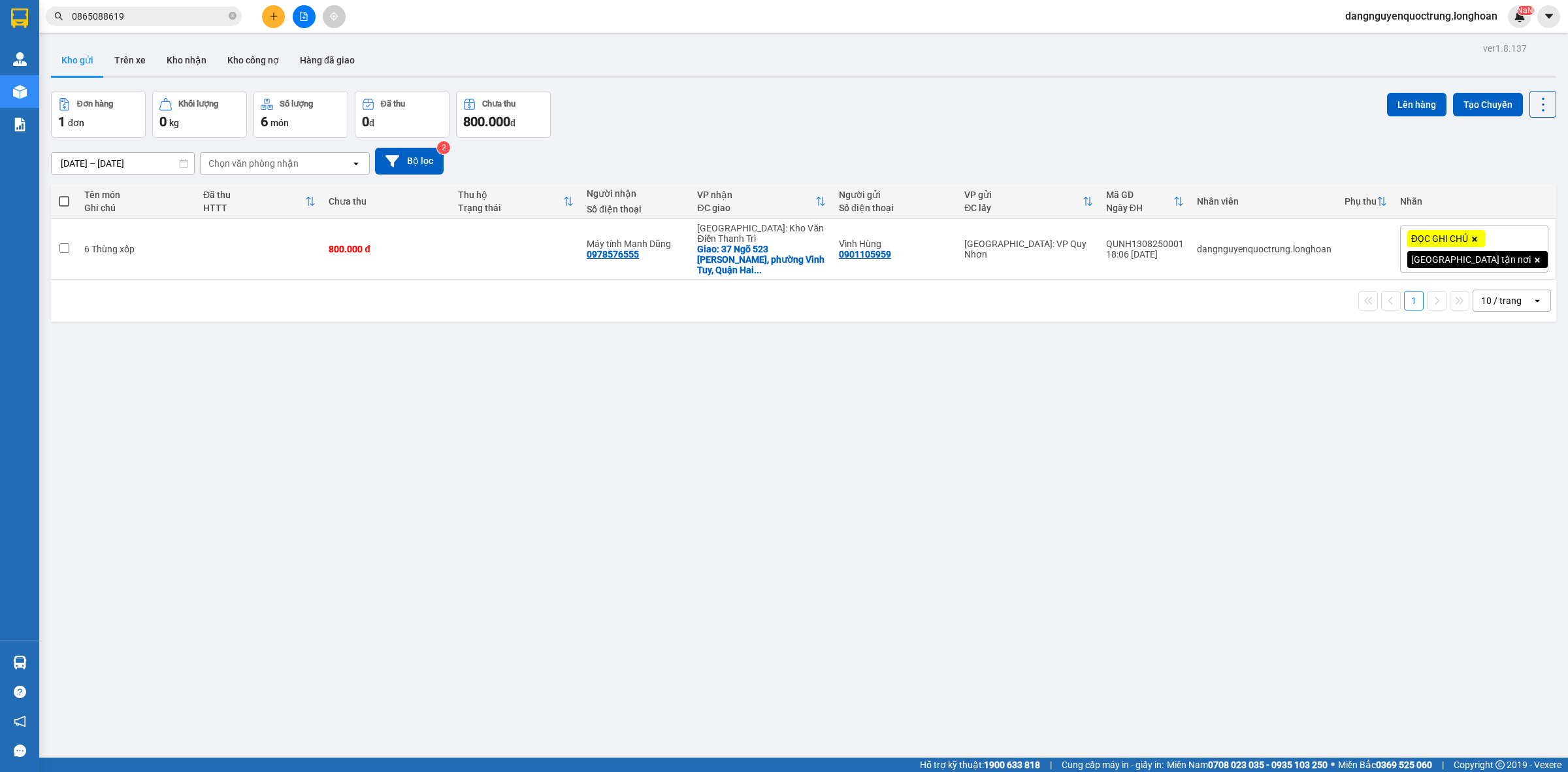
click at [937, 508] on div "ver 1.8.137 Kho gửi Trên xe Kho nhận Kho công nợ Hàng đã giao Đơn hàng 1 đơn Kh…" at bounding box center [804, 425] width 1516 height 772
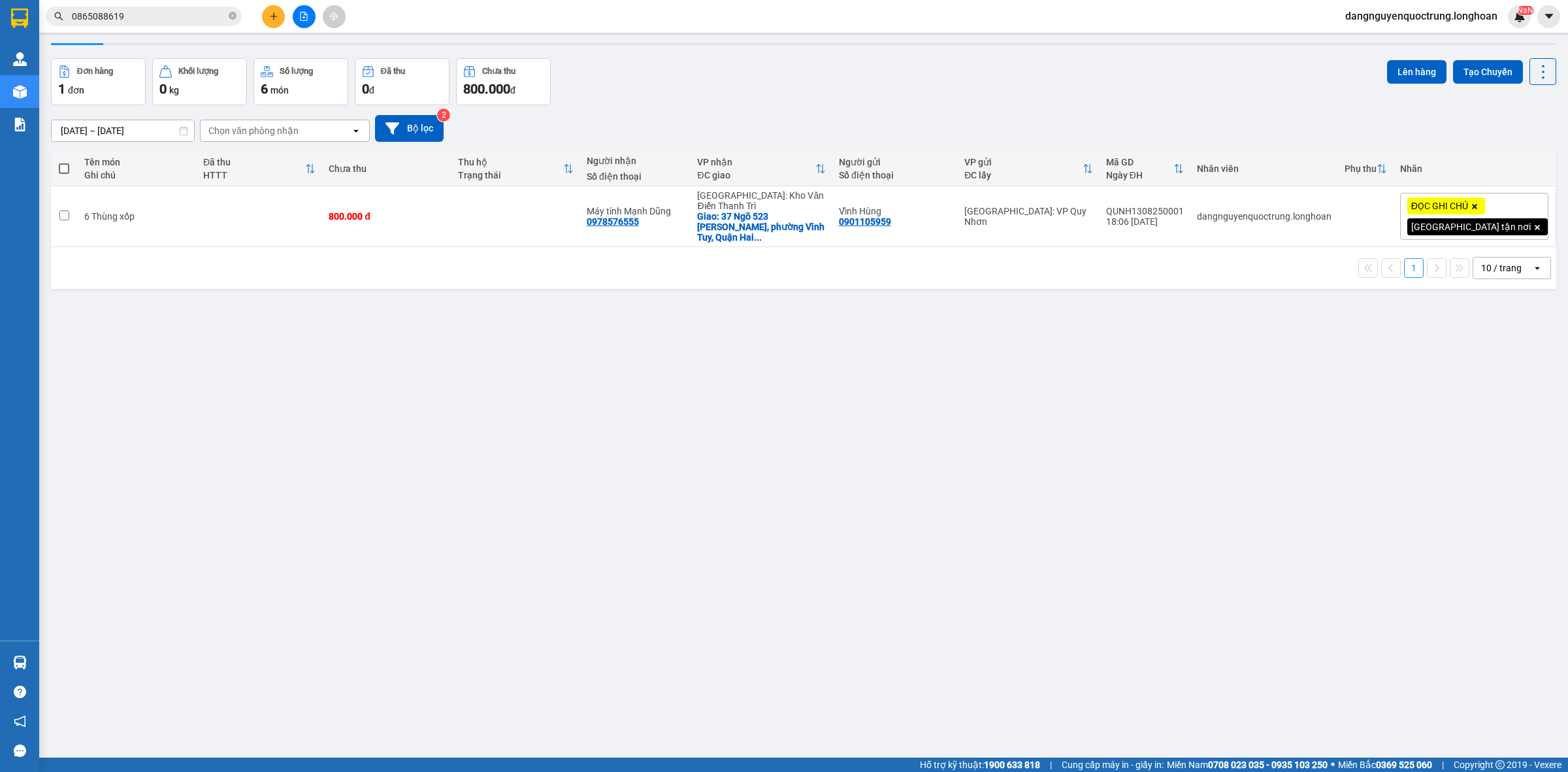
scroll to position [60, 0]
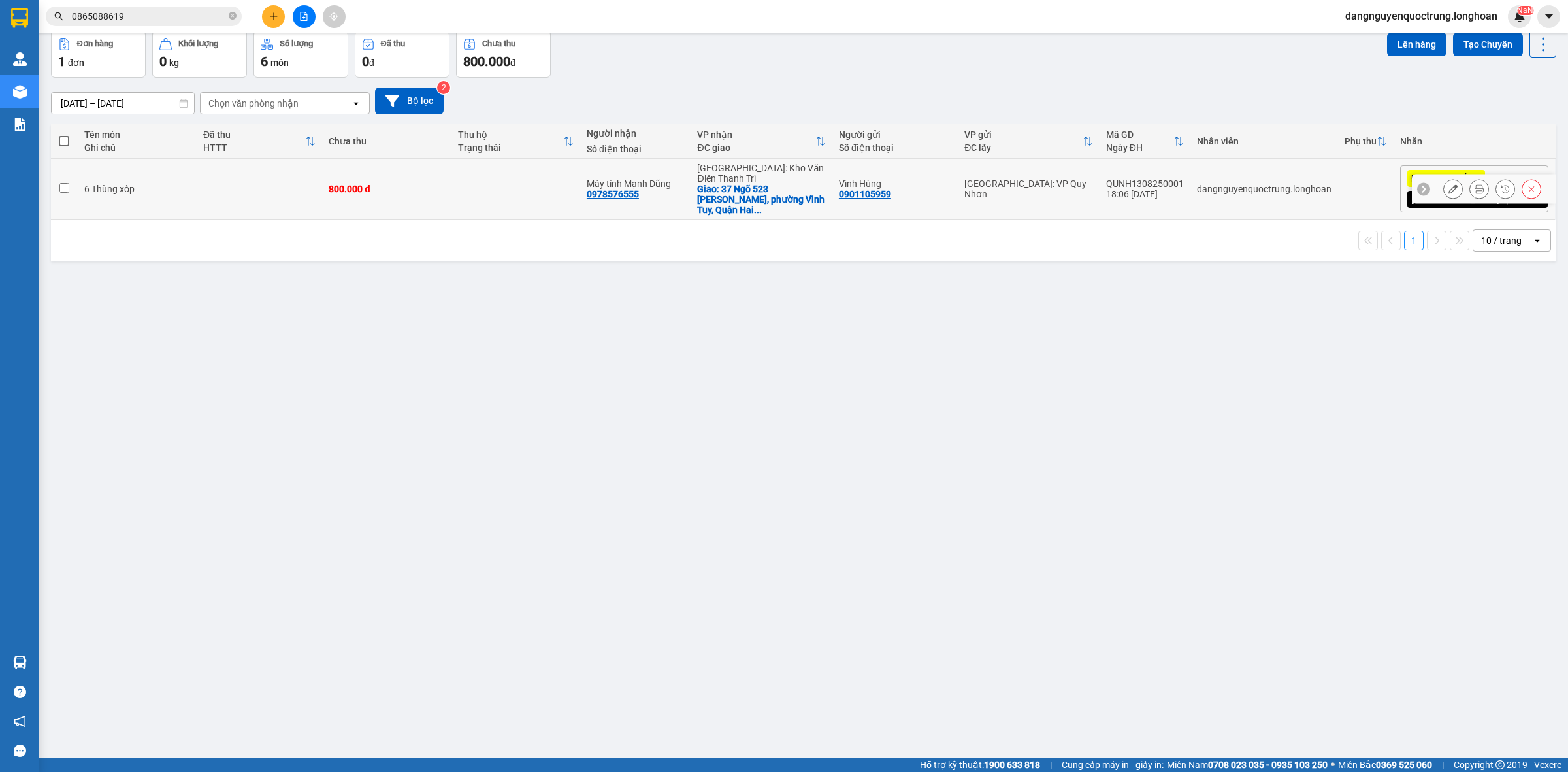
click at [1184, 179] on div "QUNH1308250001" at bounding box center [1145, 184] width 78 height 11
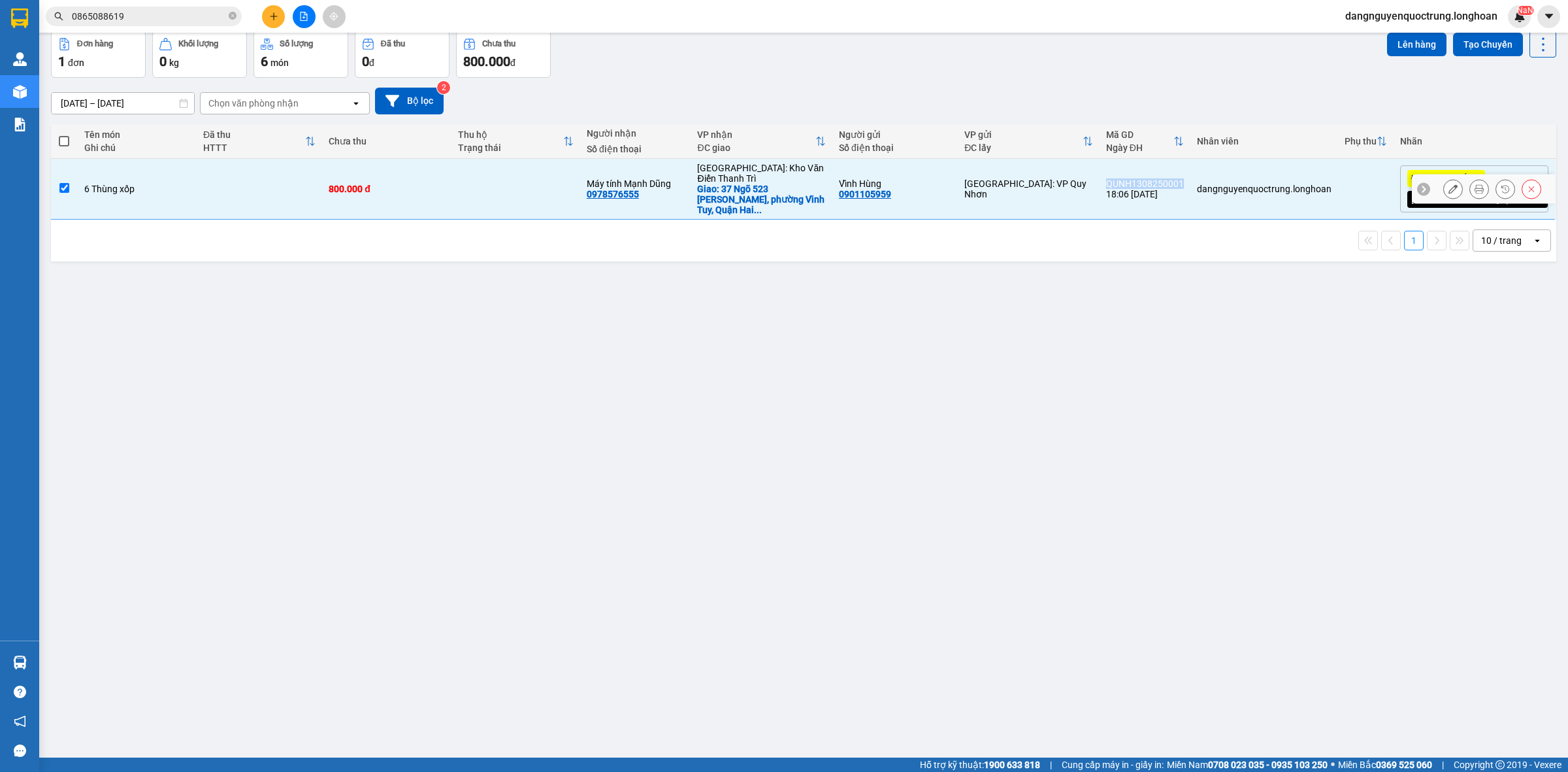
click at [1184, 179] on div "QUNH1308250001" at bounding box center [1145, 184] width 78 height 11
checkbox input "false"
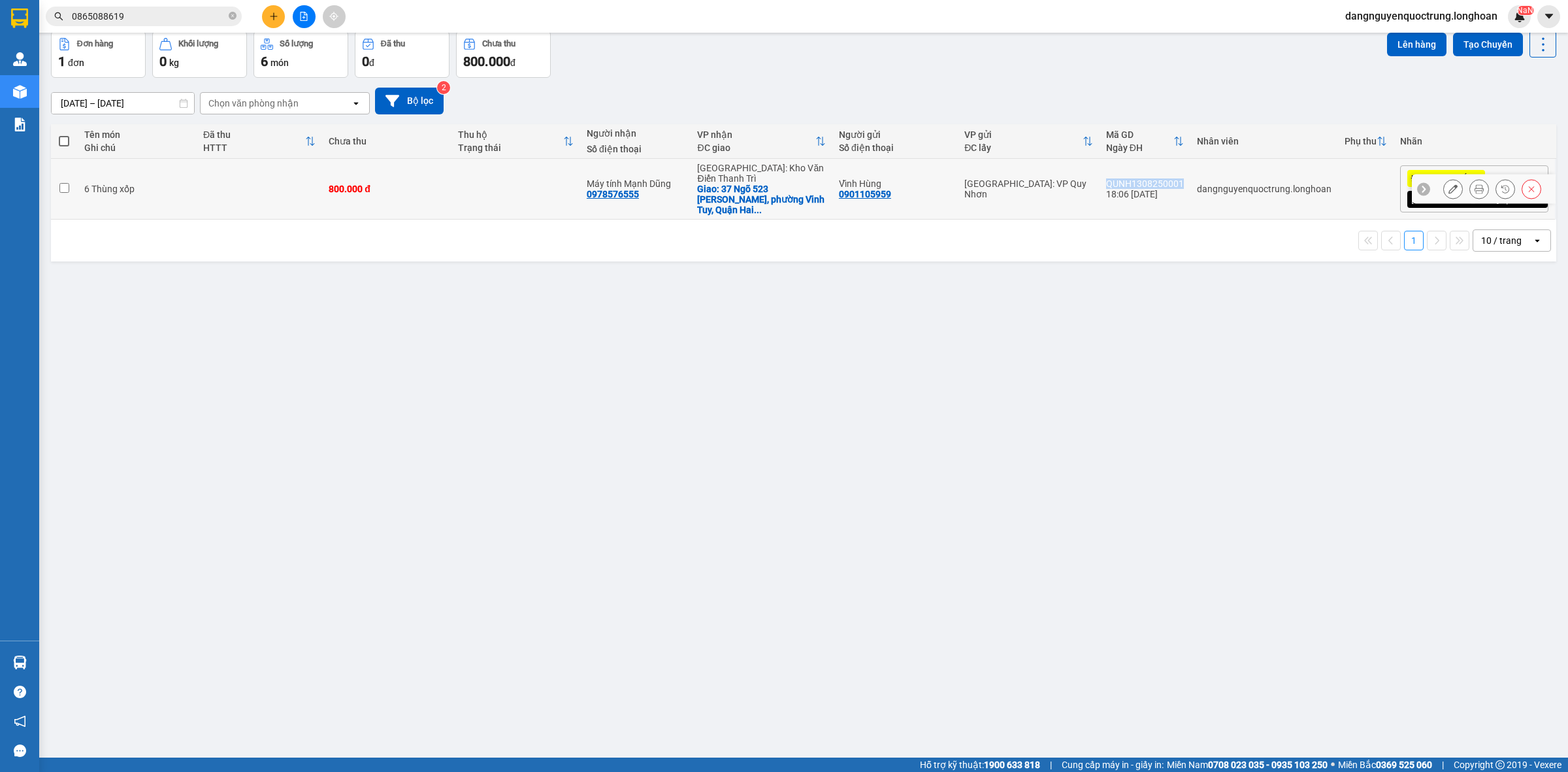
copy div "QUNH1308250001"
